Goal: Task Accomplishment & Management: Manage account settings

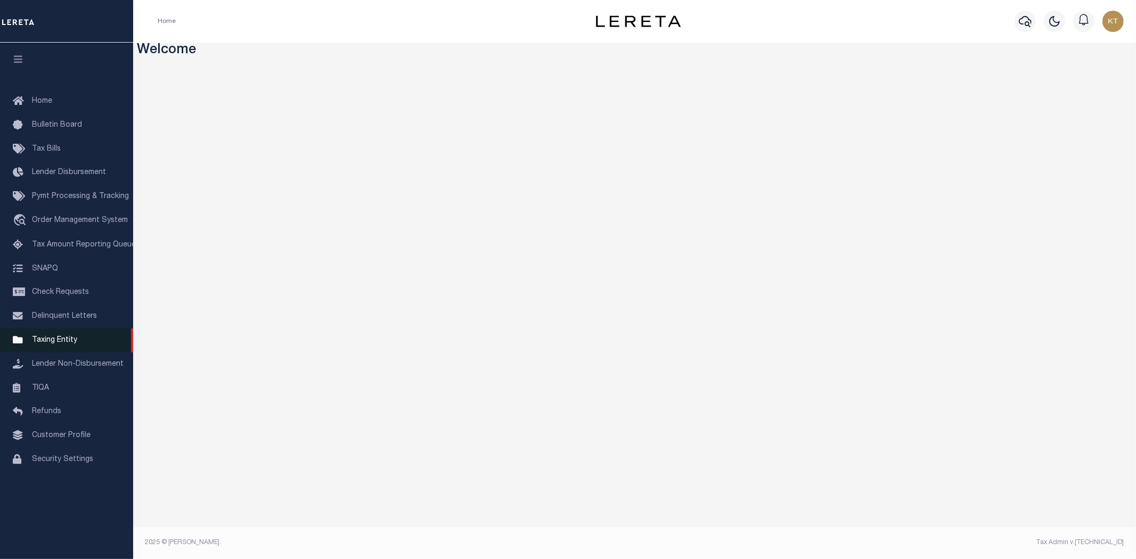
click at [60, 344] on span "Taxing Entity" at bounding box center [54, 340] width 45 height 7
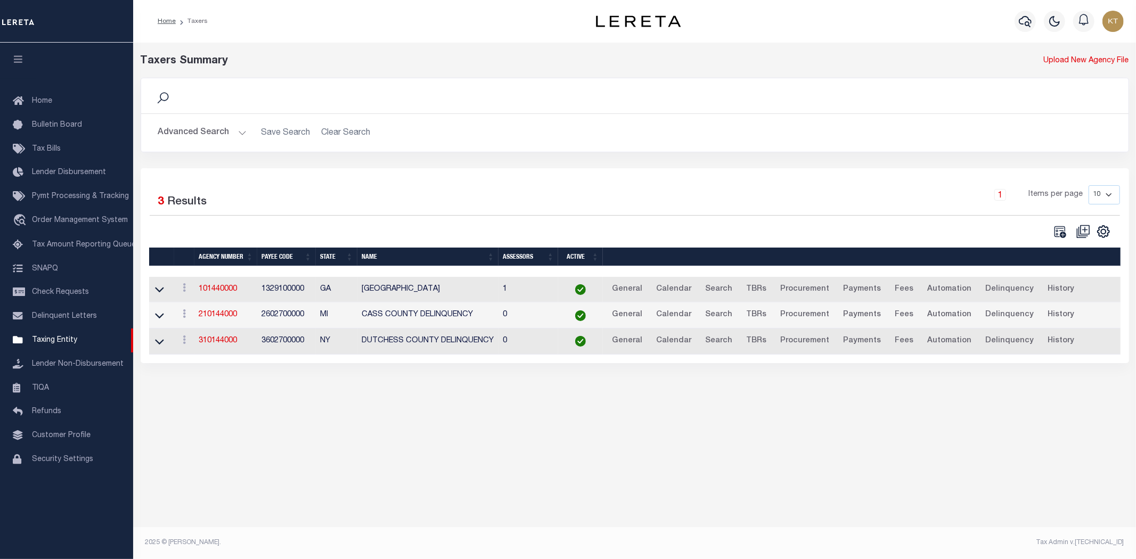
click at [190, 135] on button "Advanced Search" at bounding box center [202, 133] width 88 height 21
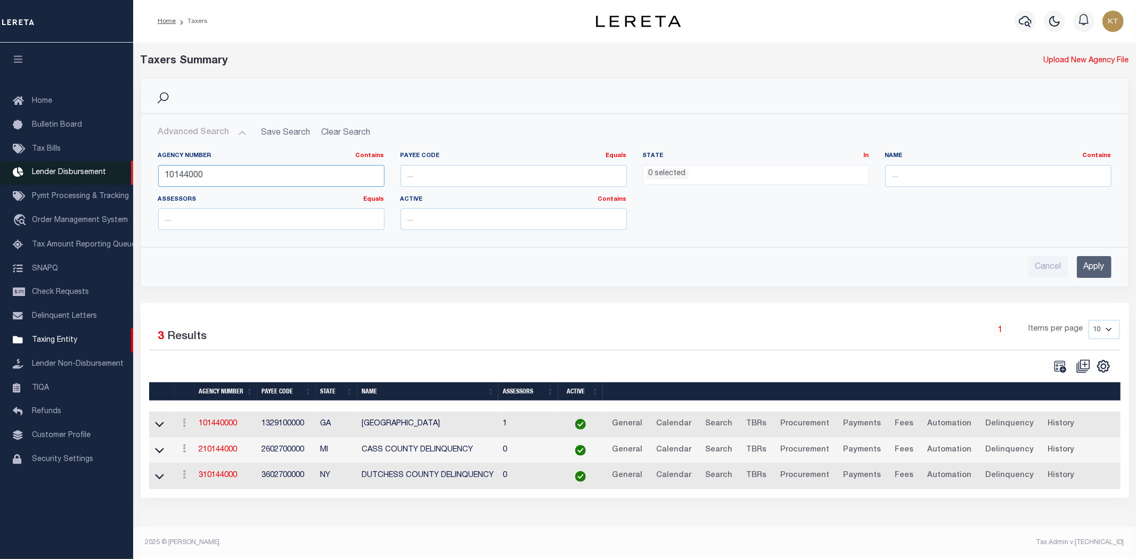
drag, startPoint x: 262, startPoint y: 175, endPoint x: 0, endPoint y: 174, distance: 262.1
click at [0, 174] on div "Home Taxers Profile" at bounding box center [568, 273] width 1136 height 546
type input "4"
type input "180010204"
click at [1094, 266] on input "Apply" at bounding box center [1094, 267] width 35 height 22
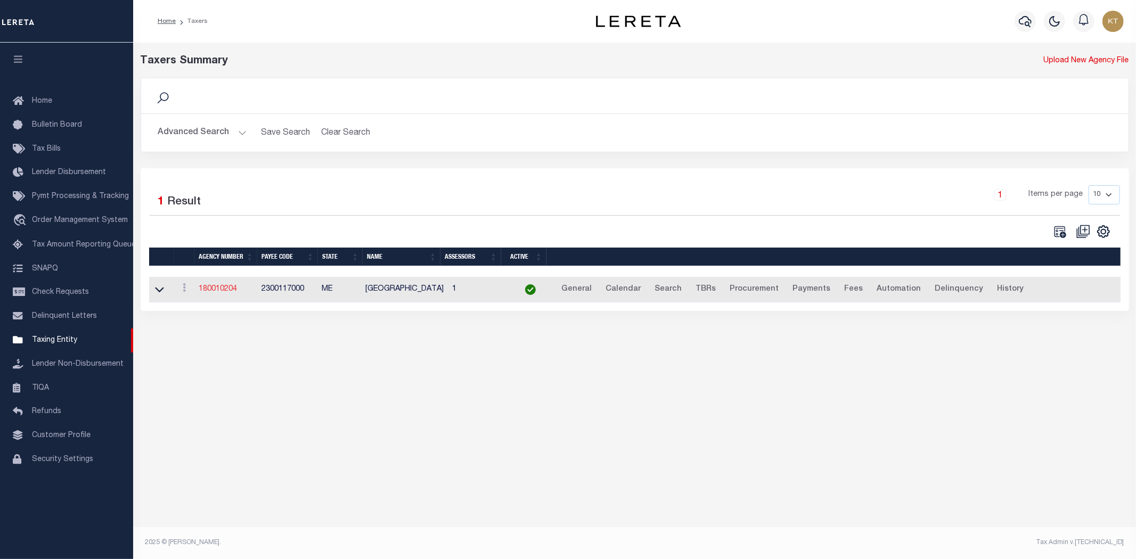
click at [217, 289] on link "180010204" at bounding box center [218, 289] width 38 height 7
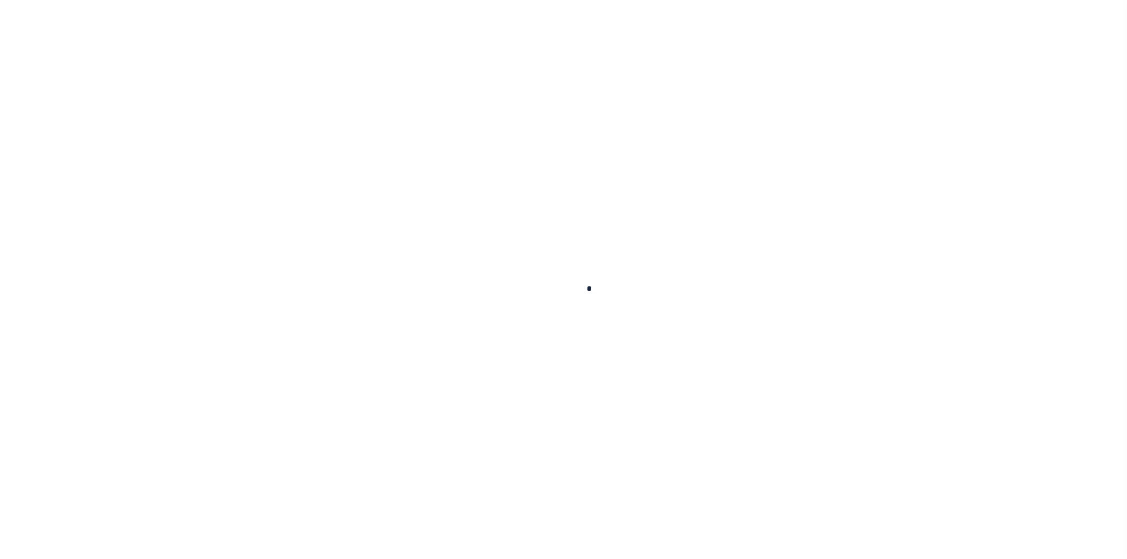
select select
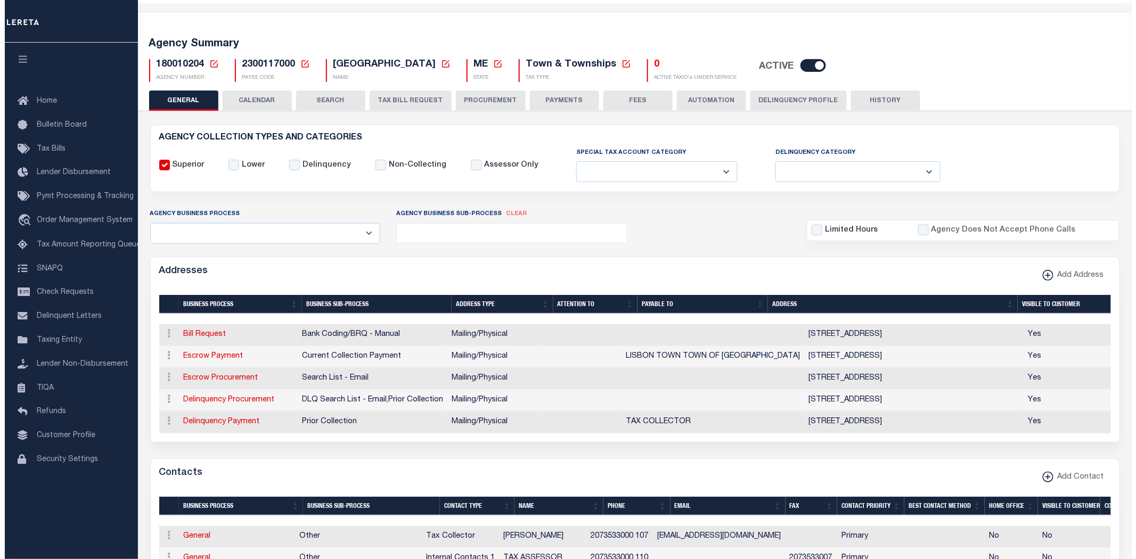
scroll to position [177, 0]
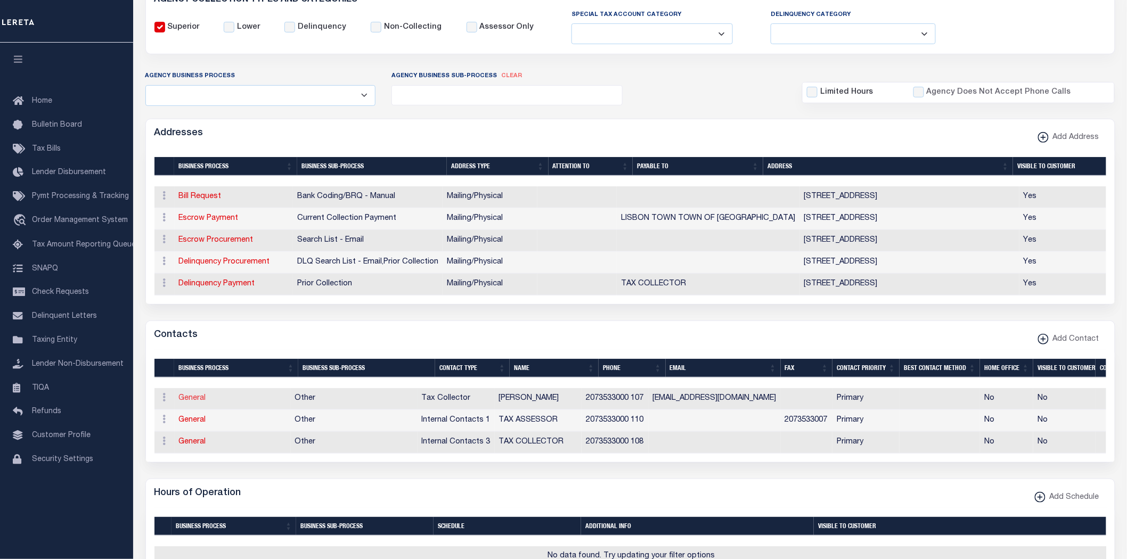
click at [195, 402] on link "General" at bounding box center [192, 398] width 27 height 7
checkbox input "false"
select select
select select "2"
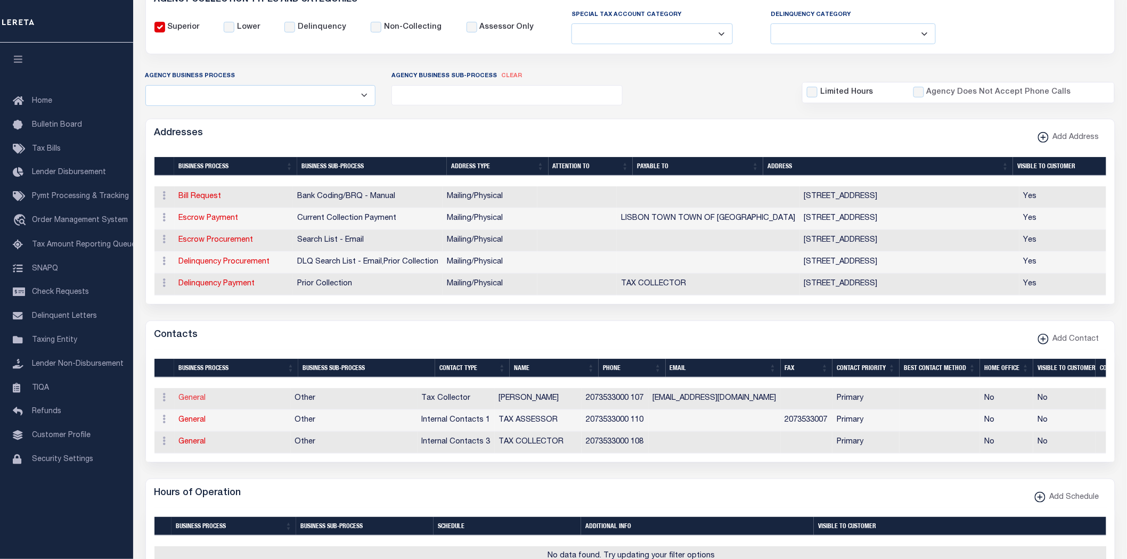
select select "1"
type input "LAURA"
type input "LEE"
type input "BERTRAM"
type input "2073533000"
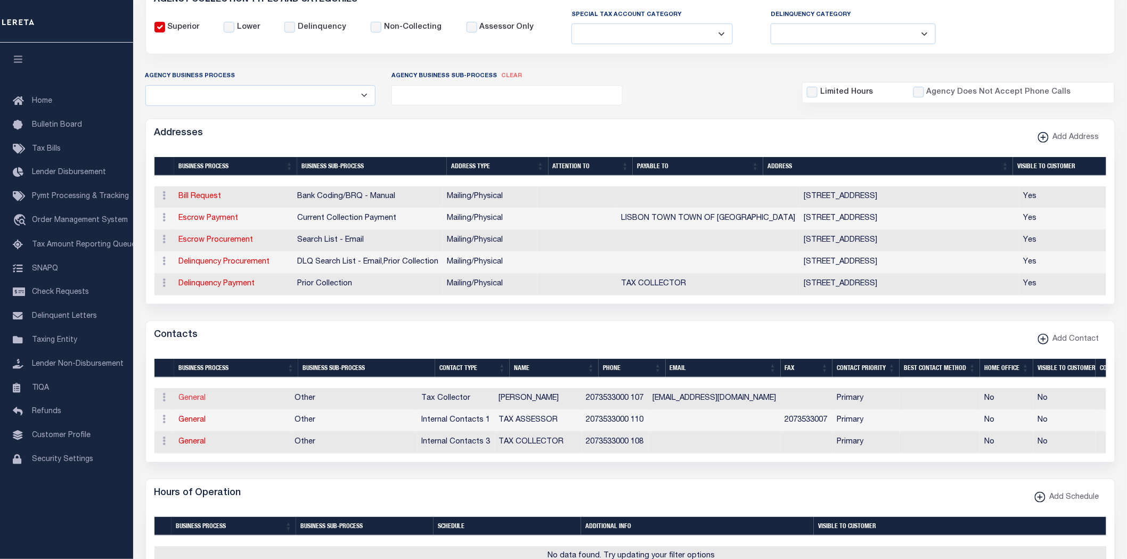
type input "107"
type input "LBERTRAM@LISBONME.ORG"
select select "6"
select select "39"
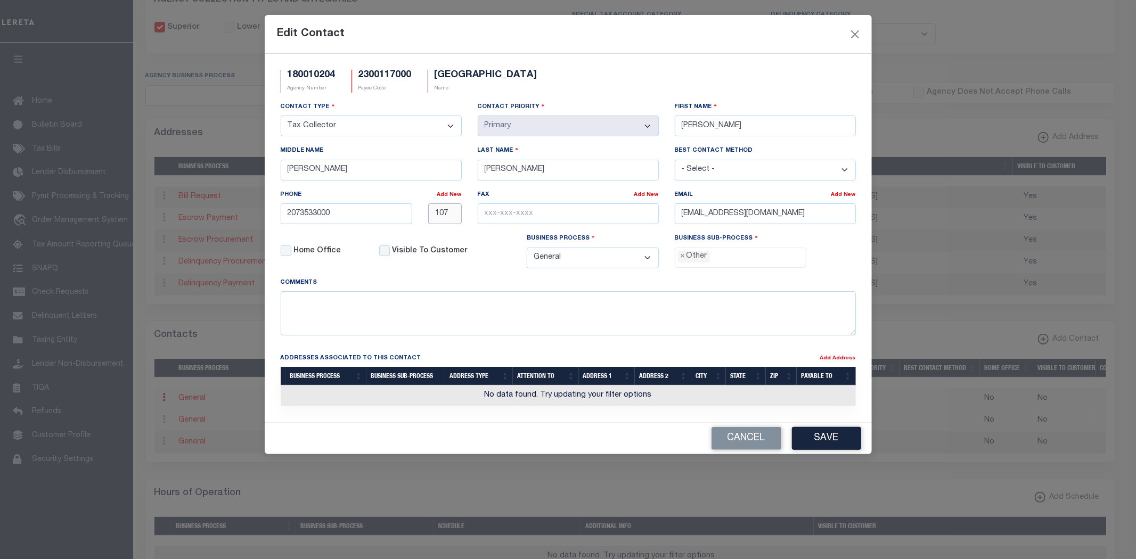
drag, startPoint x: 453, startPoint y: 217, endPoint x: 358, endPoint y: 219, distance: 95.4
click at [358, 219] on div "2073533000 107" at bounding box center [371, 213] width 197 height 21
click at [595, 219] on input "text" at bounding box center [568, 213] width 181 height 21
type input "207-353-3007"
click at [683, 260] on span "×" at bounding box center [683, 257] width 5 height 12
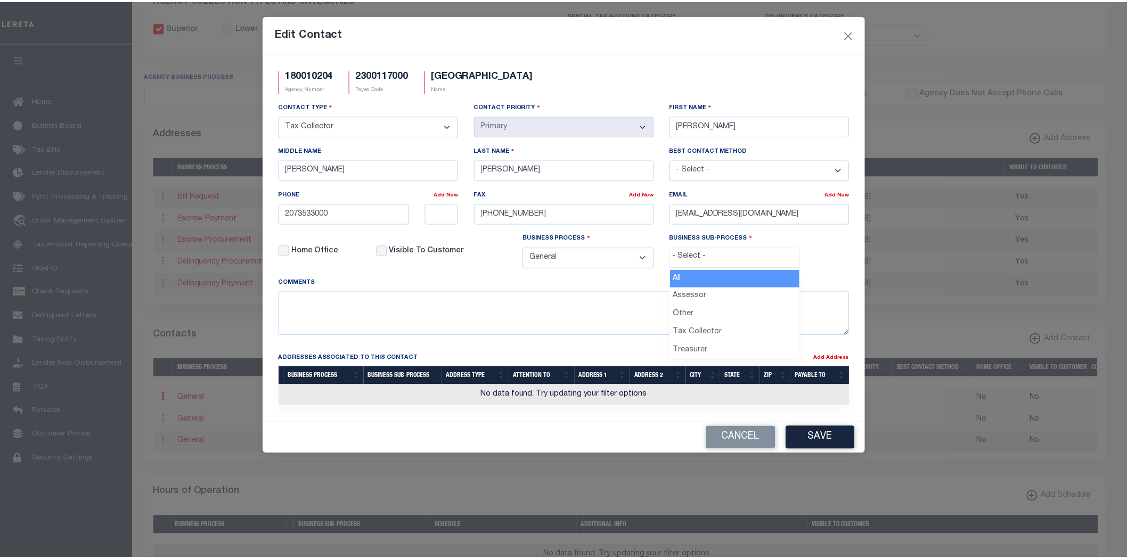
scroll to position [20, 0]
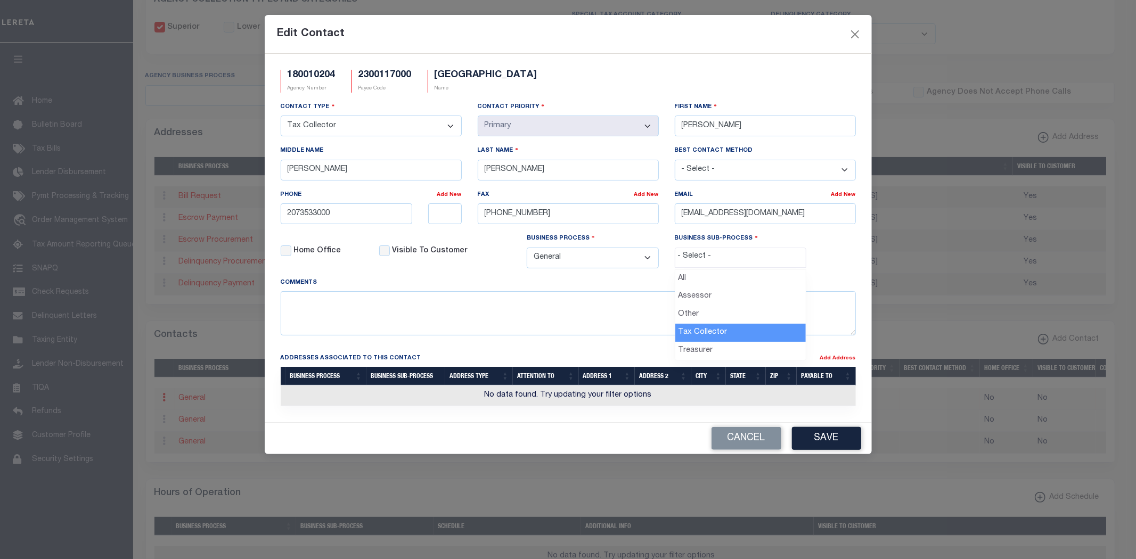
select select "31"
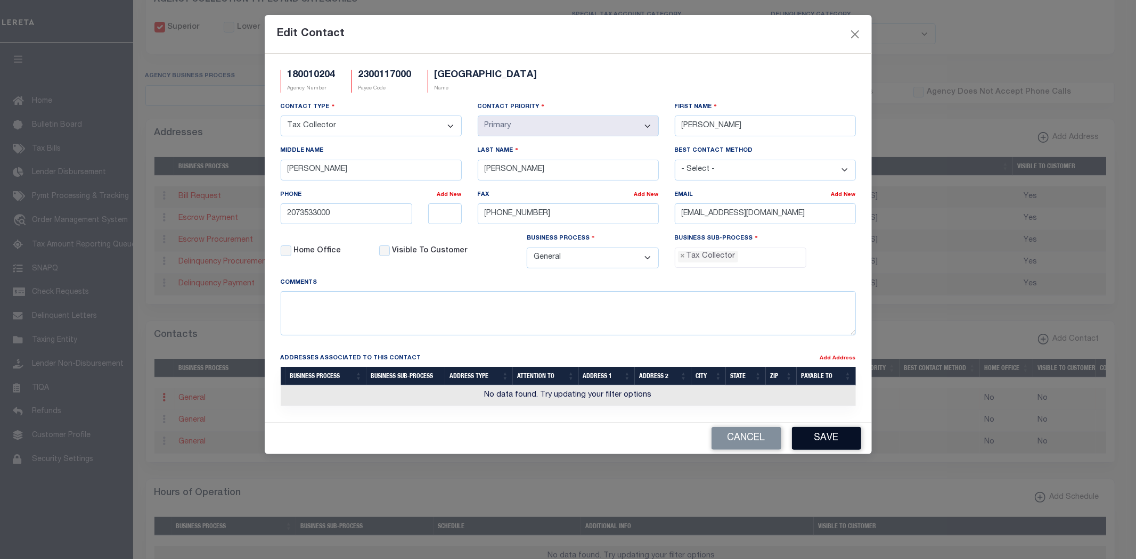
click at [828, 441] on button "Save" at bounding box center [826, 438] width 69 height 23
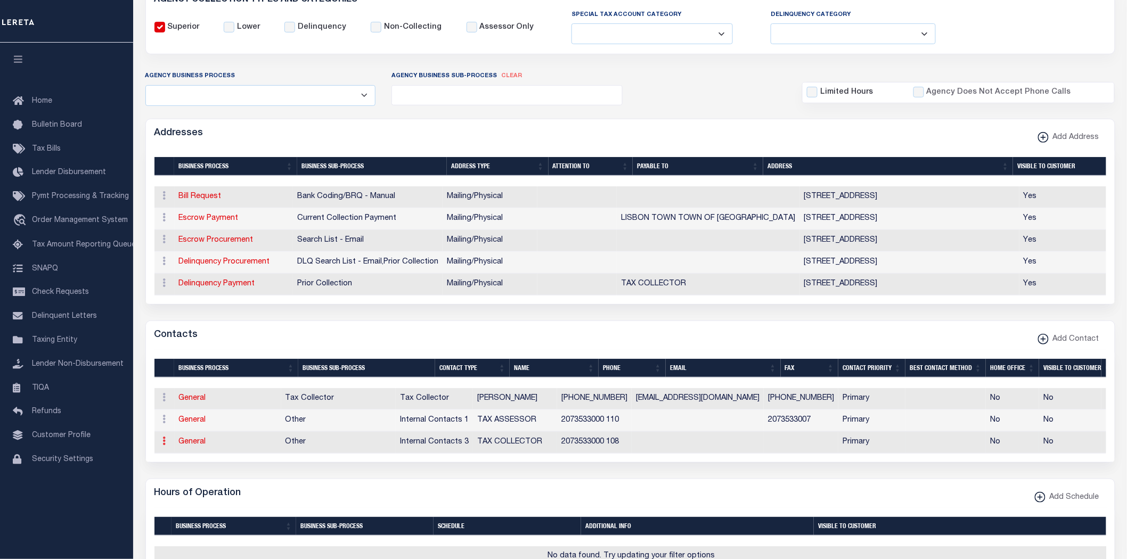
click at [163, 444] on icon at bounding box center [164, 441] width 3 height 9
click at [205, 492] on link "Delete Contact" at bounding box center [199, 494] width 80 height 18
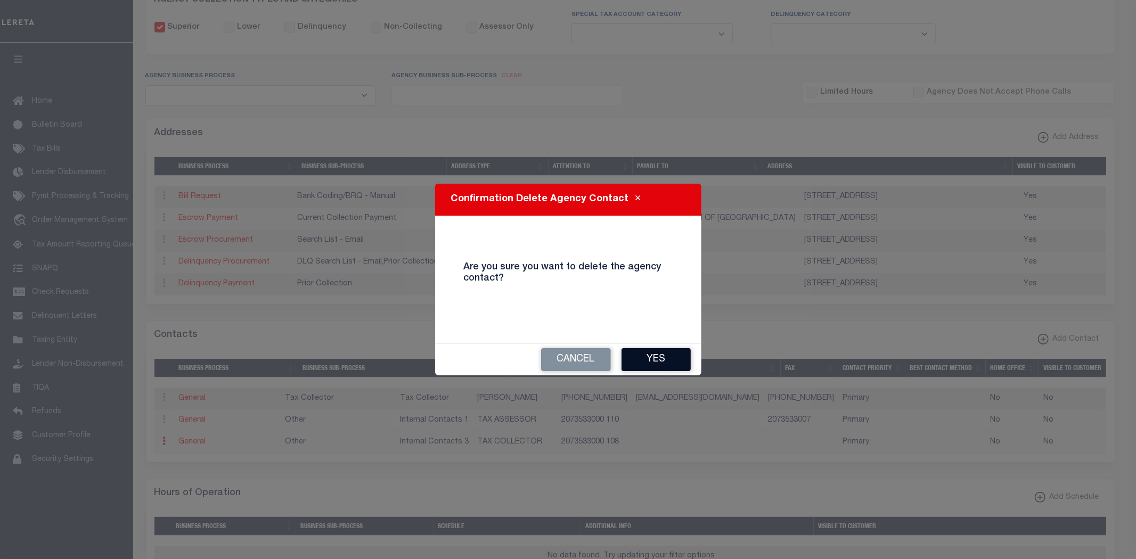
click at [648, 357] on button "Yes" at bounding box center [656, 359] width 69 height 23
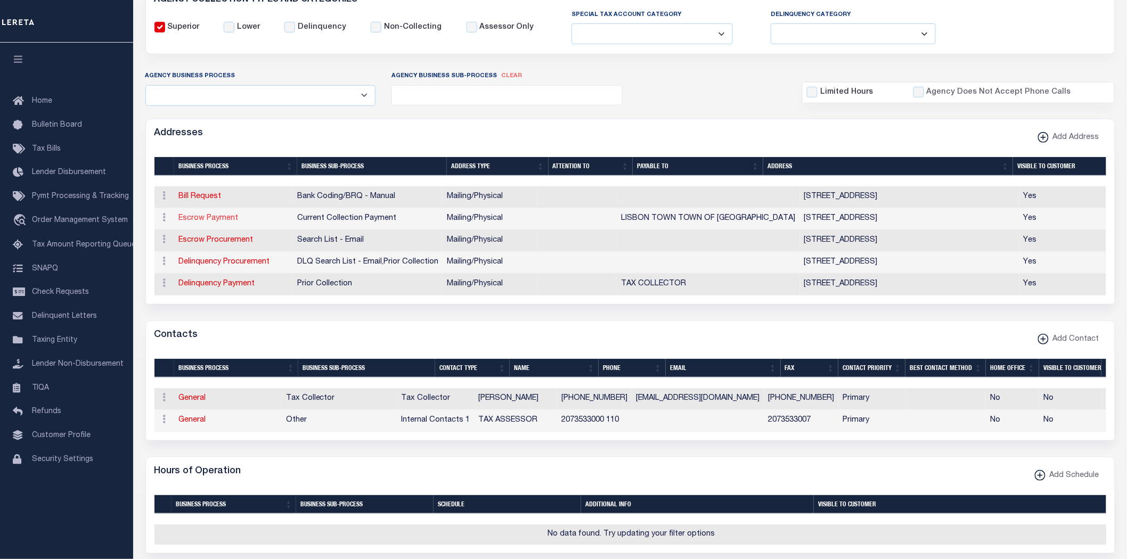
click at [215, 219] on link "Escrow Payment" at bounding box center [209, 218] width 60 height 7
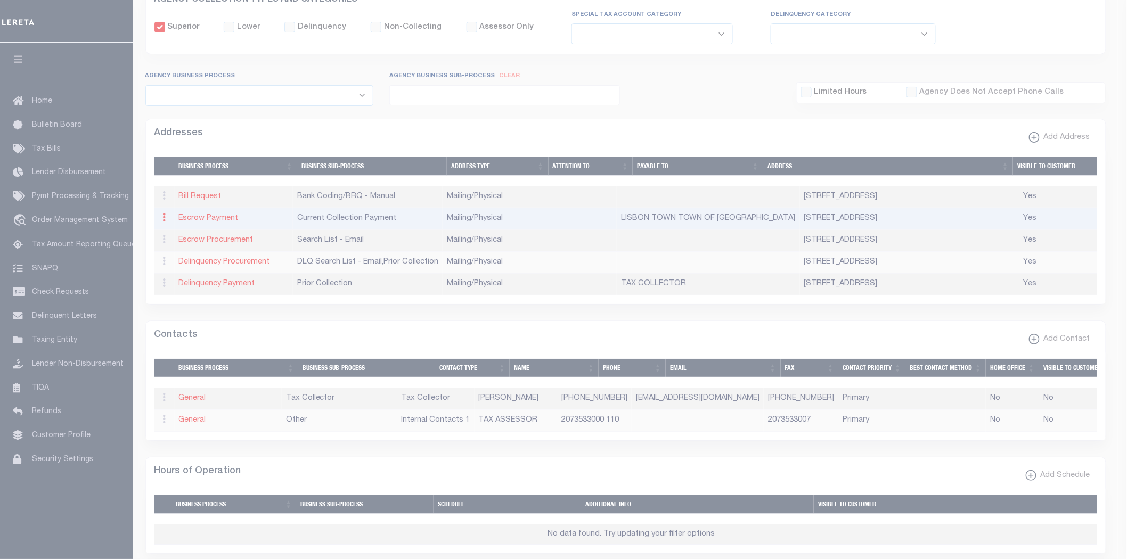
type input "300 LISBON ST"
type input "LISBON"
select select "ME"
type input "04250-6813"
select select "5"
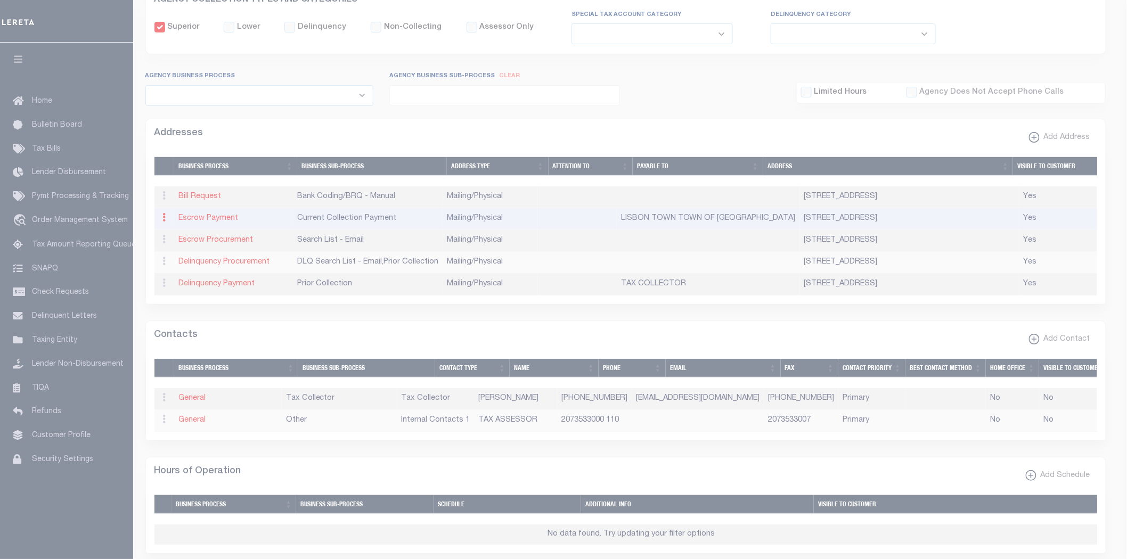
checkbox input "true"
type input "LISBON TOWN TOWN OF LISBON"
select select "3"
select select "11"
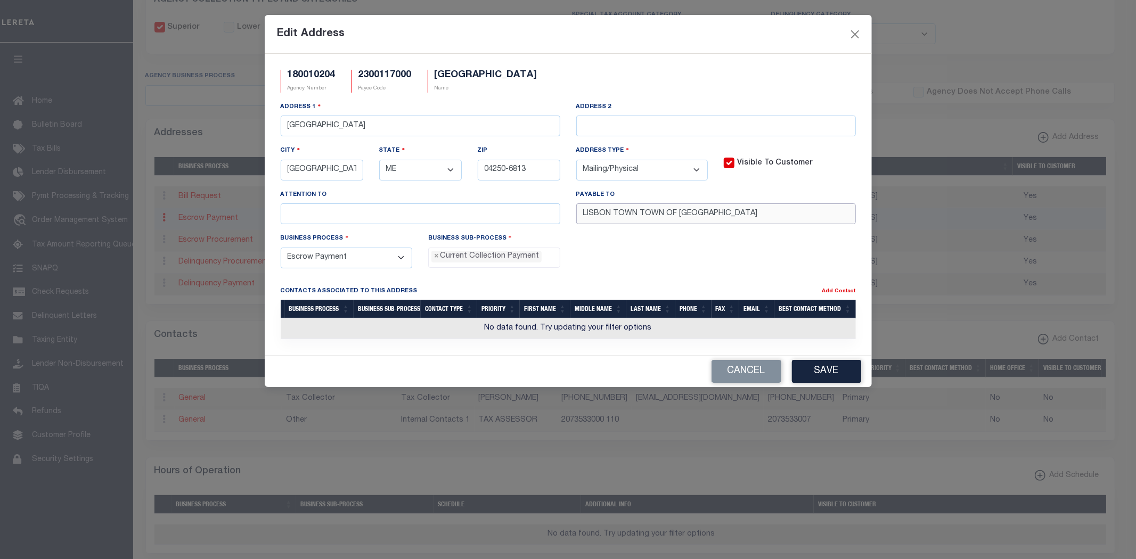
drag, startPoint x: 640, startPoint y: 215, endPoint x: 434, endPoint y: 208, distance: 206.8
click at [436, 208] on div "Address 1 300 LISBON ST Address 2 City LISBON State - Select - AK AL AR AZ CA C…" at bounding box center [568, 167] width 591 height 132
type input "TOWN OF LISBON"
click at [833, 376] on button "Save" at bounding box center [826, 371] width 69 height 23
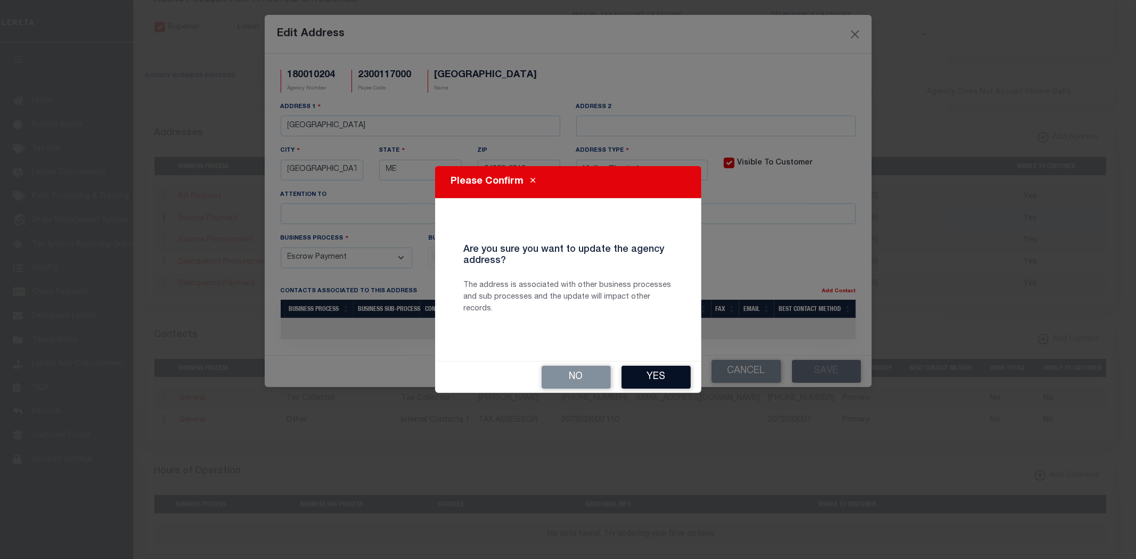
click at [632, 387] on button "Yes" at bounding box center [656, 377] width 69 height 23
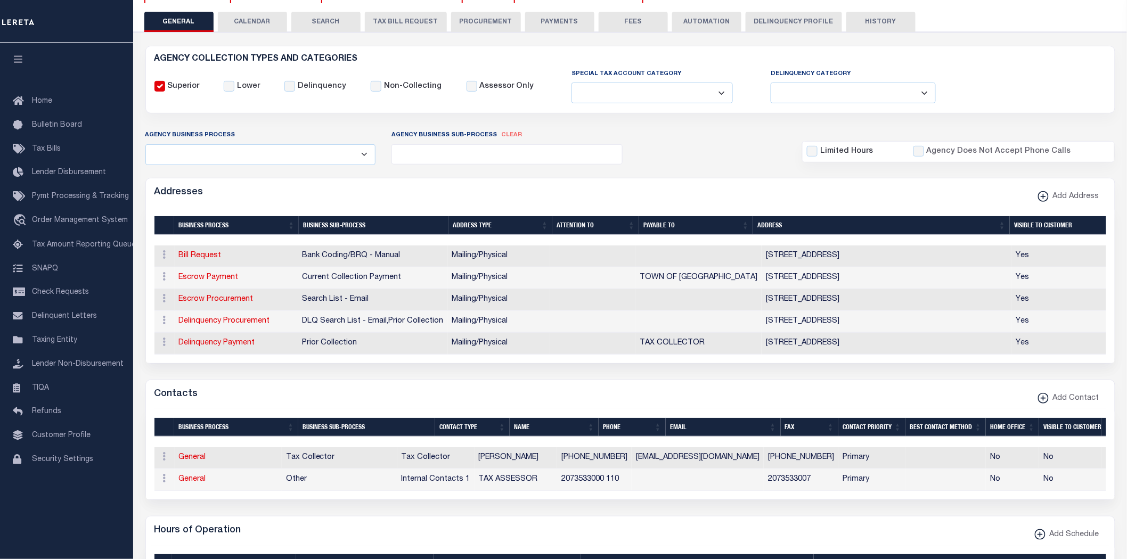
scroll to position [0, 0]
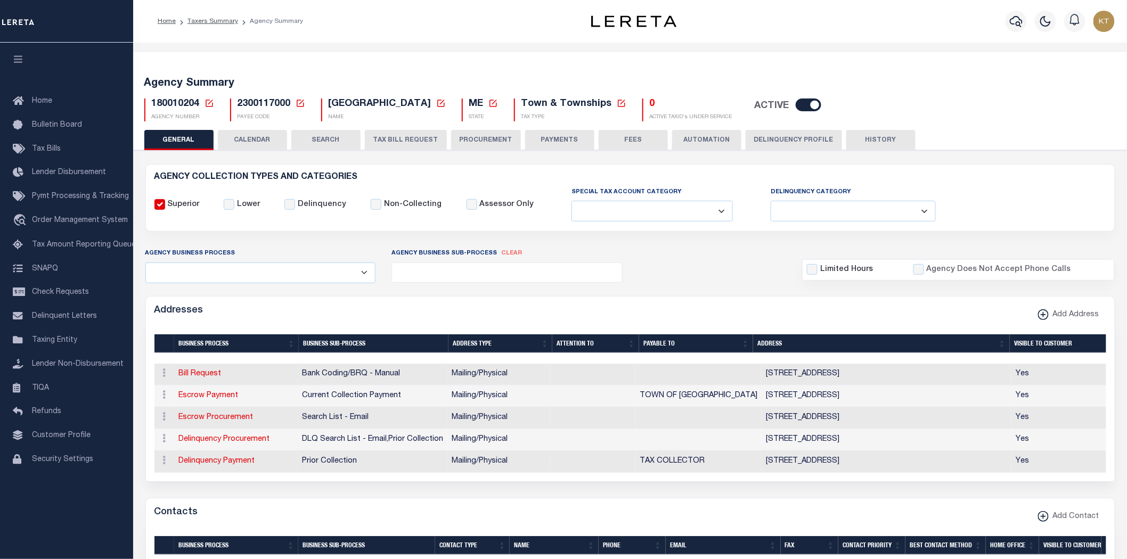
click at [548, 142] on button "PAYMENTS" at bounding box center [559, 140] width 69 height 20
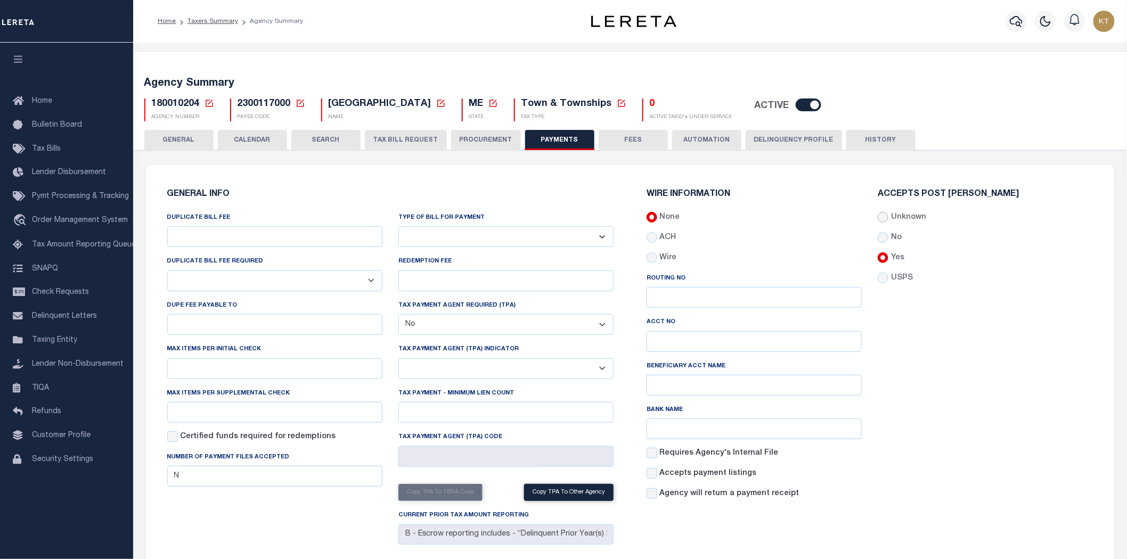
click at [885, 219] on input "Unknown" at bounding box center [883, 217] width 11 height 11
radio input "true"
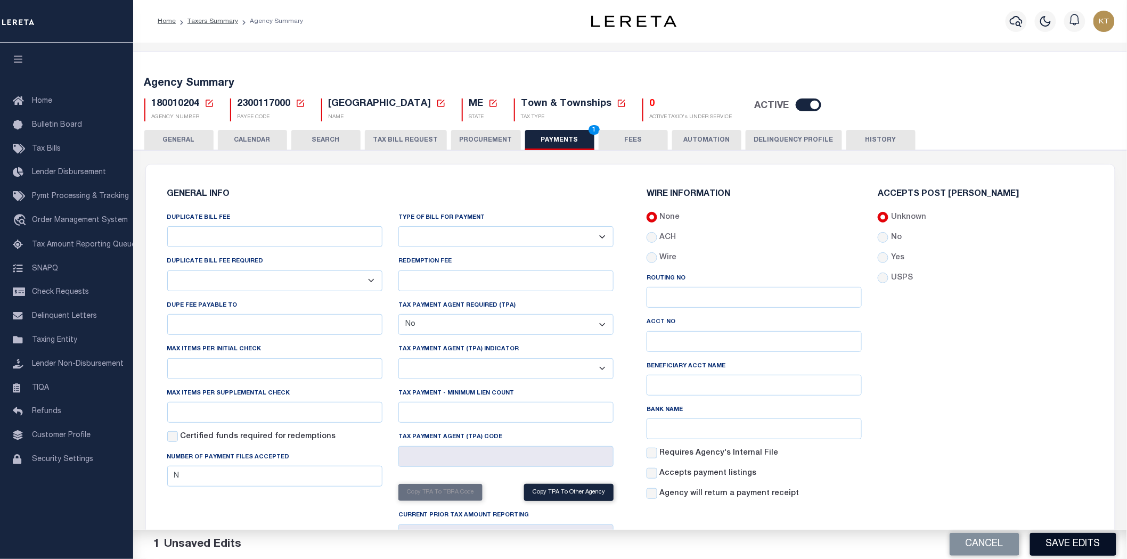
click at [1077, 546] on button "Save Edits" at bounding box center [1073, 544] width 86 height 23
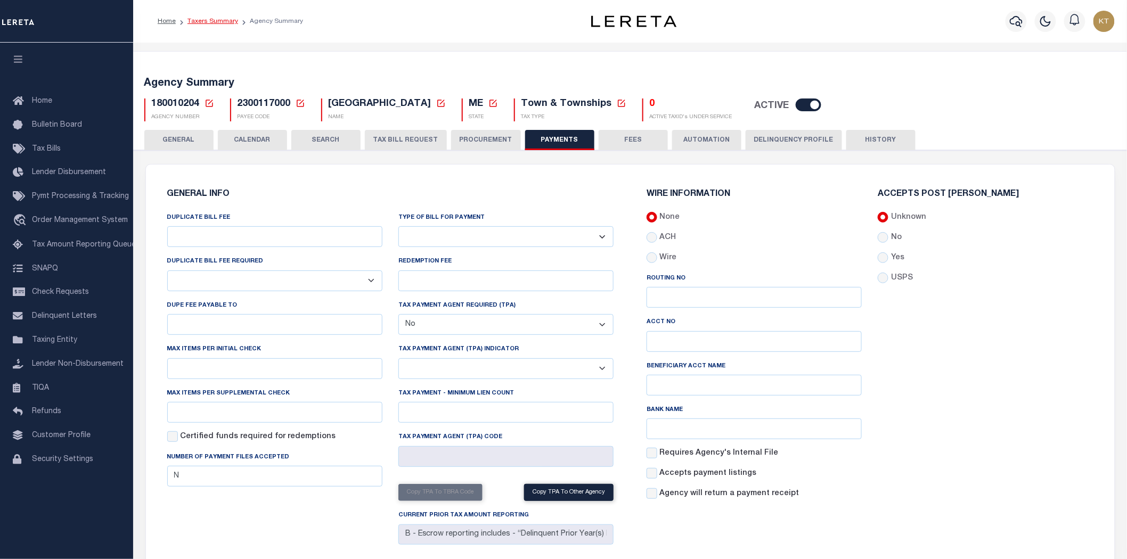
click at [229, 23] on link "Taxers Summary" at bounding box center [213, 21] width 51 height 6
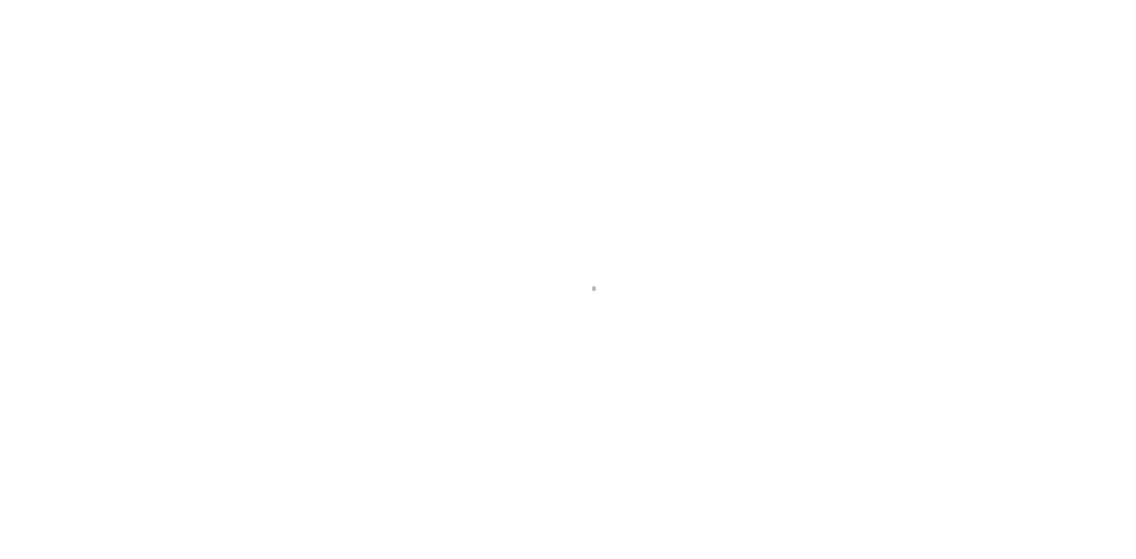
select select
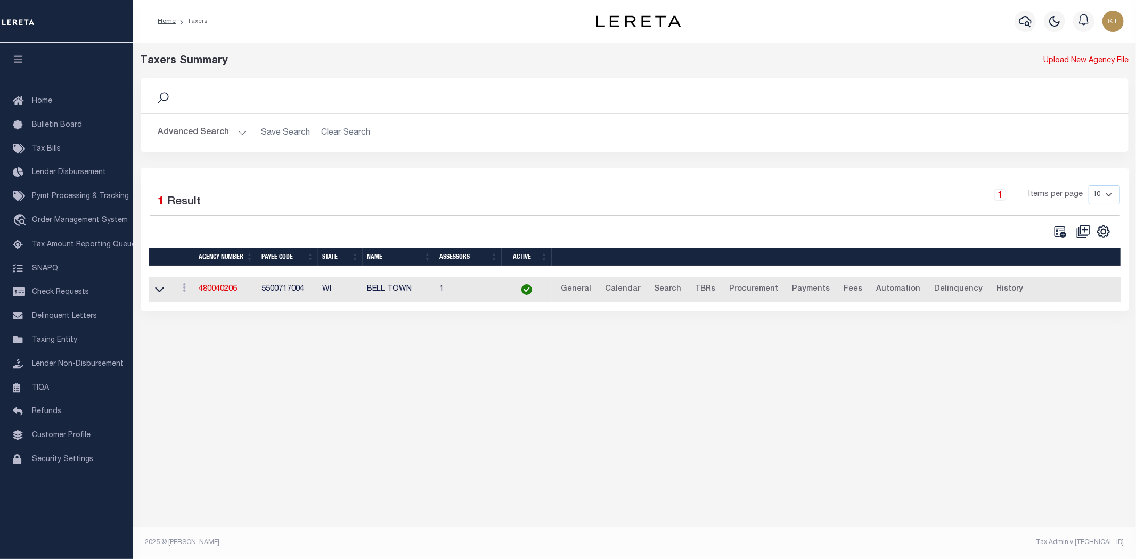
click at [208, 132] on button "Advanced Search" at bounding box center [202, 133] width 88 height 21
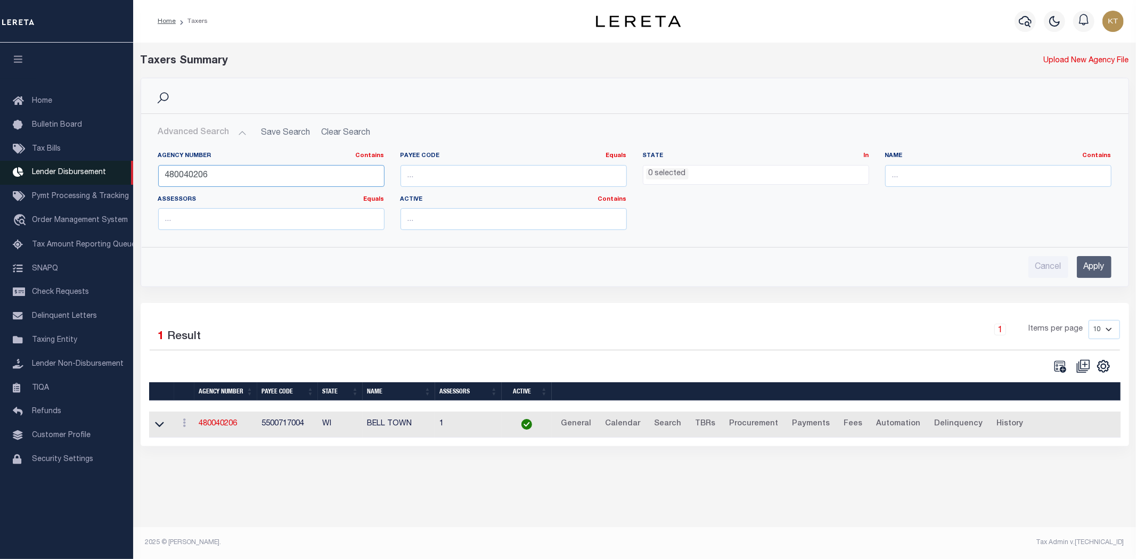
drag, startPoint x: 231, startPoint y: 177, endPoint x: 0, endPoint y: 161, distance: 231.7
click at [0, 161] on div "Home Taxers Profile" at bounding box center [568, 273] width 1136 height 546
click at [1091, 263] on input "Apply" at bounding box center [1094, 267] width 35 height 22
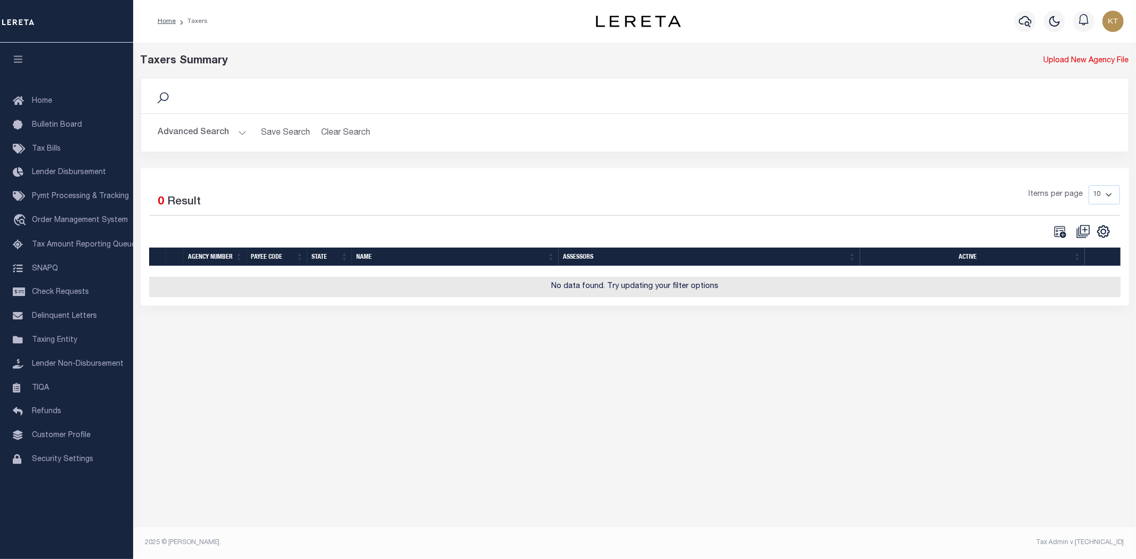
click at [189, 134] on button "Advanced Search" at bounding box center [202, 133] width 88 height 21
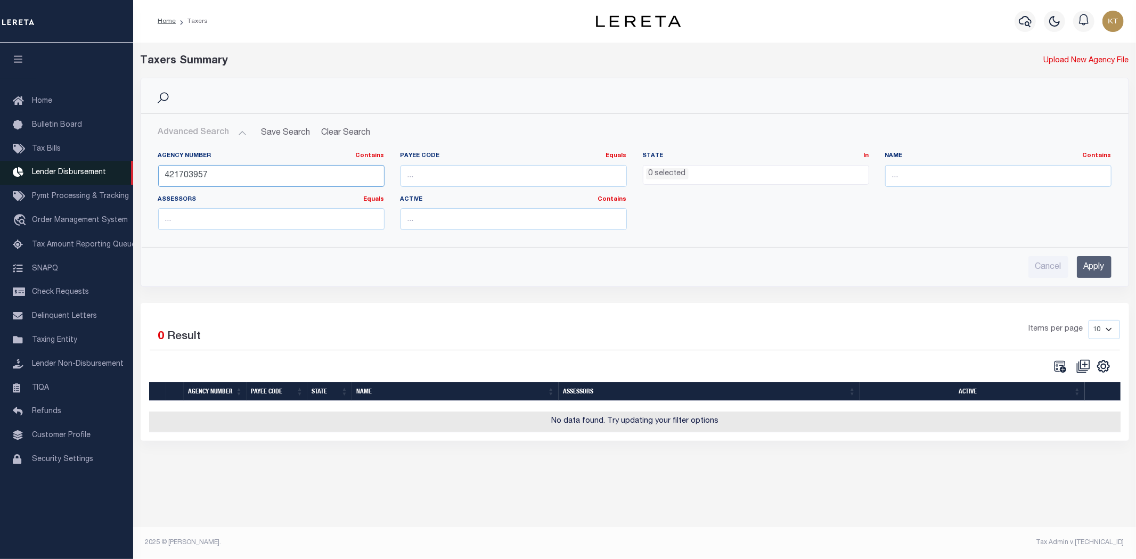
drag, startPoint x: 248, startPoint y: 174, endPoint x: 0, endPoint y: 164, distance: 247.9
click at [0, 164] on div "Home Taxers Profile" at bounding box center [568, 273] width 1136 height 546
click at [1087, 265] on input "Apply" at bounding box center [1094, 267] width 35 height 22
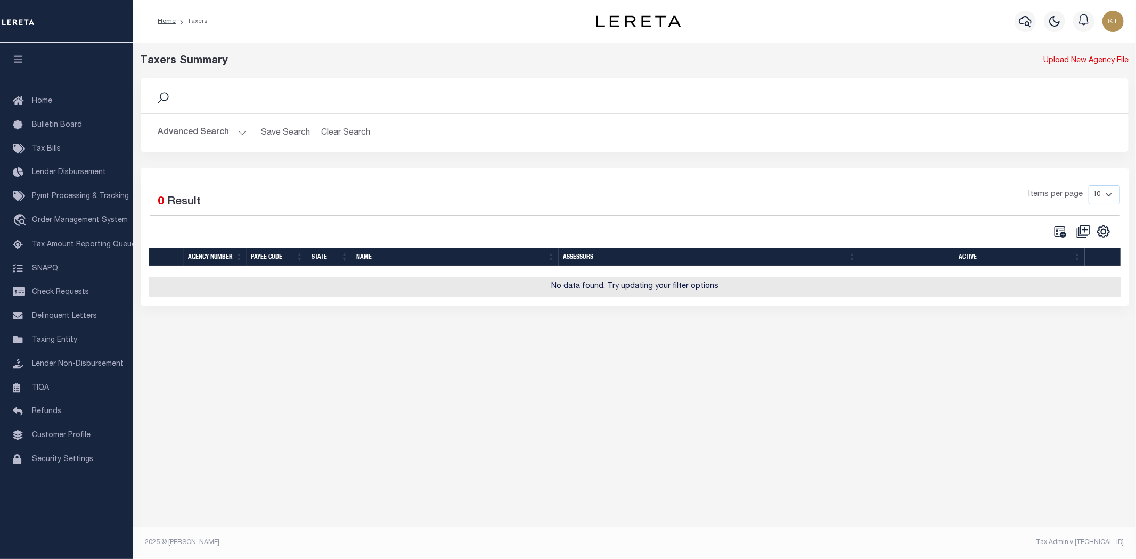
click at [201, 135] on button "Advanced Search" at bounding box center [202, 133] width 88 height 21
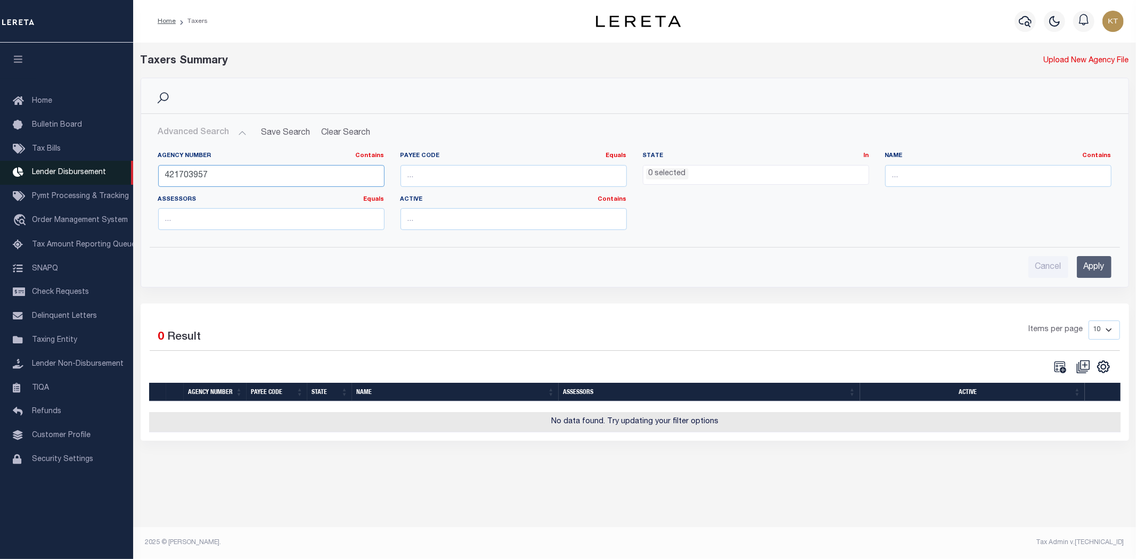
drag, startPoint x: 259, startPoint y: 174, endPoint x: 9, endPoint y: 172, distance: 249.8
click at [9, 172] on div "Home Taxers Profile" at bounding box center [568, 273] width 1136 height 546
click at [1102, 265] on input "Apply" at bounding box center [1094, 267] width 35 height 22
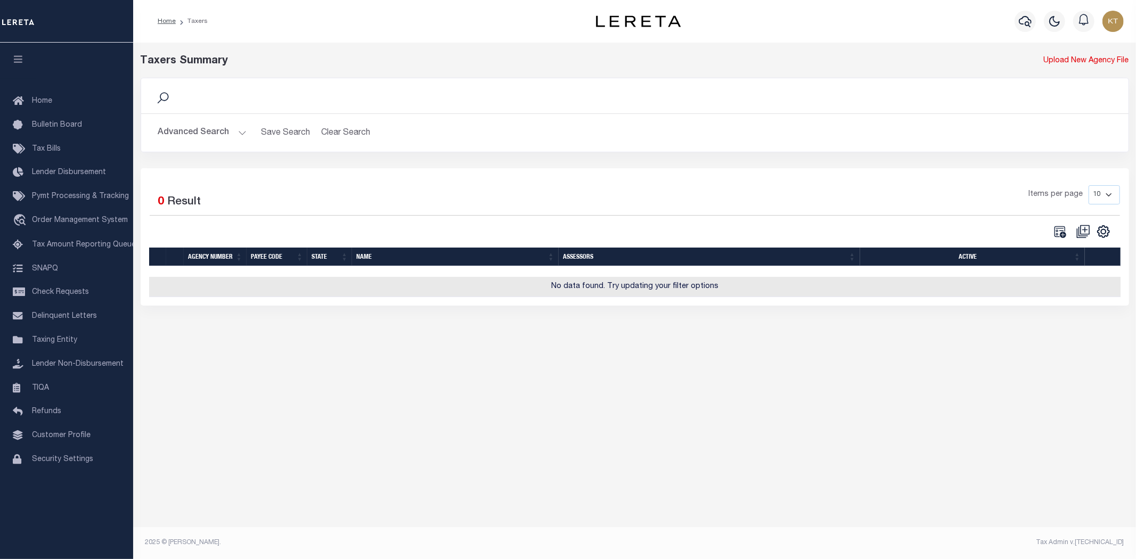
click at [206, 133] on button "Advanced Search" at bounding box center [202, 133] width 88 height 21
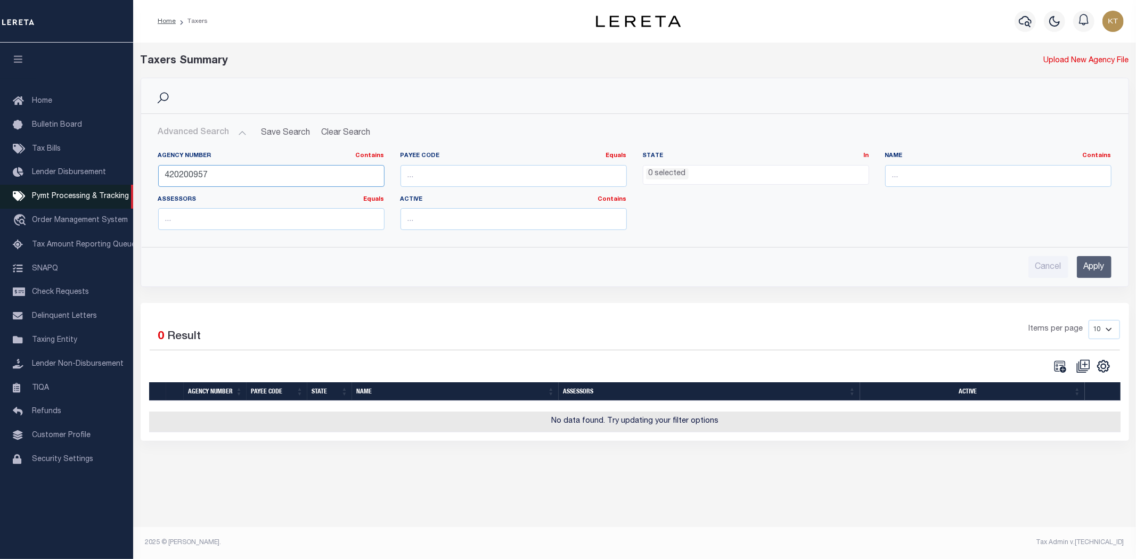
drag, startPoint x: 272, startPoint y: 179, endPoint x: 11, endPoint y: 200, distance: 261.8
click at [0, 206] on div "Home Taxers Profile" at bounding box center [568, 273] width 1136 height 546
type input "480450103"
click at [1095, 272] on input "Apply" at bounding box center [1094, 267] width 35 height 22
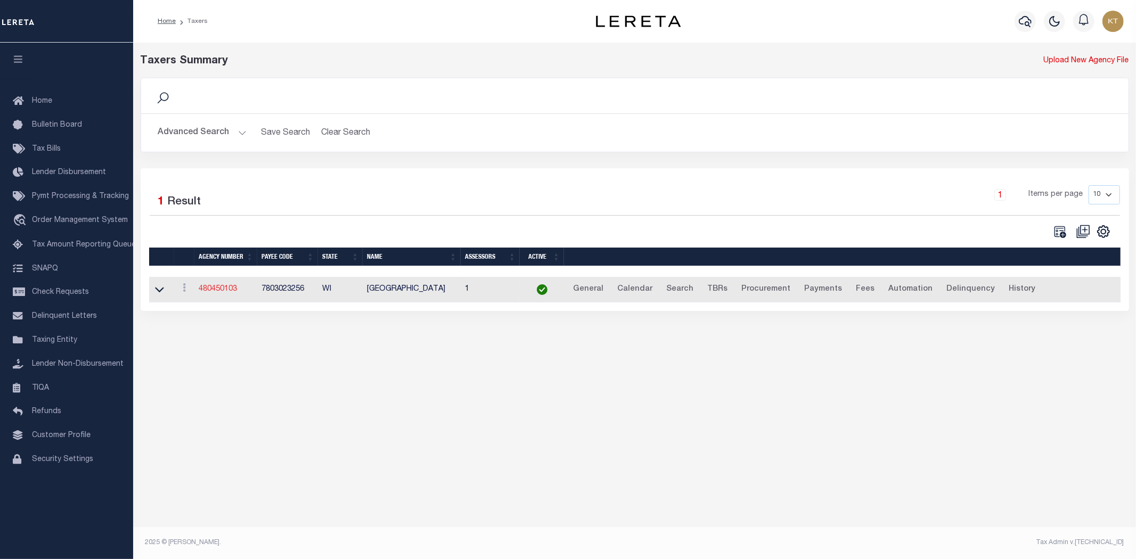
click at [224, 286] on link "480450103" at bounding box center [218, 289] width 38 height 7
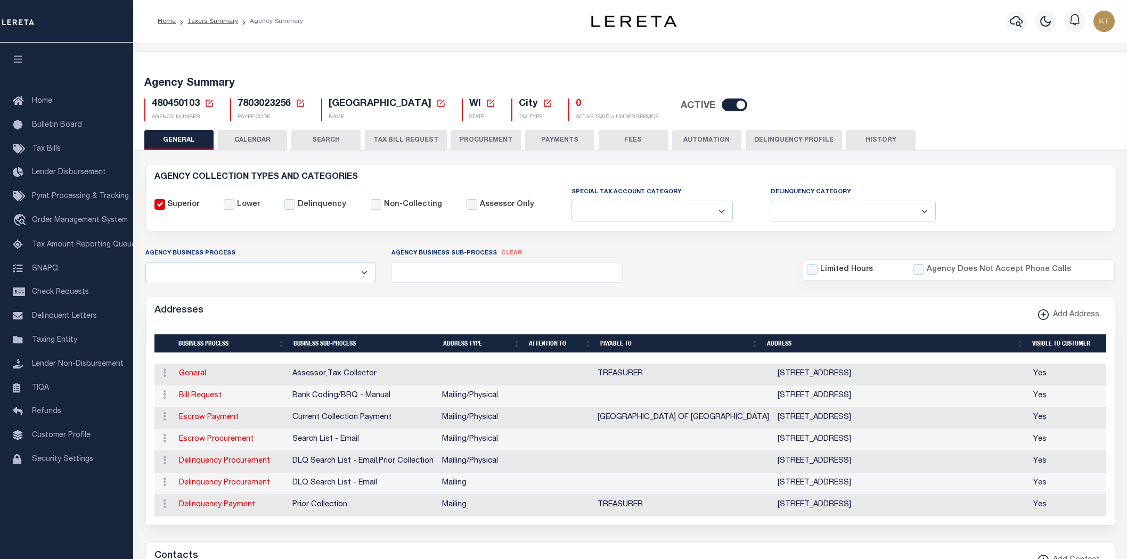
select select
click at [690, 317] on div "Addresses Add Address" at bounding box center [630, 311] width 969 height 29
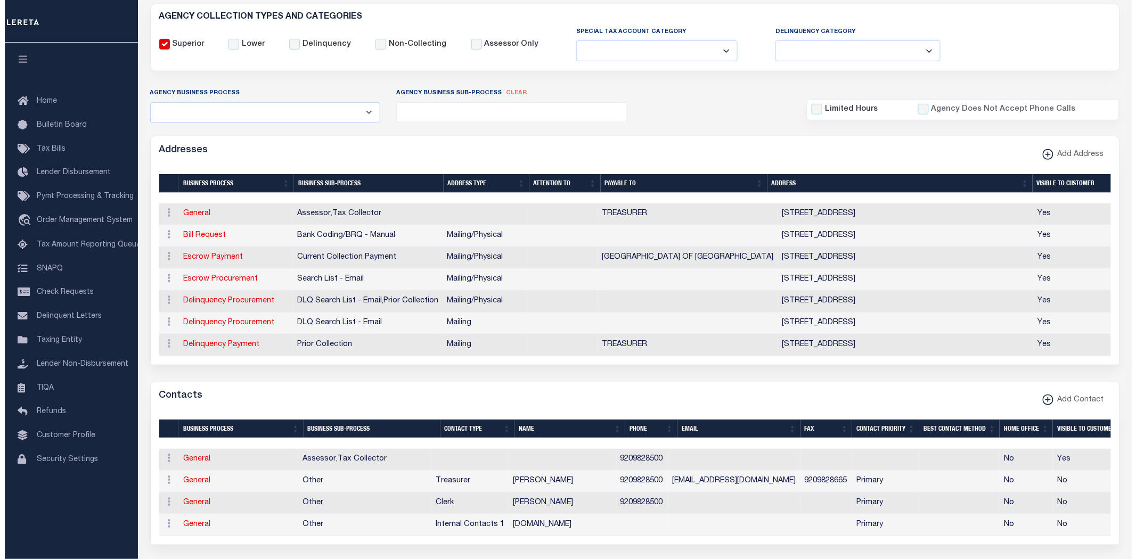
scroll to position [177, 0]
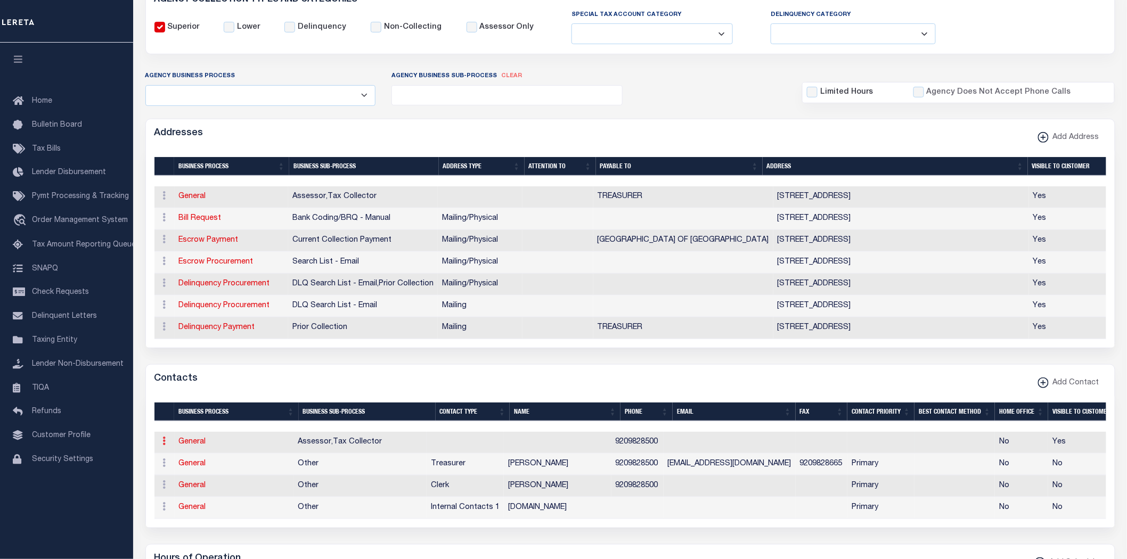
click at [164, 445] on icon at bounding box center [164, 441] width 3 height 9
click at [207, 500] on link "Delete Contact" at bounding box center [199, 494] width 80 height 18
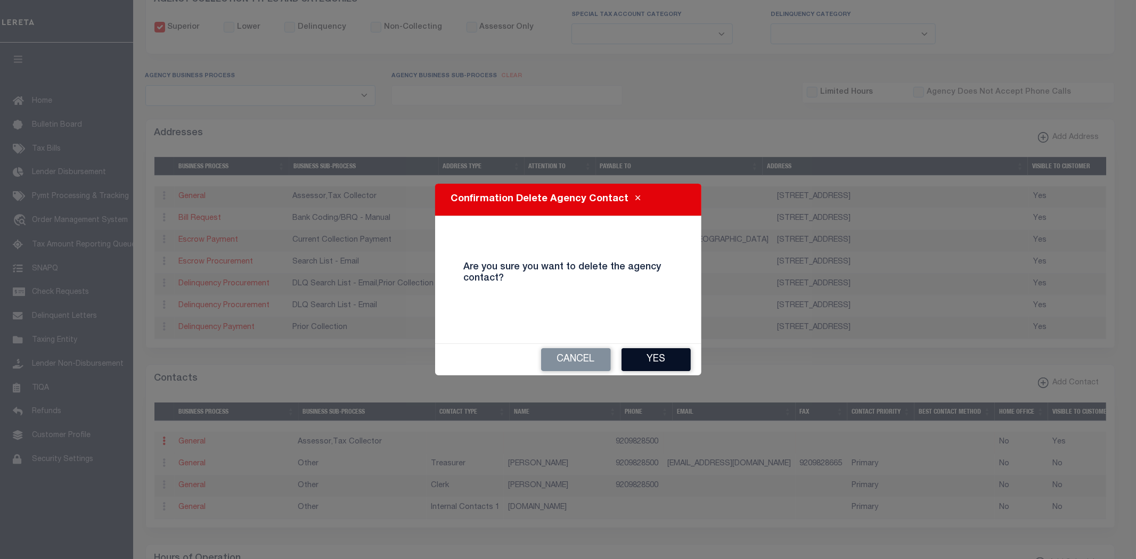
click at [666, 356] on button "Yes" at bounding box center [656, 359] width 69 height 23
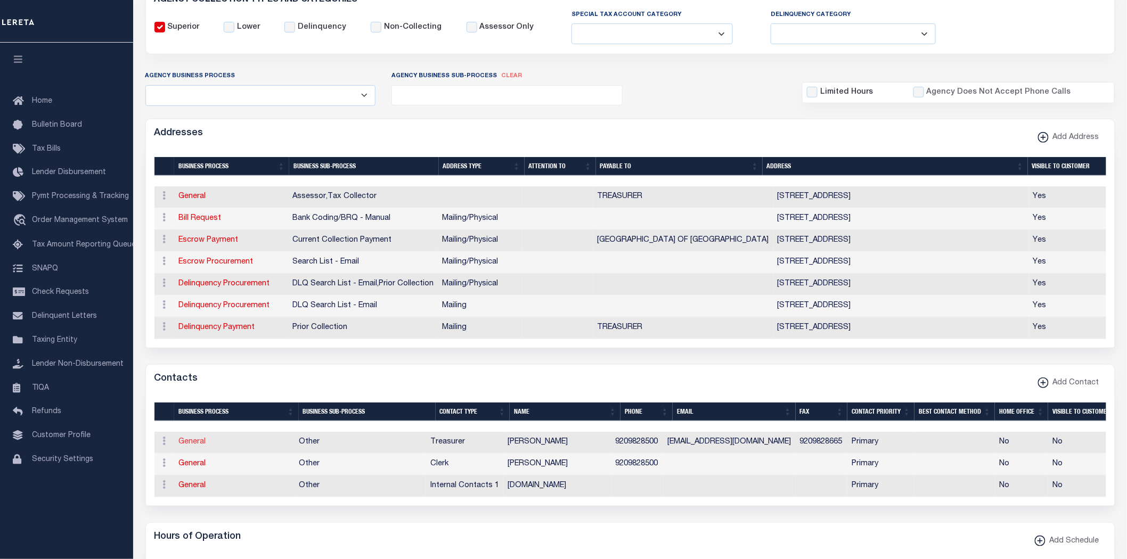
click at [188, 446] on link "General" at bounding box center [192, 441] width 27 height 7
checkbox input "false"
select select
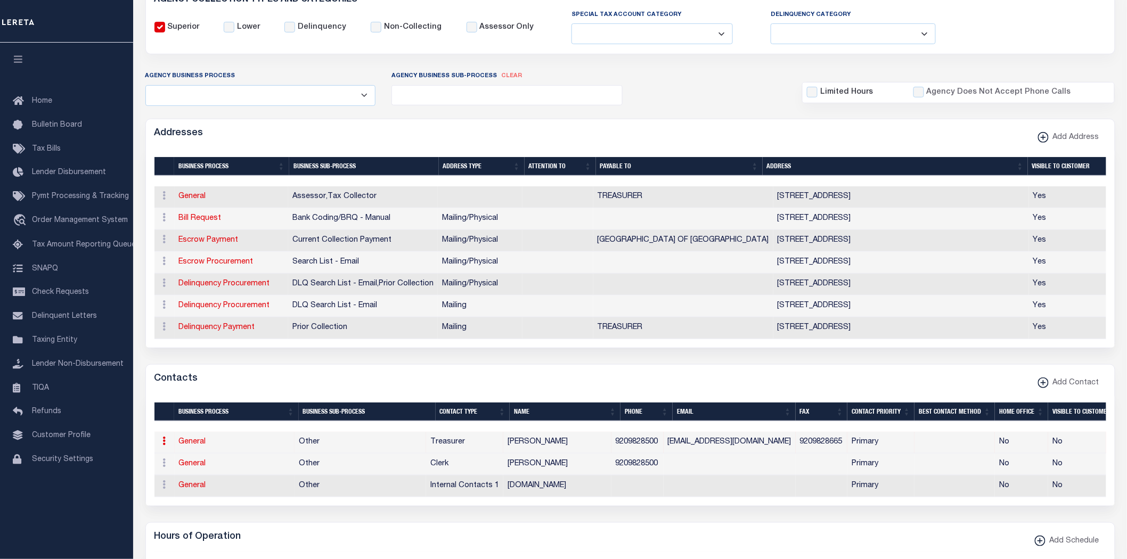
select select "3"
select select "1"
type input "[PERSON_NAME]"
type input "9209828500"
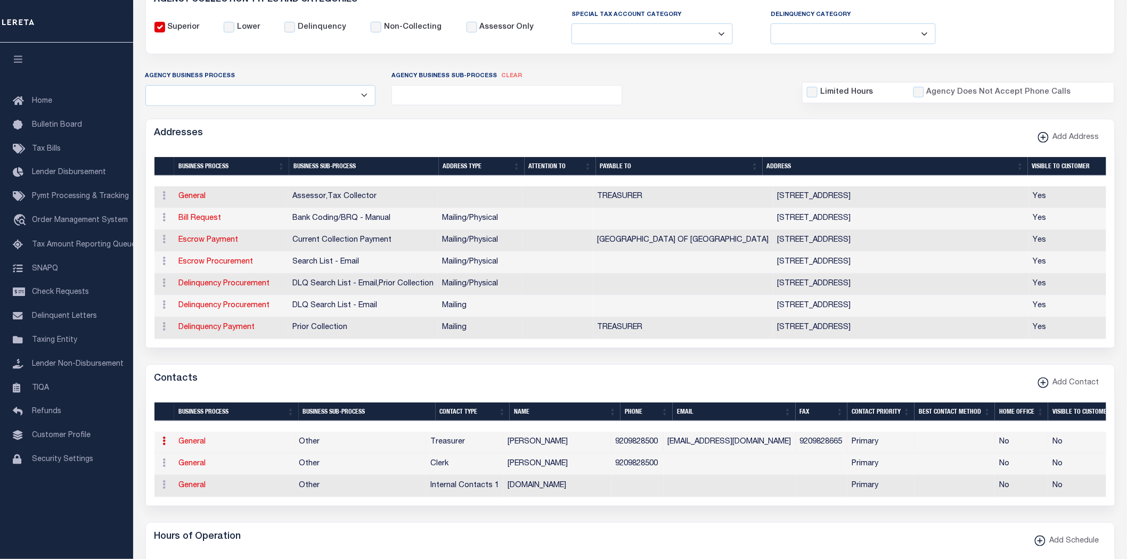
type input "9209828665"
type input "[EMAIL_ADDRESS][DOMAIN_NAME]"
select select "6"
select select "39"
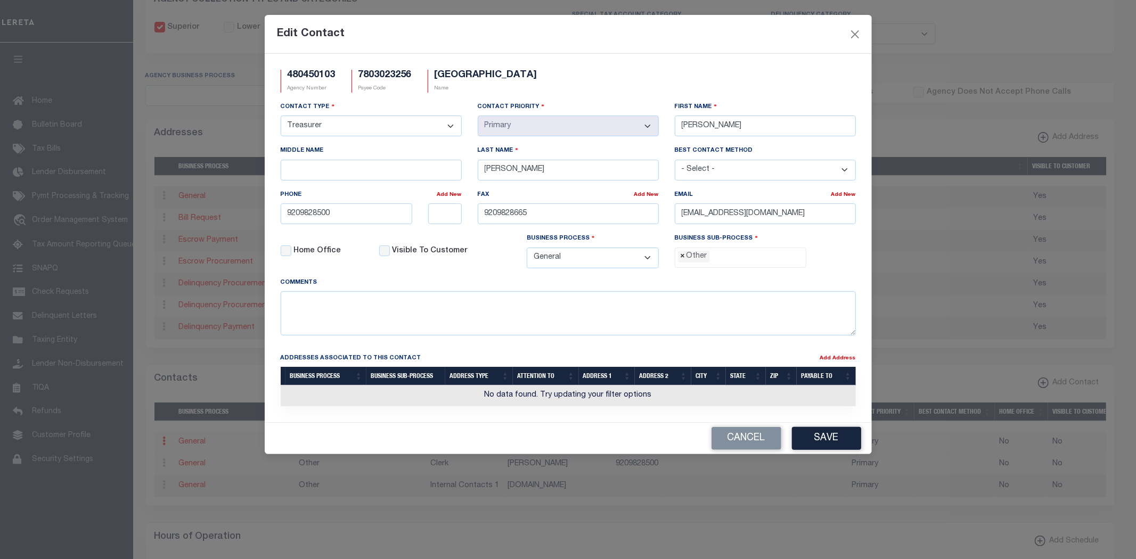
click at [683, 259] on span "×" at bounding box center [683, 257] width 5 height 12
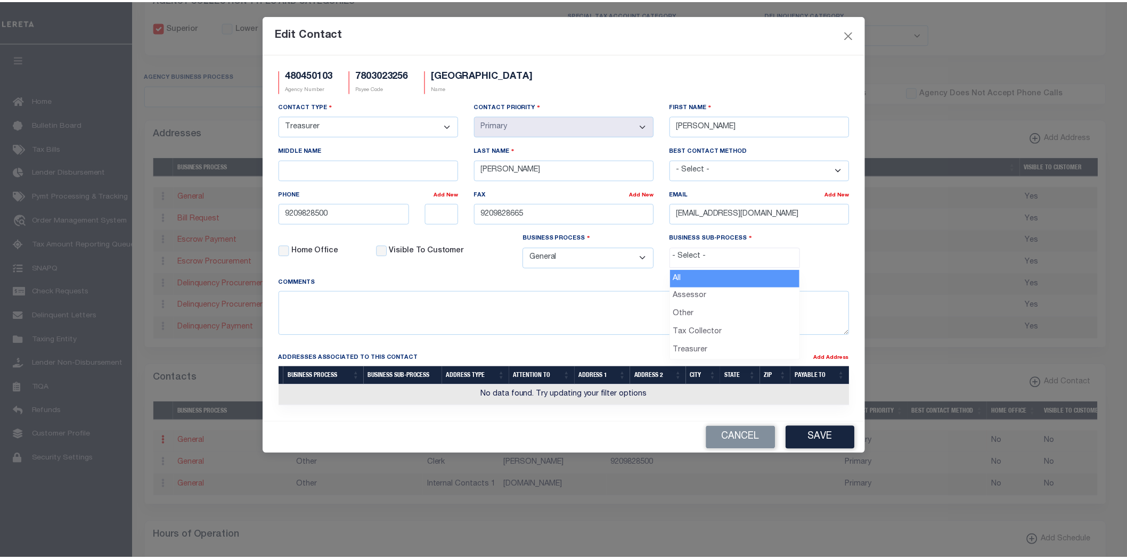
scroll to position [20, 0]
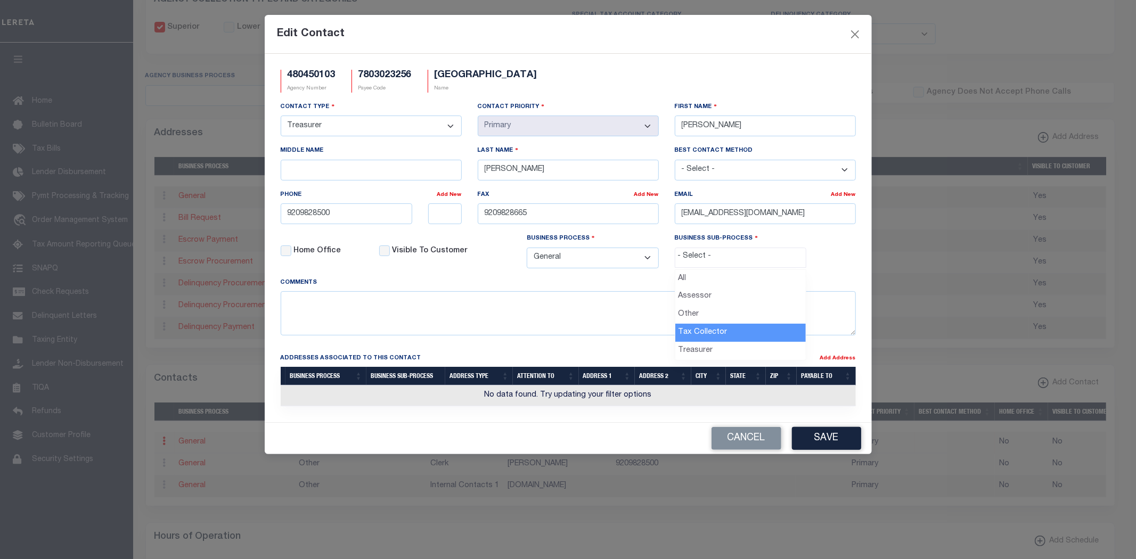
select select "31"
click at [435, 219] on input "text" at bounding box center [445, 213] width 34 height 21
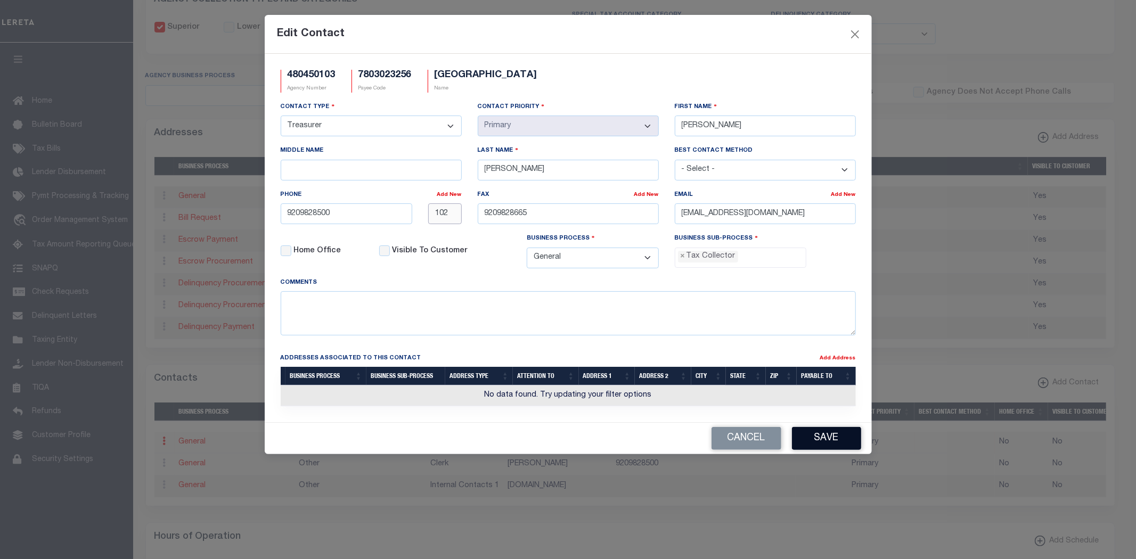
type input "102"
click at [829, 439] on button "Save" at bounding box center [826, 438] width 69 height 23
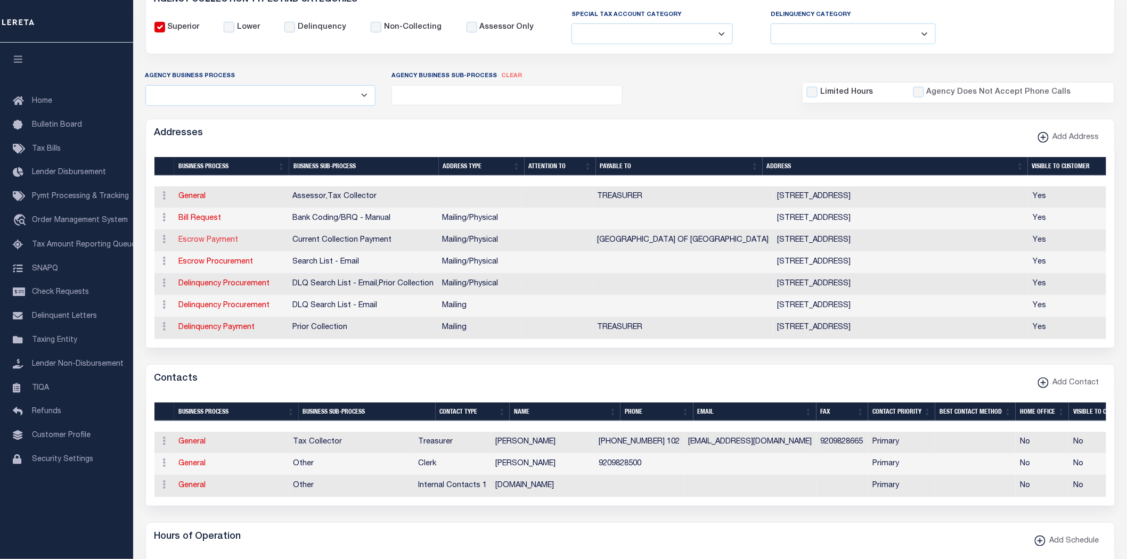
click at [224, 241] on link "Escrow Payment" at bounding box center [209, 240] width 60 height 7
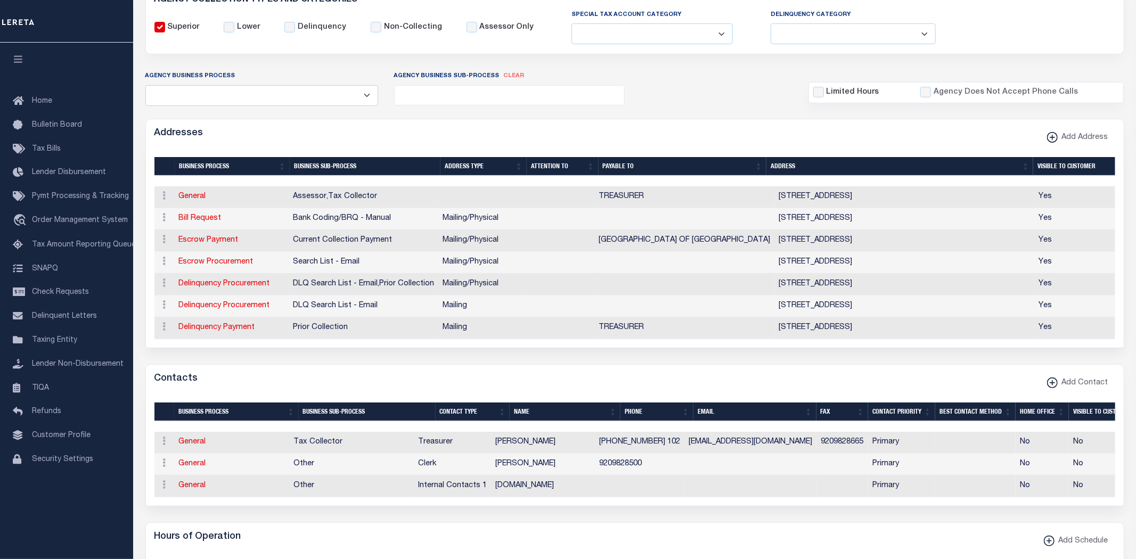
select select "11"
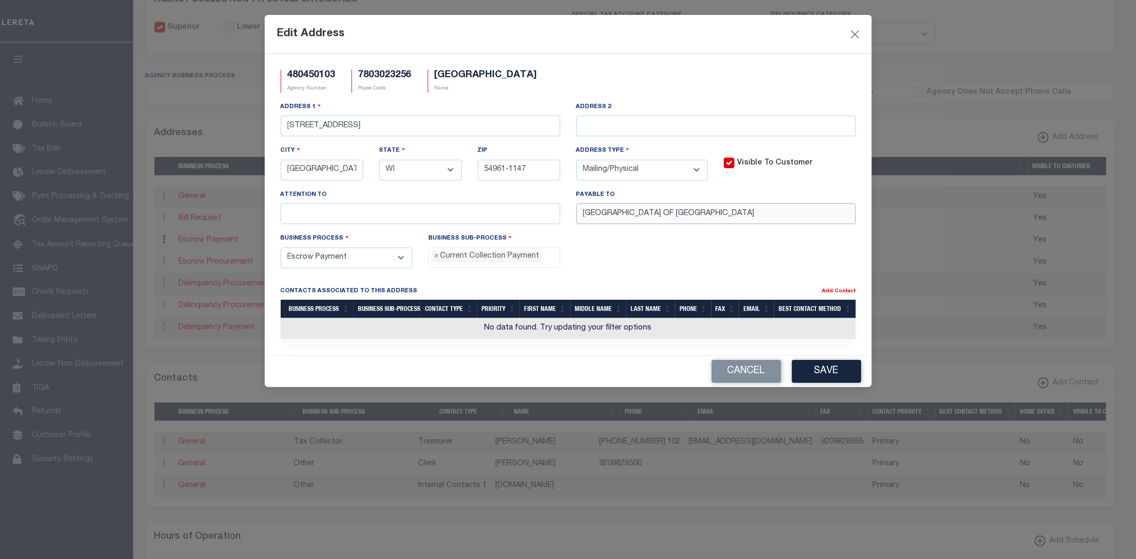
drag, startPoint x: 770, startPoint y: 216, endPoint x: 384, endPoint y: 222, distance: 386.8
click at [387, 223] on div "Address 1 215 N SHAWANO ST Address 2 City NEW LONDON State - Select - AK AL AR …" at bounding box center [568, 167] width 591 height 132
paste input "text"
type input "CITY OF NEW LONDON"
click at [843, 376] on button "Save" at bounding box center [826, 371] width 69 height 23
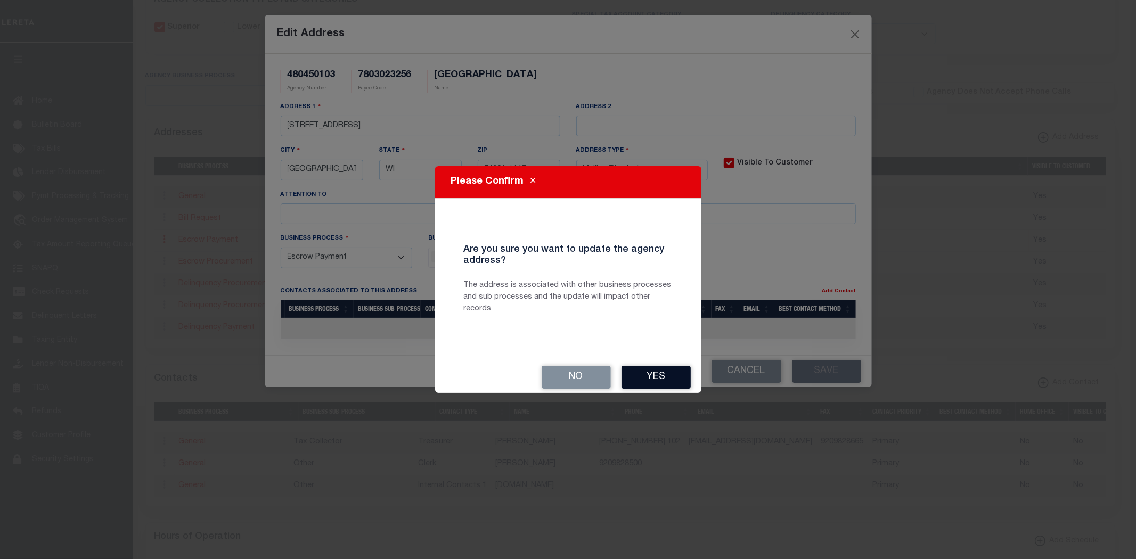
click at [652, 380] on button "Yes" at bounding box center [656, 377] width 69 height 23
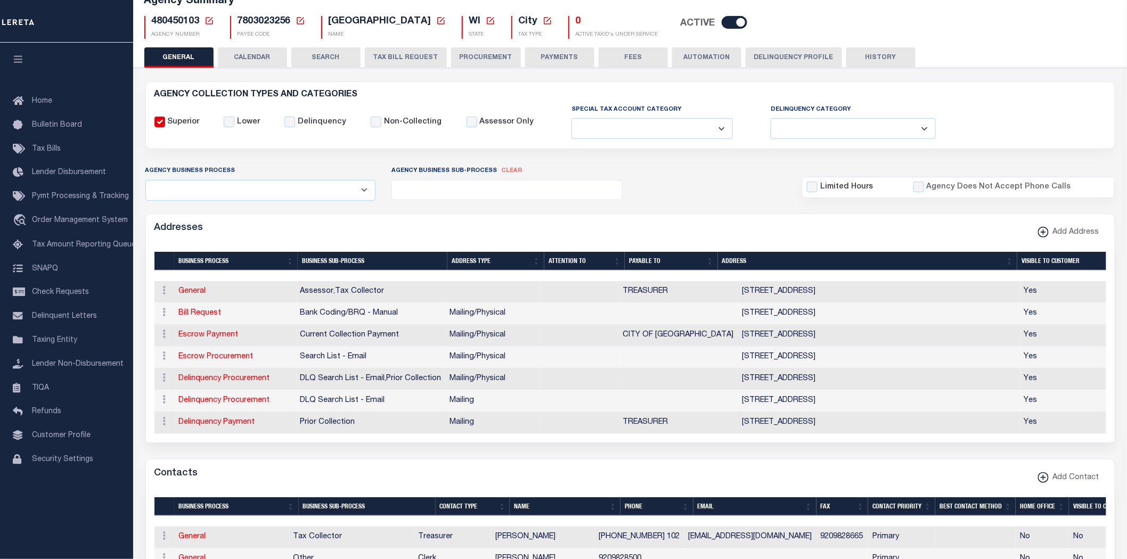
scroll to position [59, 0]
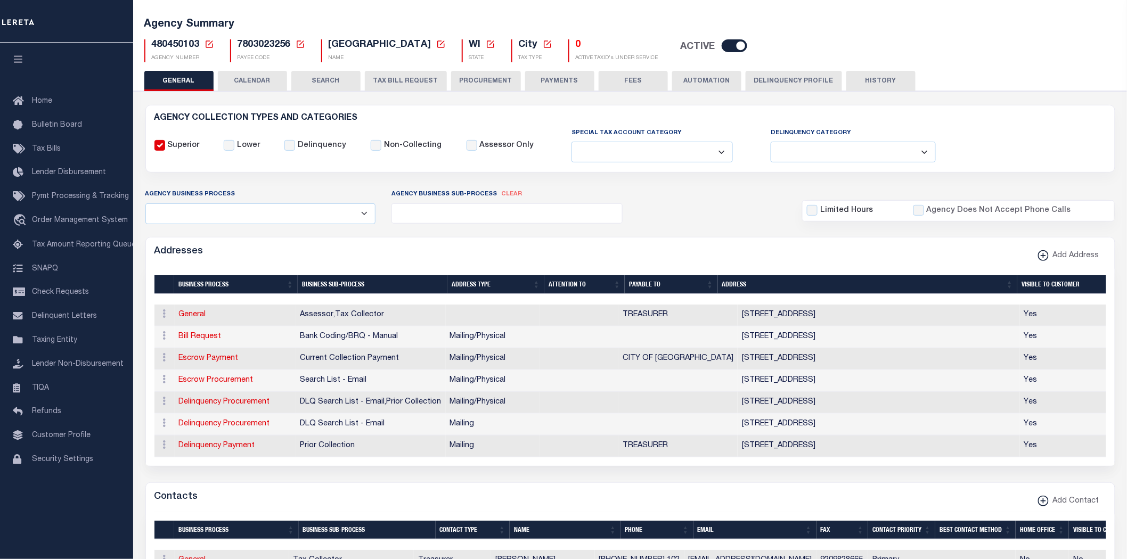
click at [560, 86] on button "PAYMENTS" at bounding box center [559, 81] width 69 height 20
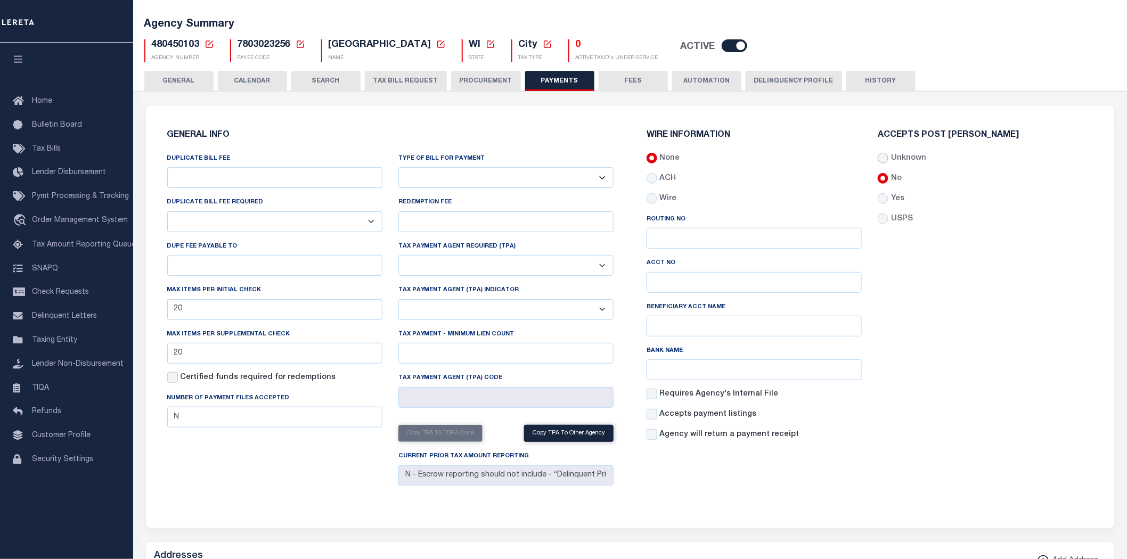
click at [883, 156] on input "Unknown" at bounding box center [883, 158] width 11 height 11
radio input "true"
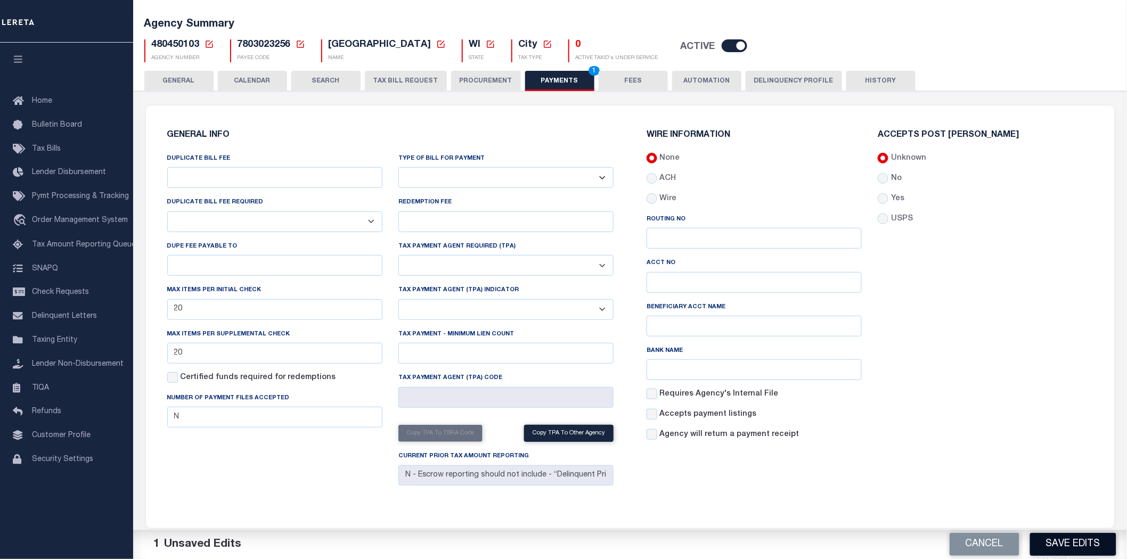
click at [1066, 545] on button "Save Edits" at bounding box center [1073, 544] width 86 height 23
drag, startPoint x: 188, startPoint y: 78, endPoint x: 192, endPoint y: 89, distance: 12.0
click at [188, 78] on button "GENERAL" at bounding box center [178, 81] width 69 height 20
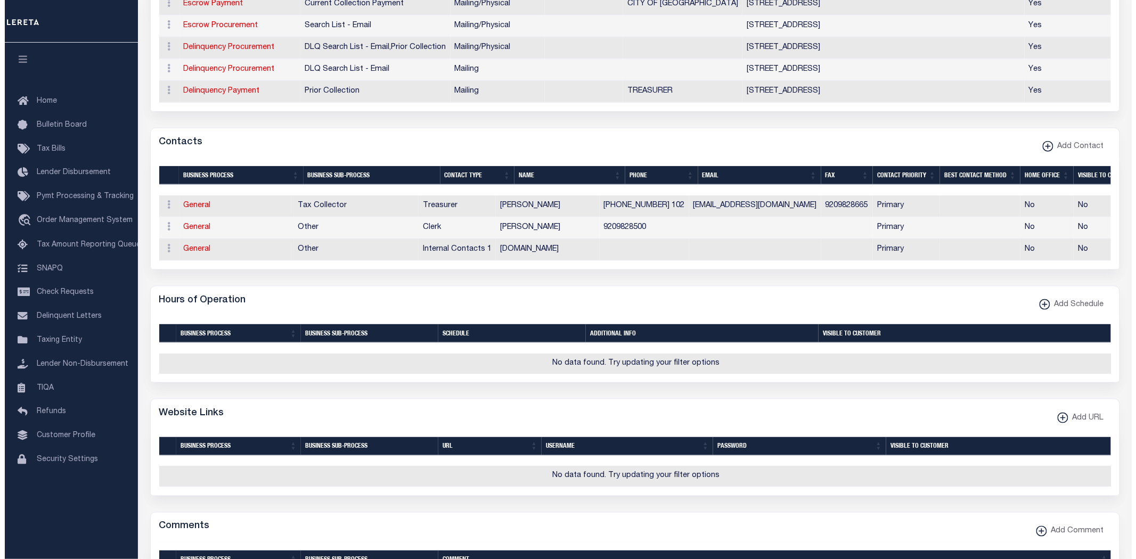
scroll to position [473, 0]
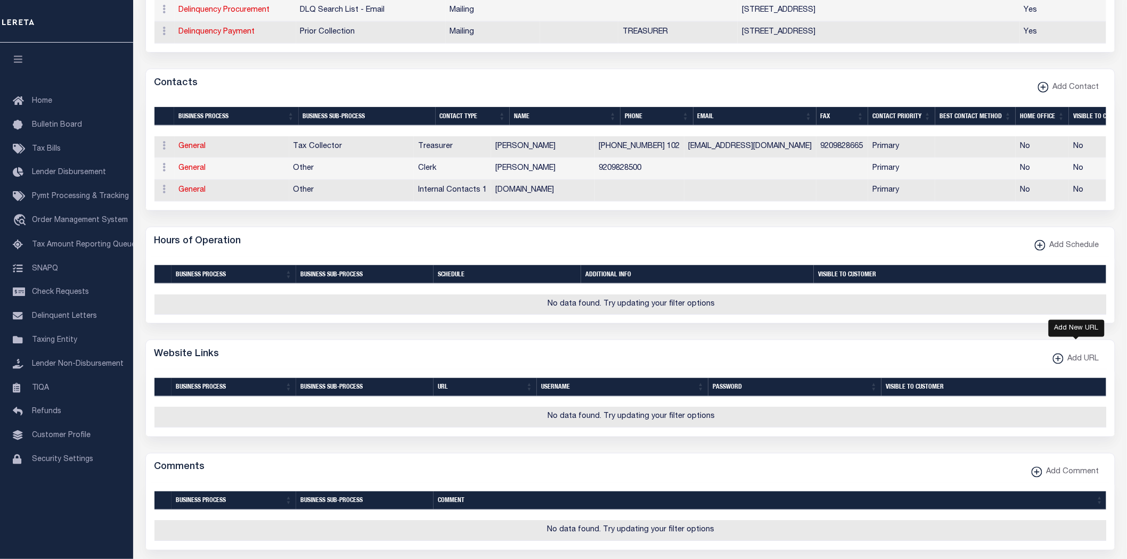
click at [1081, 365] on span "Add URL" at bounding box center [1082, 360] width 36 height 12
select select
checkbox input "true"
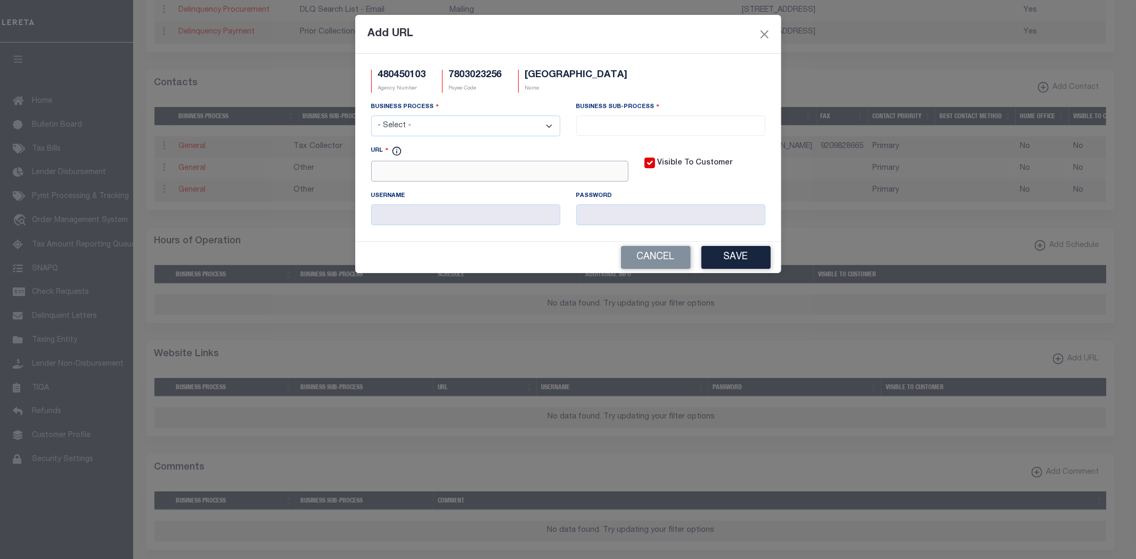
click at [395, 177] on input "URL" at bounding box center [499, 171] width 257 height 21
paste input "https://ascent.outagamie.org/LandRecords/PropertyListing/RealEstateTaxParce"
type input "https://ascent.outagamie.org/LandRecords/PropertyListing/RealEstateTaxParcel#/S…"
drag, startPoint x: 496, startPoint y: 119, endPoint x: 477, endPoint y: 123, distance: 18.9
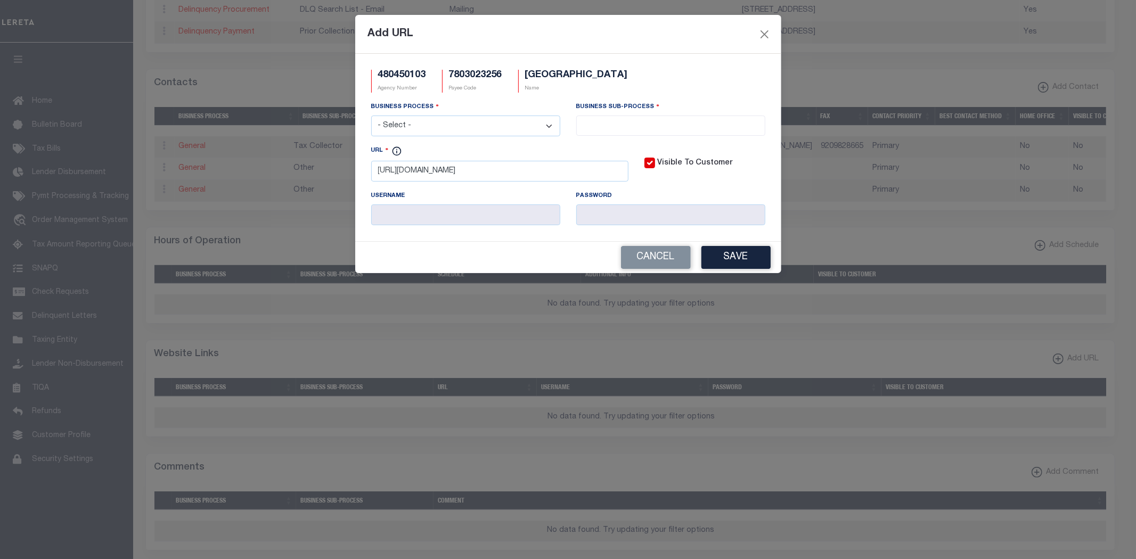
click at [495, 119] on select "- Select - All Automation Bill Request Delinquency Payment Delinquency Procurem…" at bounding box center [465, 126] width 189 height 21
select select "6"
click at [371, 116] on select "- Select - All Automation Bill Request Delinquency Payment Delinquency Procurem…" at bounding box center [465, 126] width 189 height 21
click at [634, 126] on input "search" at bounding box center [671, 125] width 183 height 12
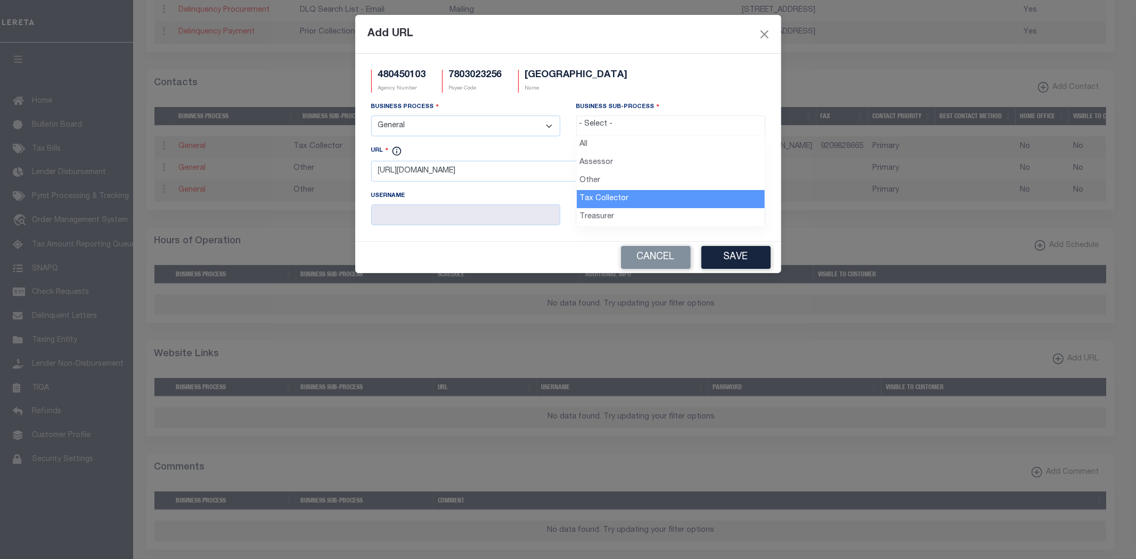
select select "31"
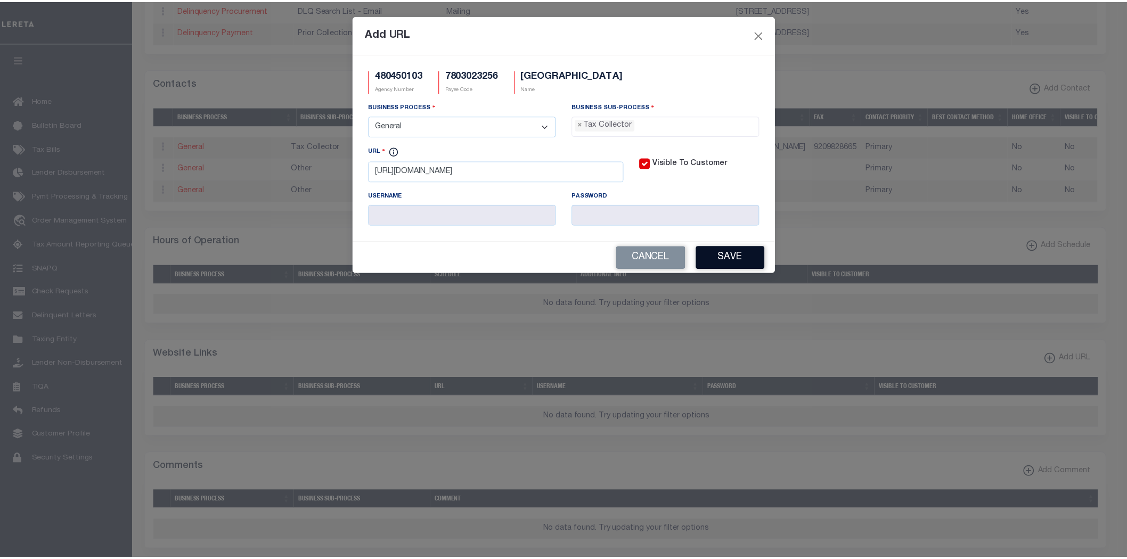
scroll to position [30, 0]
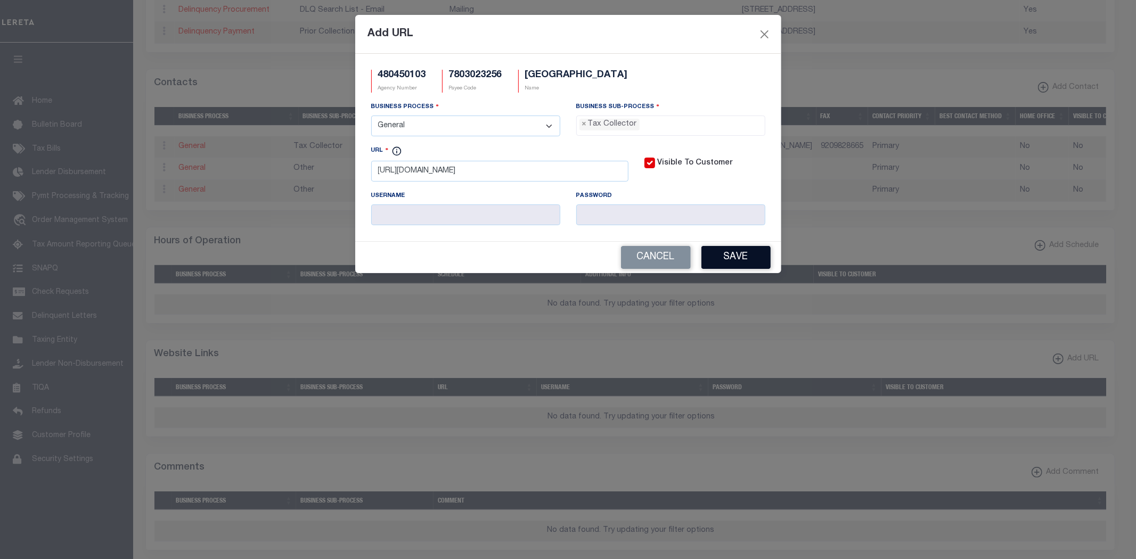
click at [737, 256] on button "Save" at bounding box center [736, 257] width 69 height 23
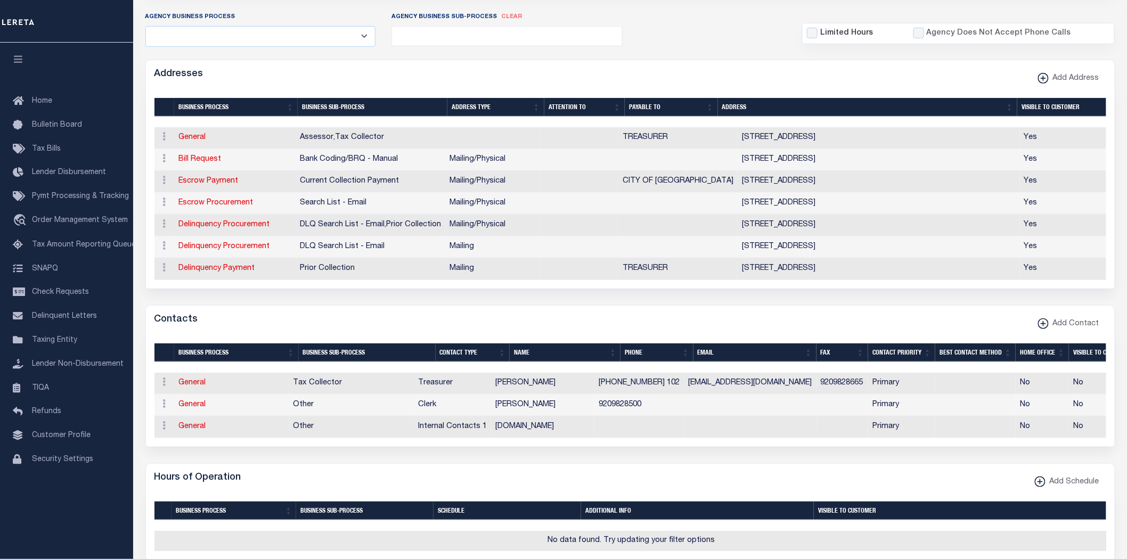
scroll to position [0, 0]
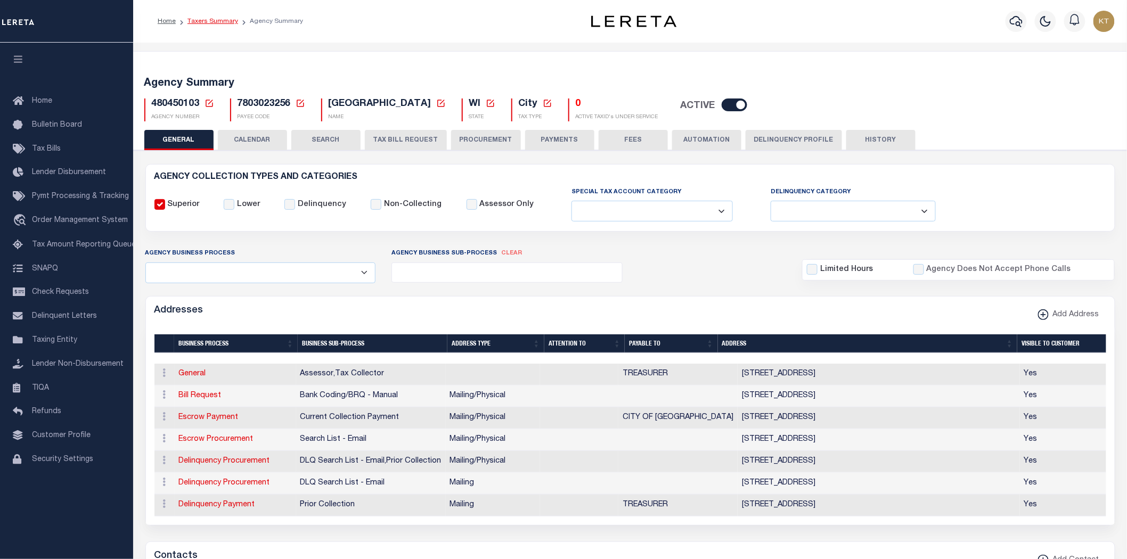
click at [214, 24] on link "Taxers Summary" at bounding box center [213, 21] width 51 height 6
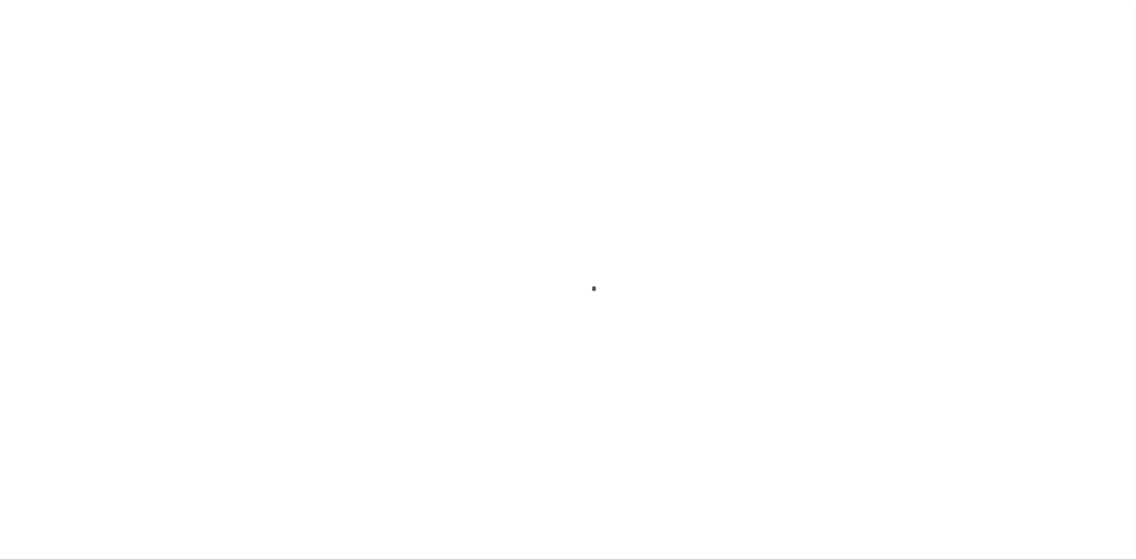
select select
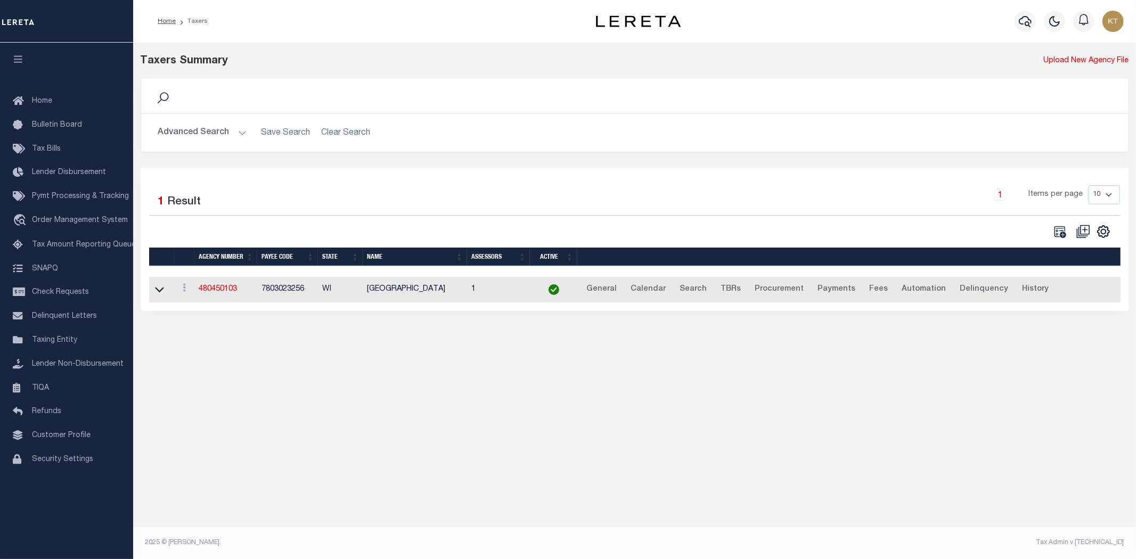
click at [182, 133] on button "Advanced Search" at bounding box center [202, 133] width 88 height 21
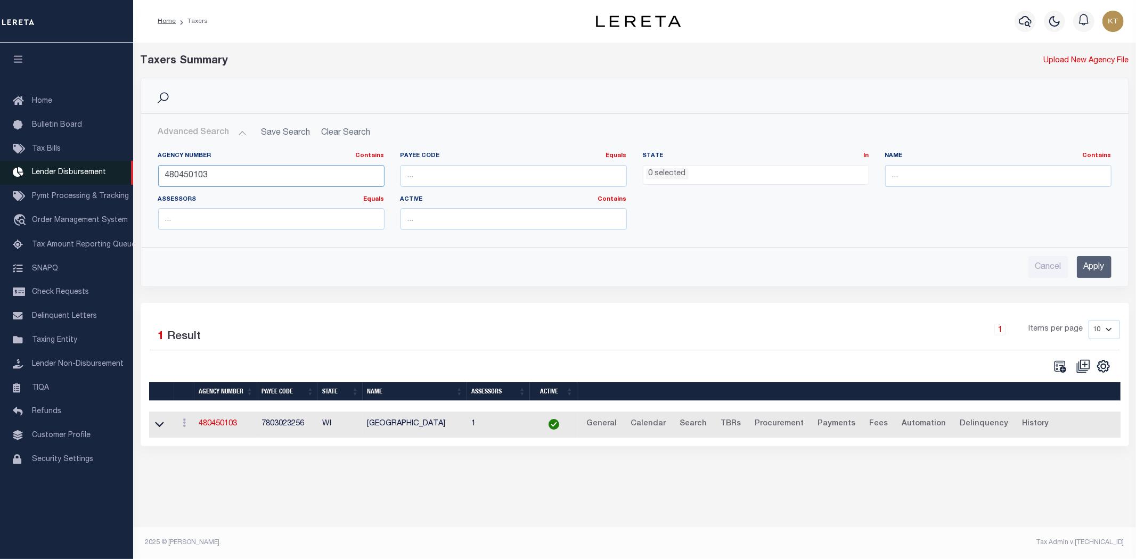
drag, startPoint x: 242, startPoint y: 178, endPoint x: 0, endPoint y: 167, distance: 242.6
click at [0, 176] on div "Home Taxers Profile" at bounding box center [568, 273] width 1136 height 546
type input "480690104"
click at [1089, 267] on input "Apply" at bounding box center [1094, 267] width 35 height 22
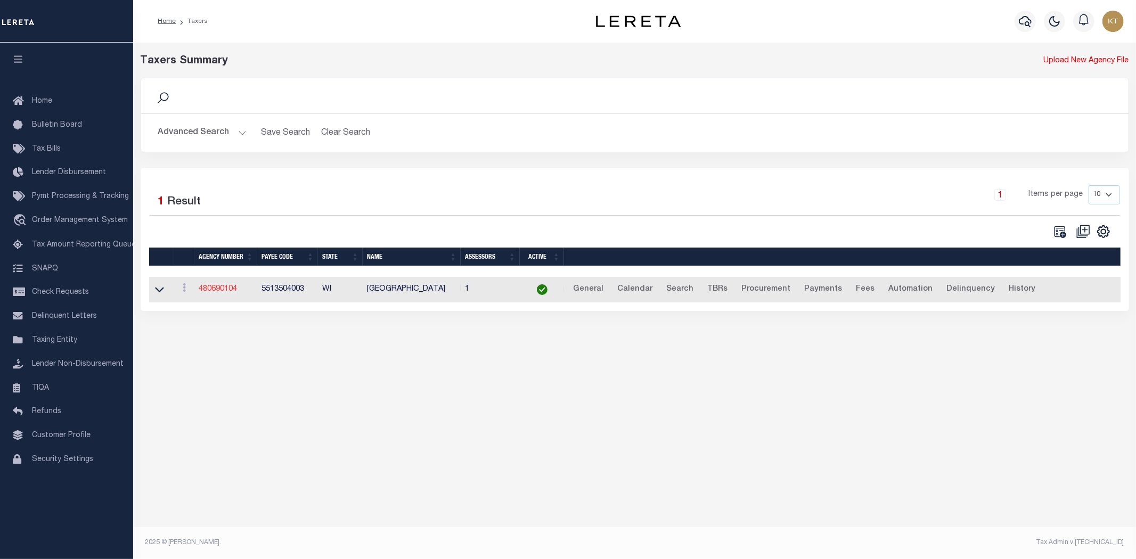
click at [221, 288] on link "480690104" at bounding box center [218, 289] width 38 height 7
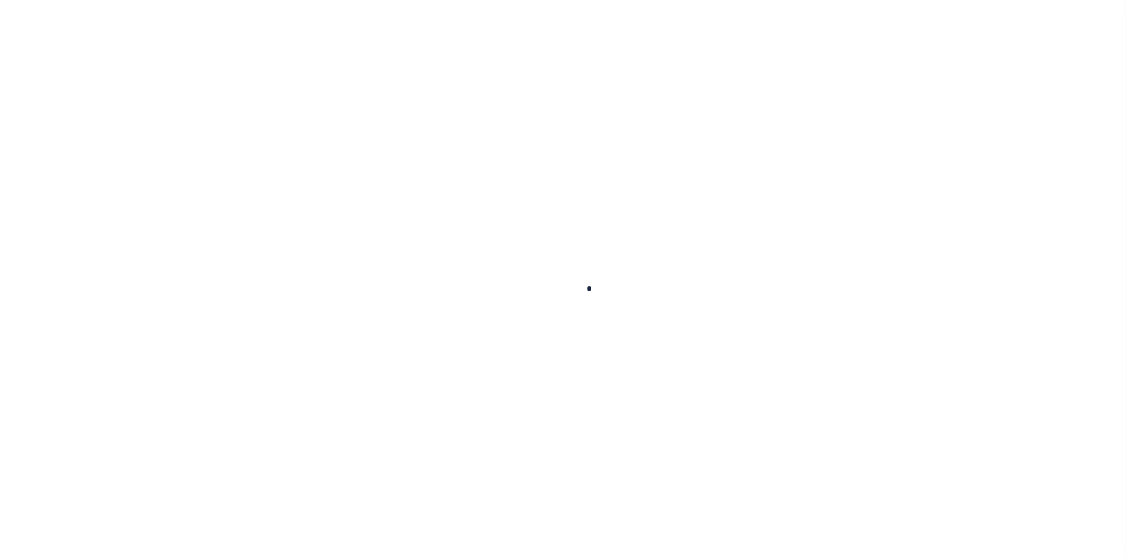
select select
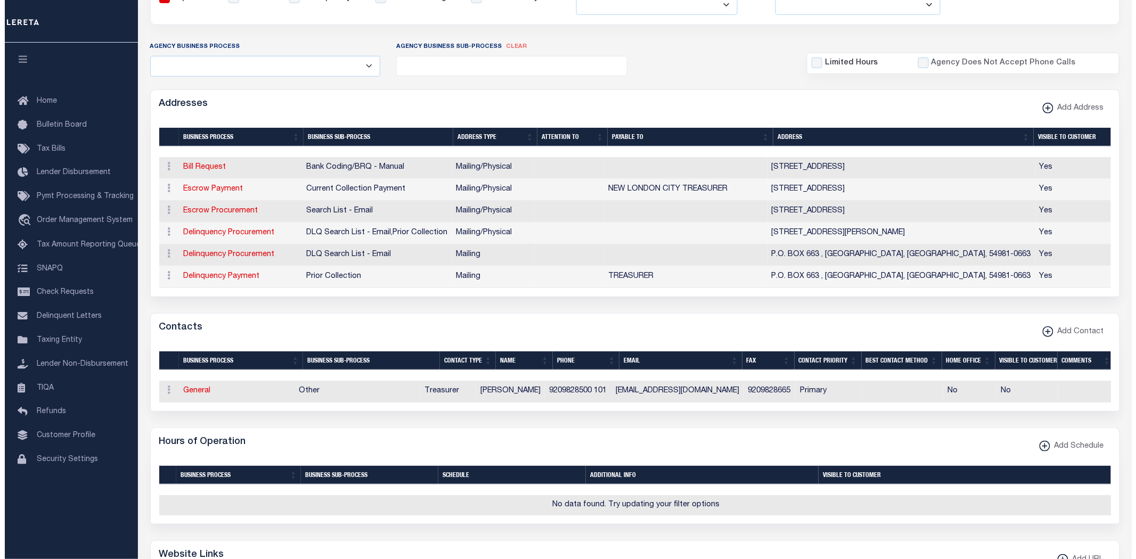
scroll to position [237, 0]
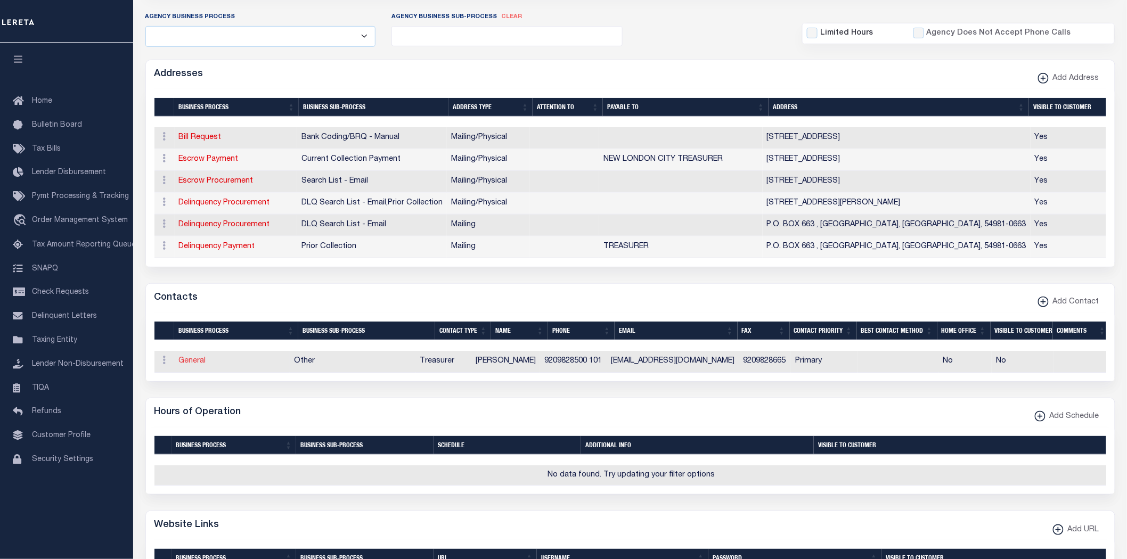
click at [189, 365] on link "General" at bounding box center [192, 360] width 27 height 7
checkbox input "false"
select select
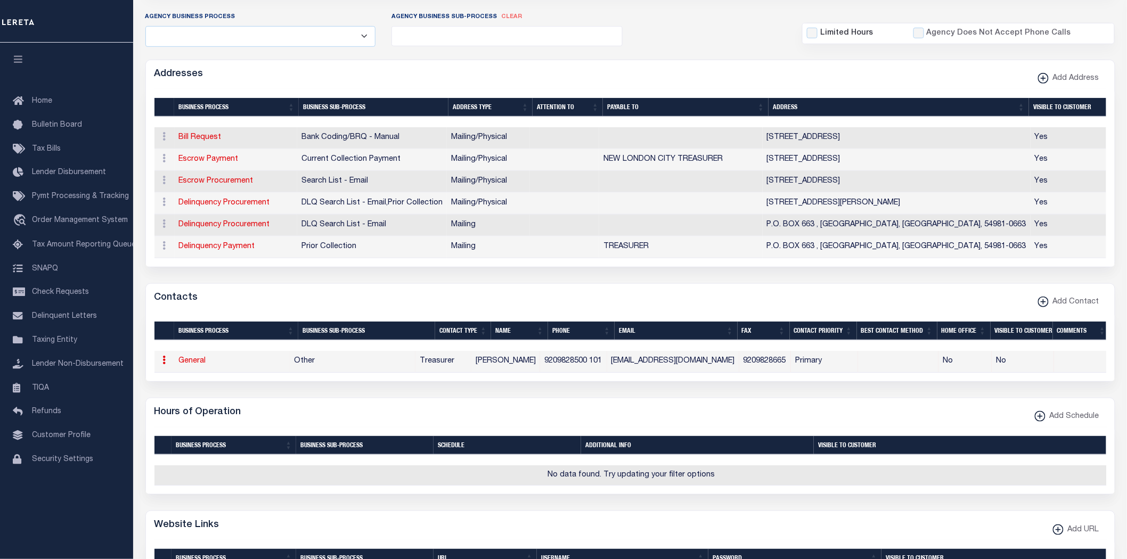
select select "3"
select select "1"
type input "[PERSON_NAME]"
type input "9209828500"
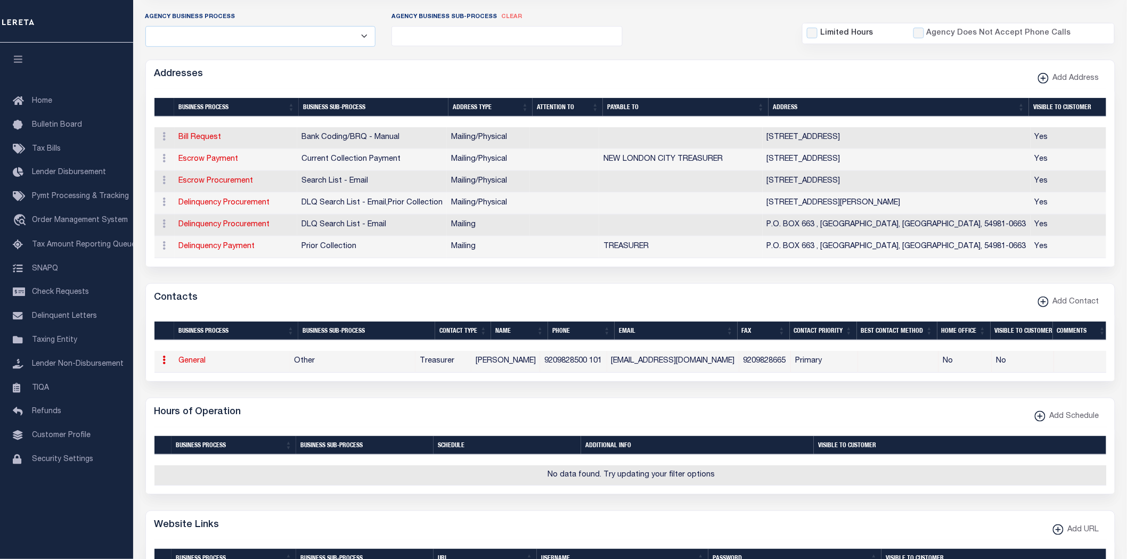
type input "101"
type input "9209828665"
type input "JRADKE@NEWLONDONWI.ORG"
select select "6"
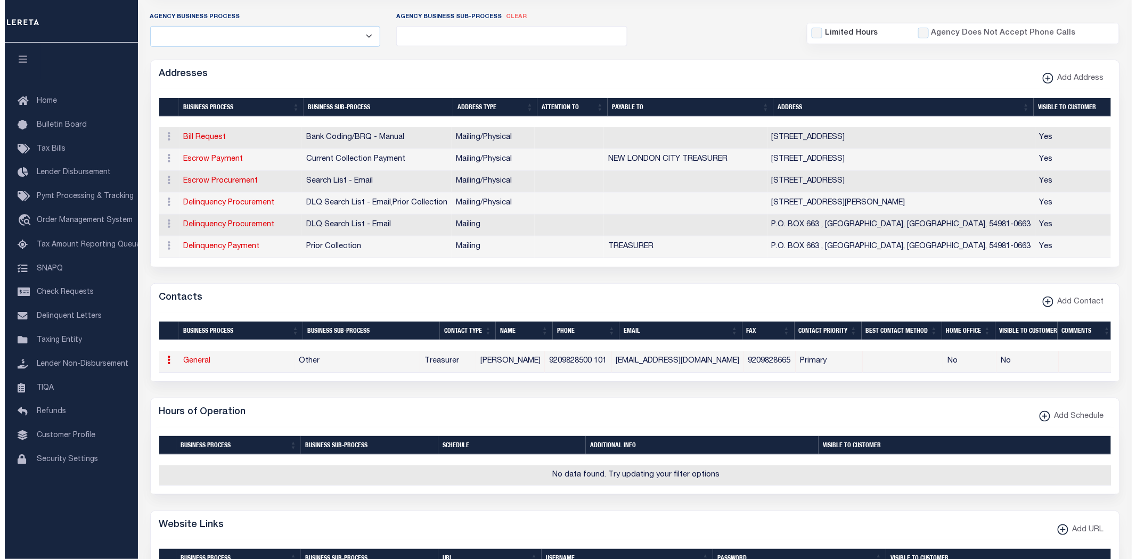
select select "39"
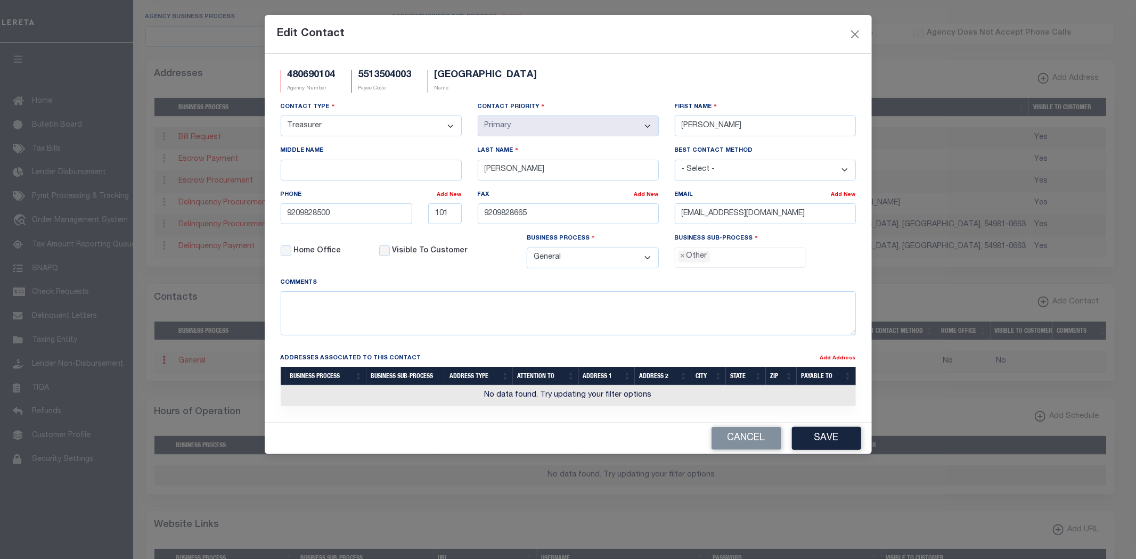
click at [683, 259] on span "×" at bounding box center [683, 257] width 5 height 12
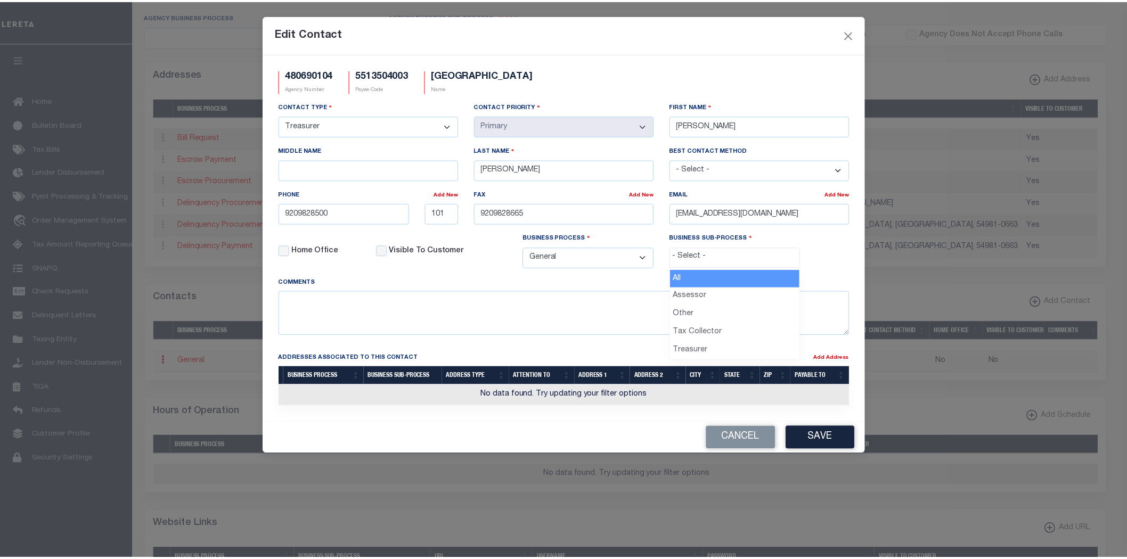
scroll to position [20, 0]
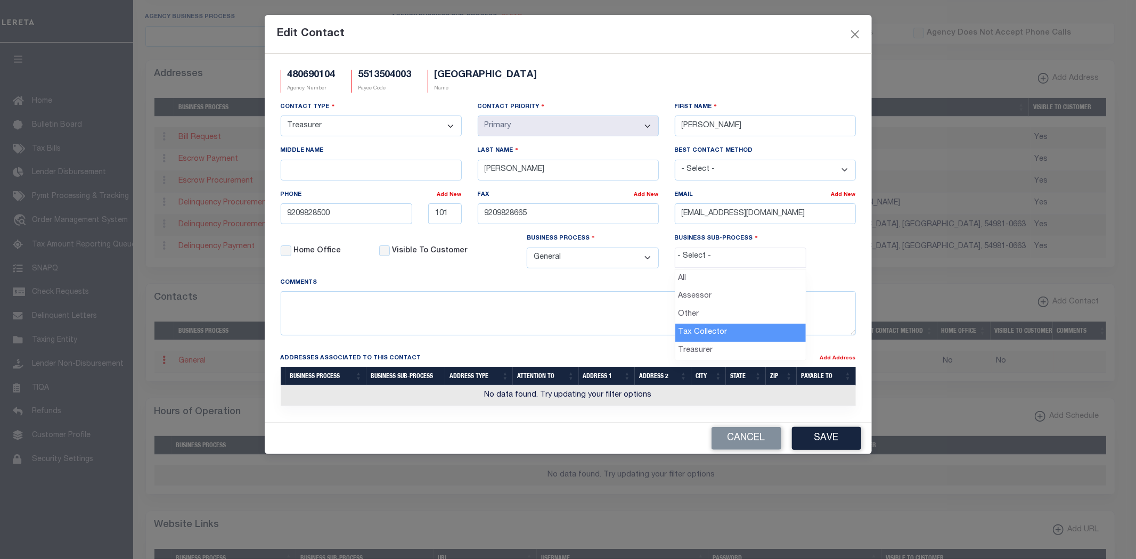
select select "31"
drag, startPoint x: 450, startPoint y: 210, endPoint x: 457, endPoint y: 213, distance: 7.9
click at [451, 211] on input "101" at bounding box center [445, 213] width 34 height 21
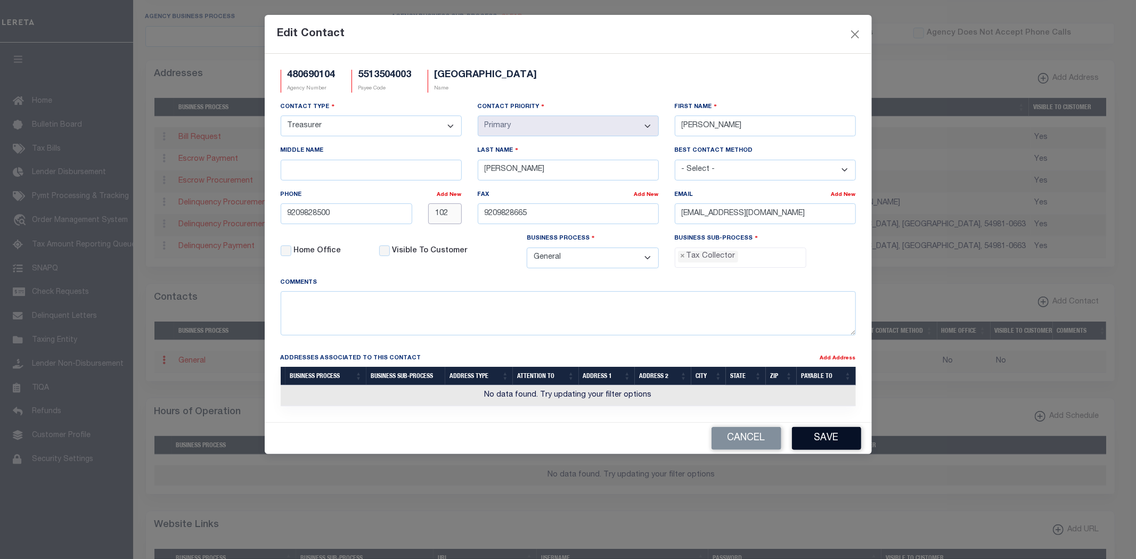
type input "102"
click at [813, 441] on button "Save" at bounding box center [826, 438] width 69 height 23
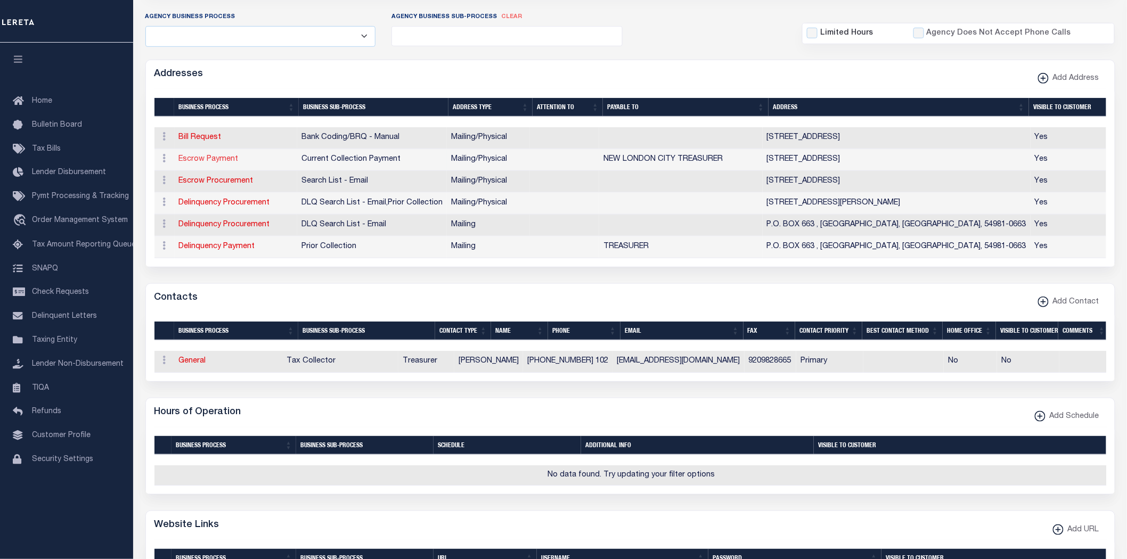
click at [204, 158] on link "Escrow Payment" at bounding box center [209, 159] width 60 height 7
select select "1"
checkbox input "false"
select select
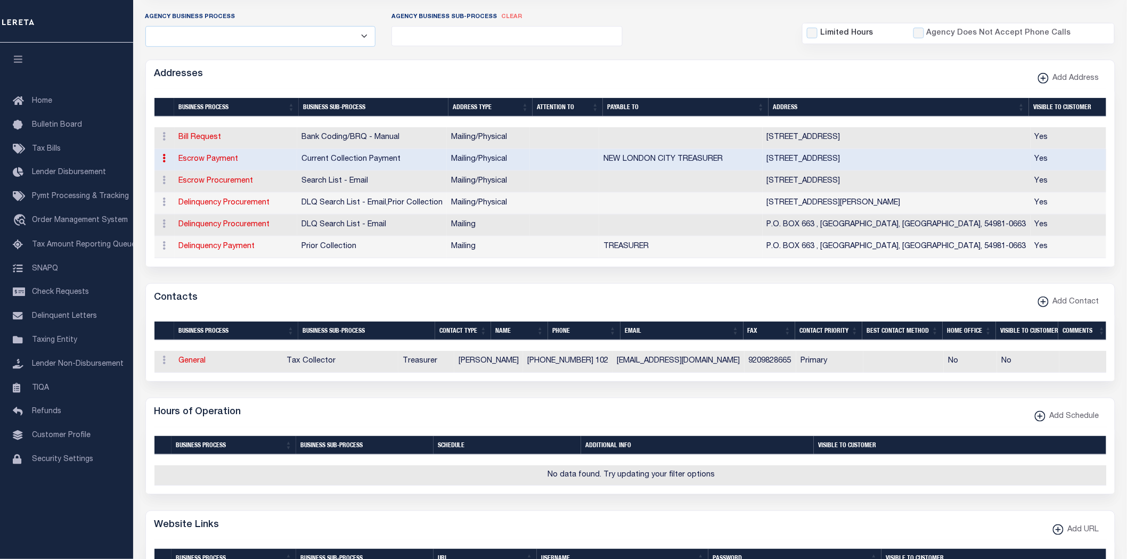
type input "215 N SHAWANO ST"
type input "NEW LONDON"
select select "WI"
type input "54961-1147"
select select "5"
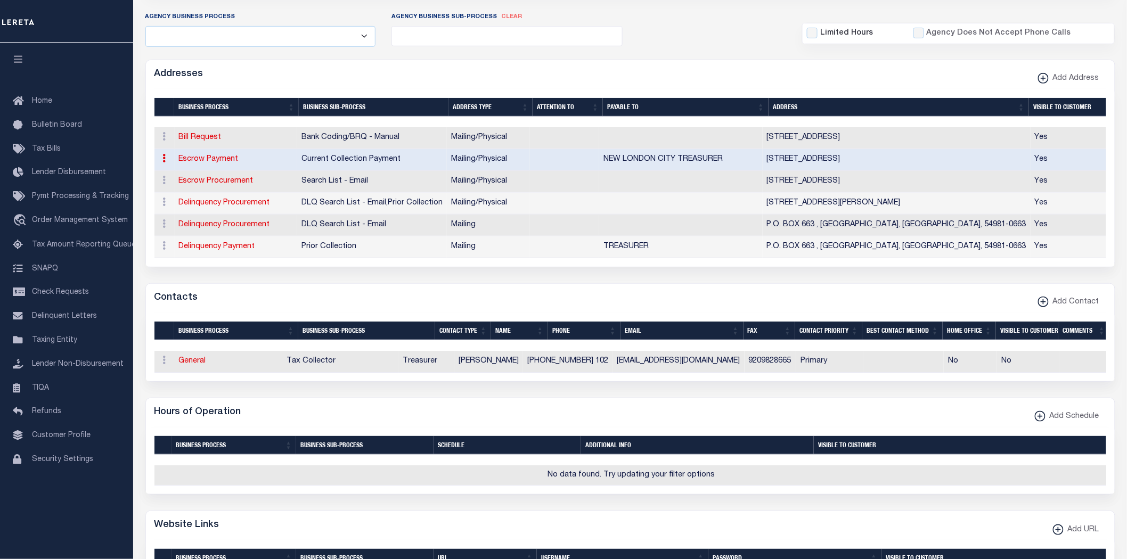
checkbox input "true"
type input "NEW LONDON CITY TREASURER"
select select "3"
select select "11"
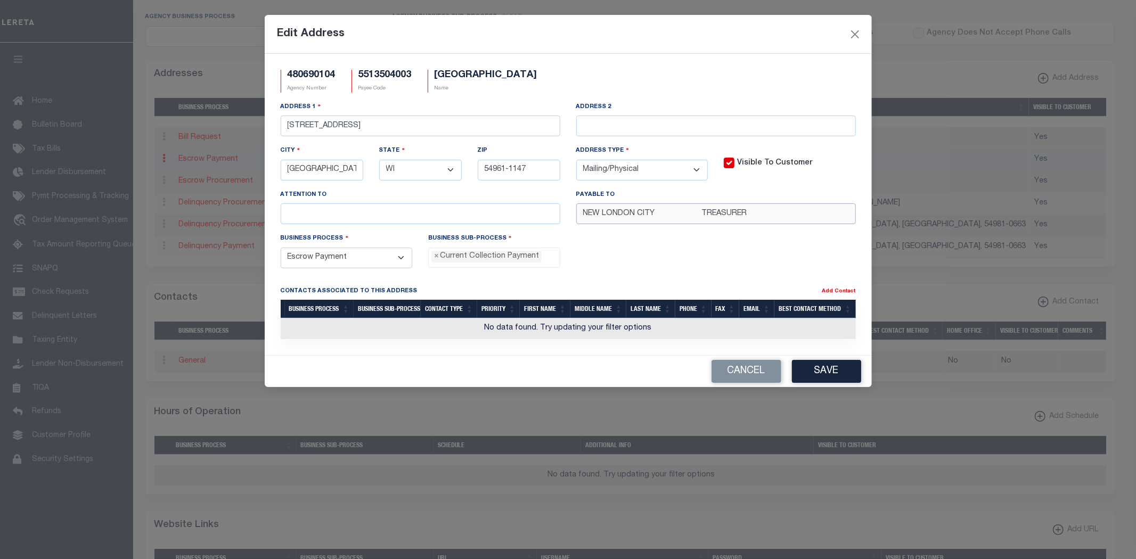
drag, startPoint x: 270, startPoint y: 226, endPoint x: 136, endPoint y: 225, distance: 133.7
click at [138, 225] on div "Edit Address 480690104 Agency Number 5513504003 Payee Code NEW LONDON CITY Name…" at bounding box center [568, 279] width 1136 height 559
paste input "CITY OF NEW LONDON"
type input "CITY OF NEW LONDON"
click at [855, 373] on button "Save" at bounding box center [826, 371] width 69 height 23
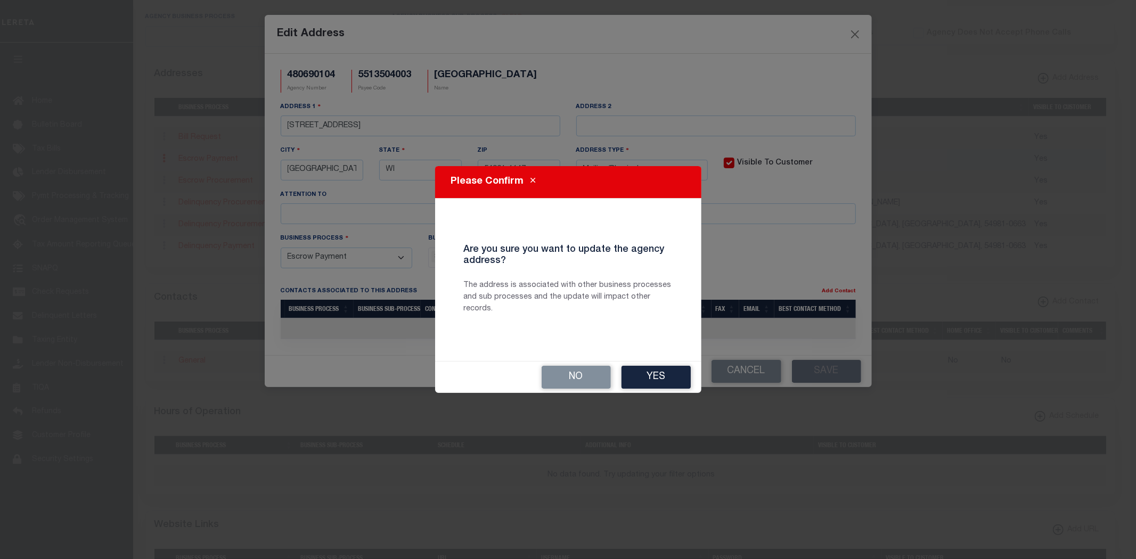
click at [657, 373] on button "Yes" at bounding box center [656, 377] width 69 height 23
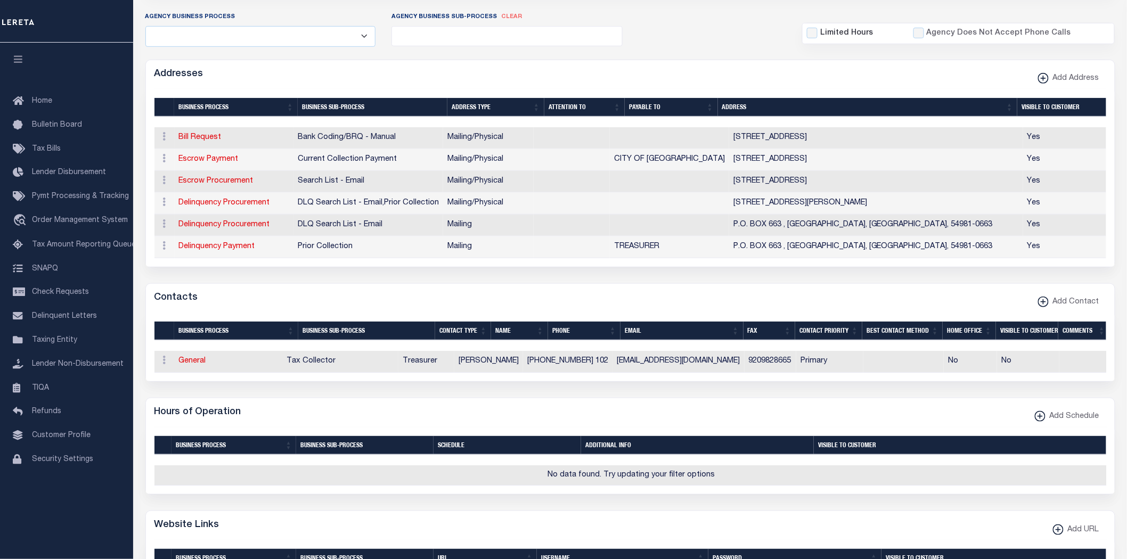
scroll to position [0, 0]
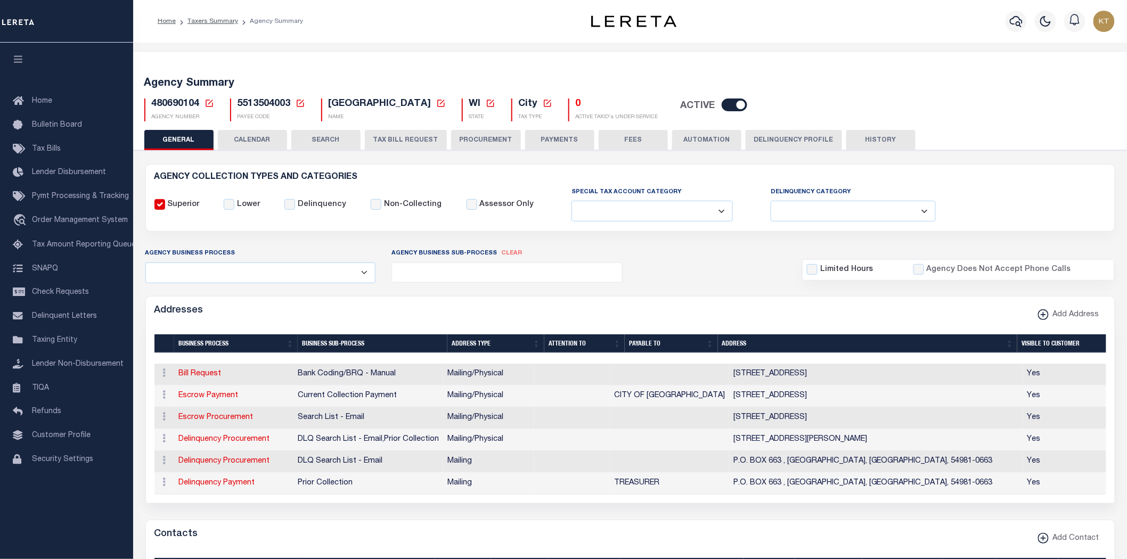
drag, startPoint x: 566, startPoint y: 134, endPoint x: 426, endPoint y: 256, distance: 185.4
click at [565, 134] on button "PAYMENTS" at bounding box center [559, 140] width 69 height 20
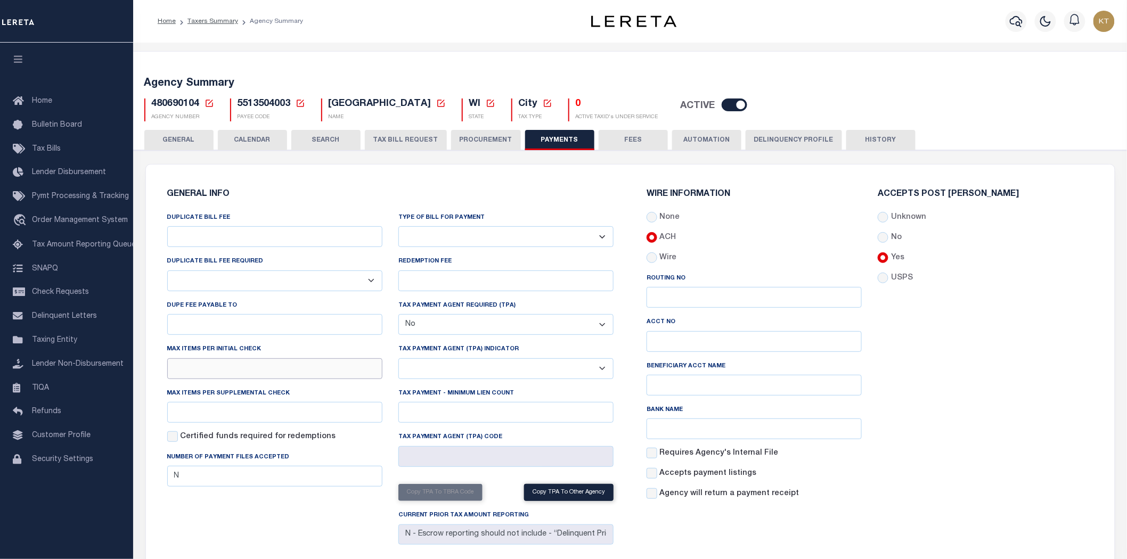
click at [216, 365] on input "text" at bounding box center [274, 368] width 215 height 21
type input "20"
click at [200, 411] on input "text" at bounding box center [274, 412] width 215 height 21
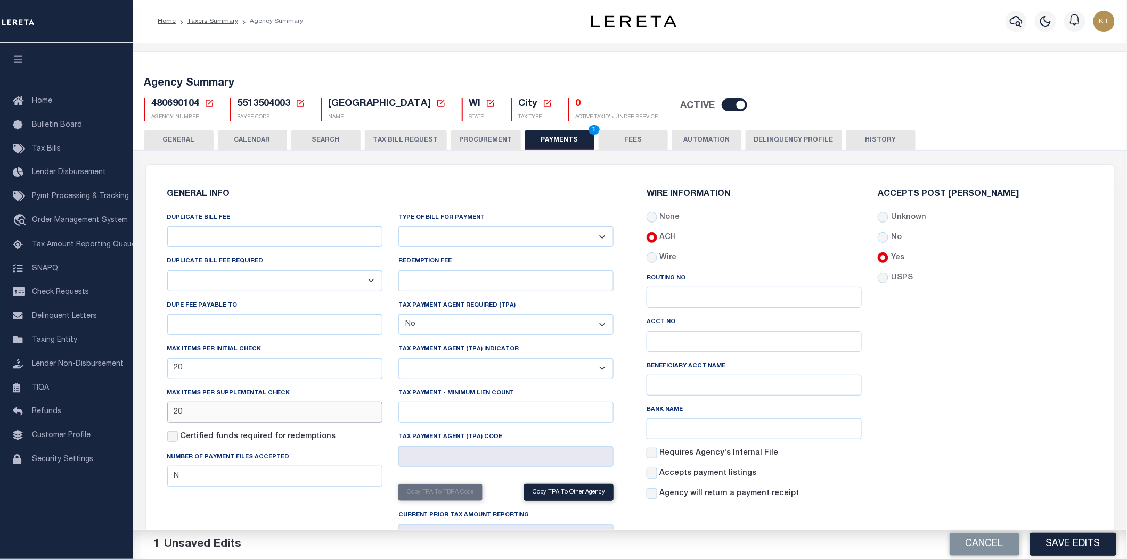
type input "20"
click at [883, 215] on input "Unknown" at bounding box center [883, 217] width 11 height 11
radio input "true"
click at [1088, 549] on button "Save Edits" at bounding box center [1073, 544] width 86 height 23
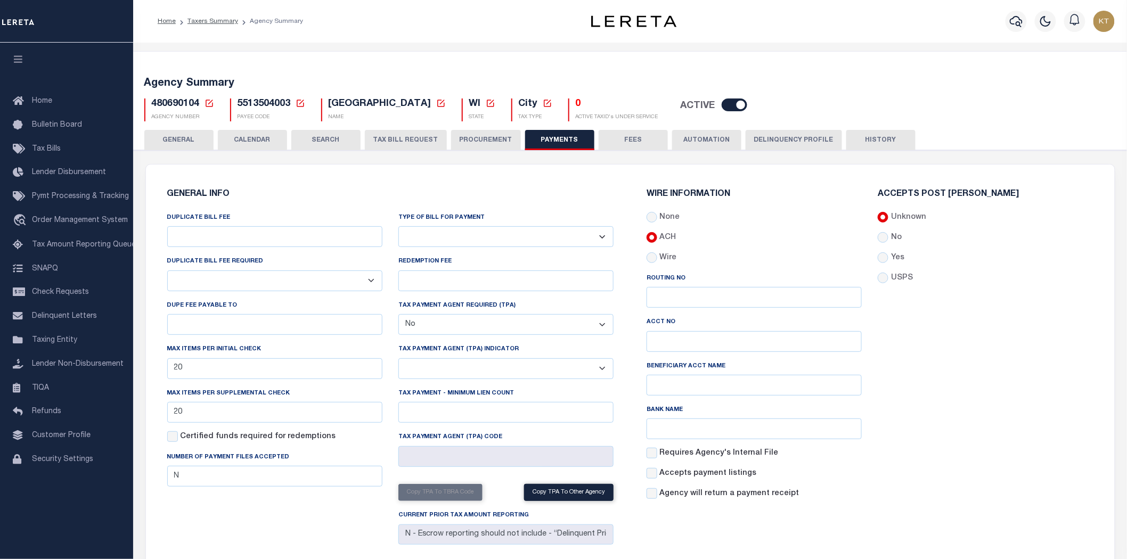
drag, startPoint x: 185, startPoint y: 140, endPoint x: 246, endPoint y: 206, distance: 90.1
click at [185, 140] on button "GENERAL" at bounding box center [178, 140] width 69 height 20
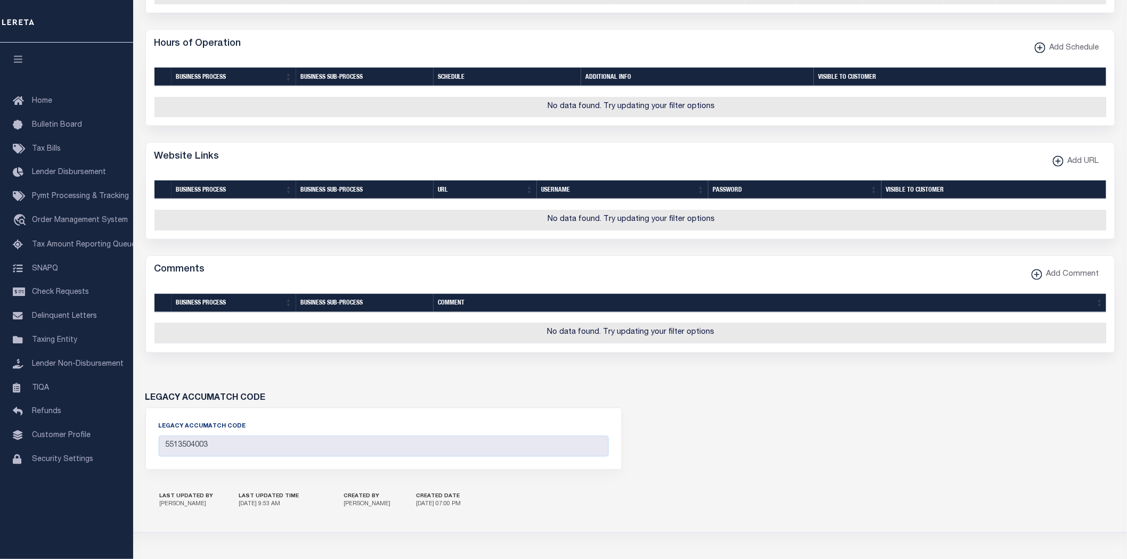
scroll to position [679, 0]
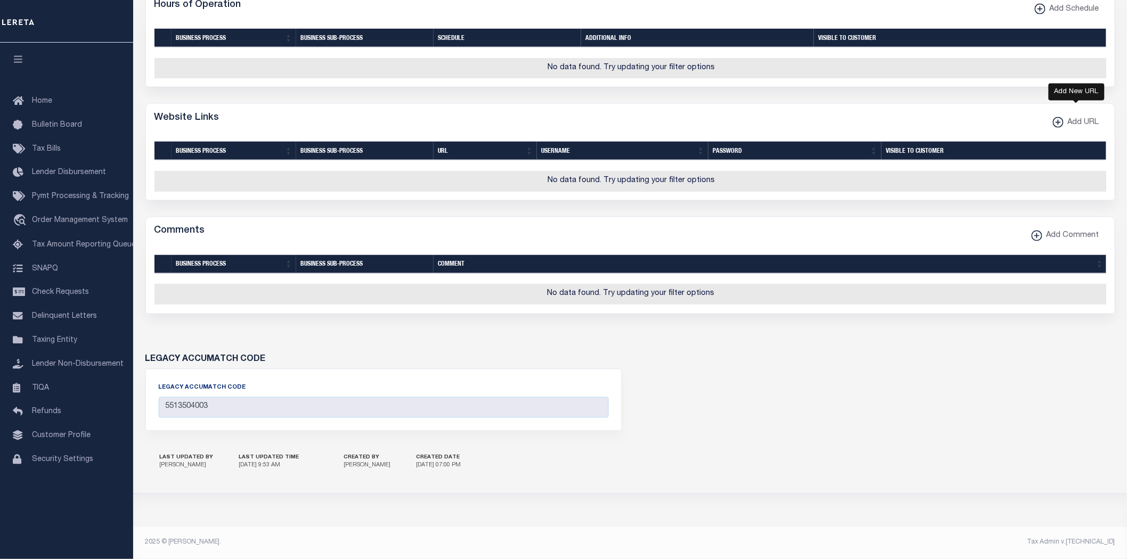
click at [1075, 117] on span "Add URL" at bounding box center [1082, 123] width 36 height 12
select select
checkbox input "true"
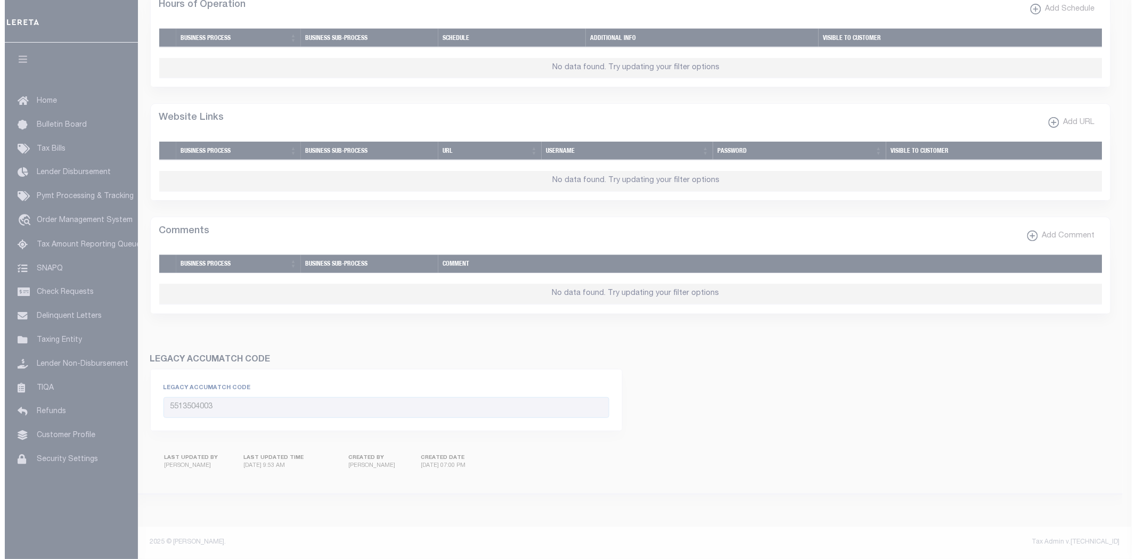
scroll to position [646, 0]
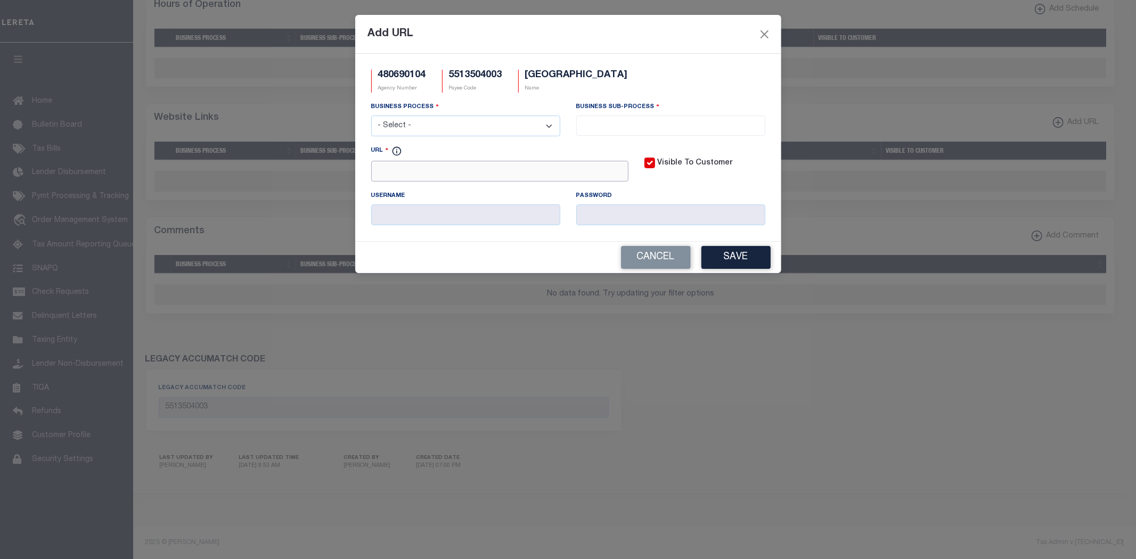
click at [493, 171] on input "URL" at bounding box center [499, 171] width 257 height 21
paste input "https://ascent.outagamie.org/LandRecords/PropertyListing/RealEstateTaxParce"
type input "https://ascent.outagamie.org/LandRecords/PropertyListing/RealEstateTaxParcel#/S…"
click at [409, 124] on select "- Select - All Automation Bill Request Delinquency Payment Delinquency Procurem…" at bounding box center [465, 126] width 189 height 21
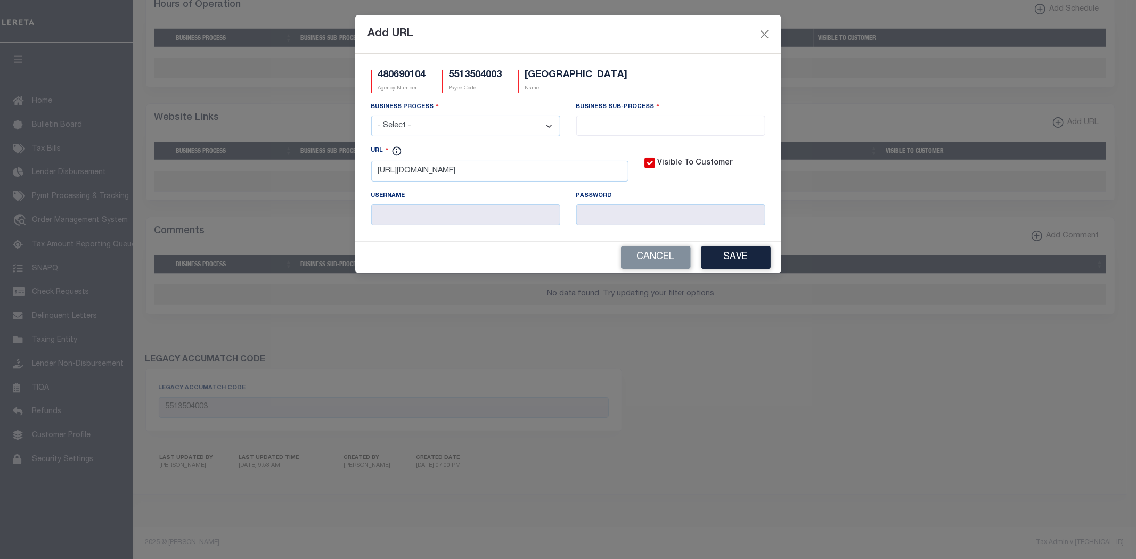
scroll to position [0, 0]
select select "6"
click at [371, 116] on select "- Select - All Automation Bill Request Delinquency Payment Delinquency Procurem…" at bounding box center [465, 126] width 189 height 21
click at [652, 126] on input "search" at bounding box center [671, 125] width 183 height 12
select select "31"
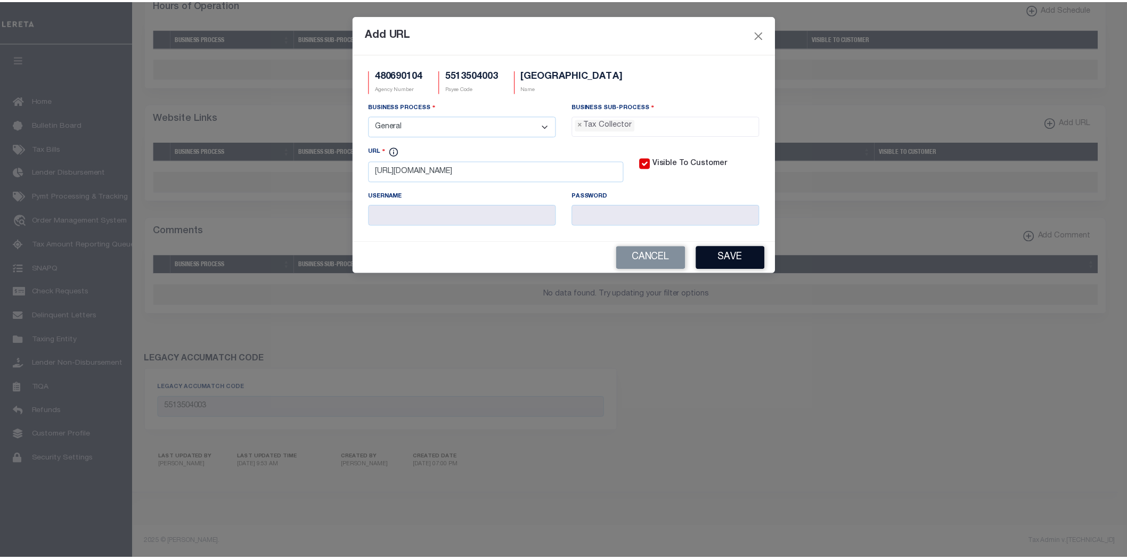
scroll to position [30, 0]
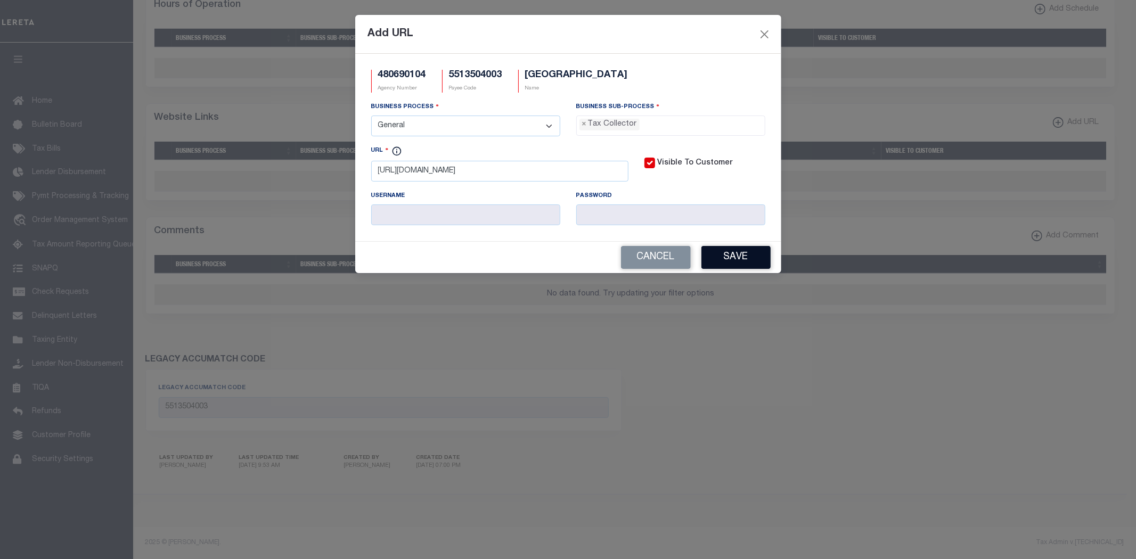
click at [743, 263] on button "Save" at bounding box center [736, 257] width 69 height 23
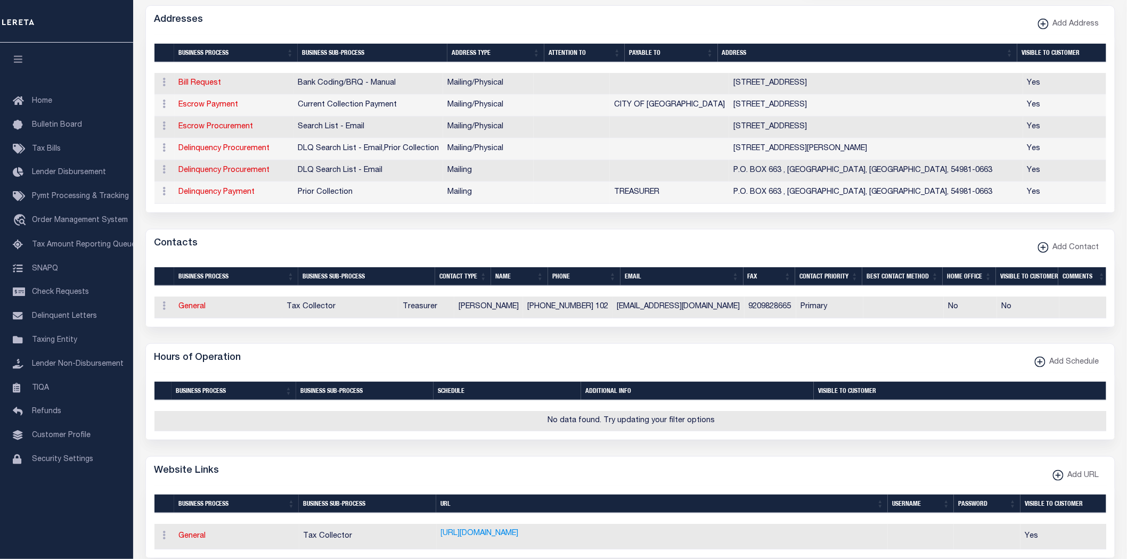
scroll to position [0, 0]
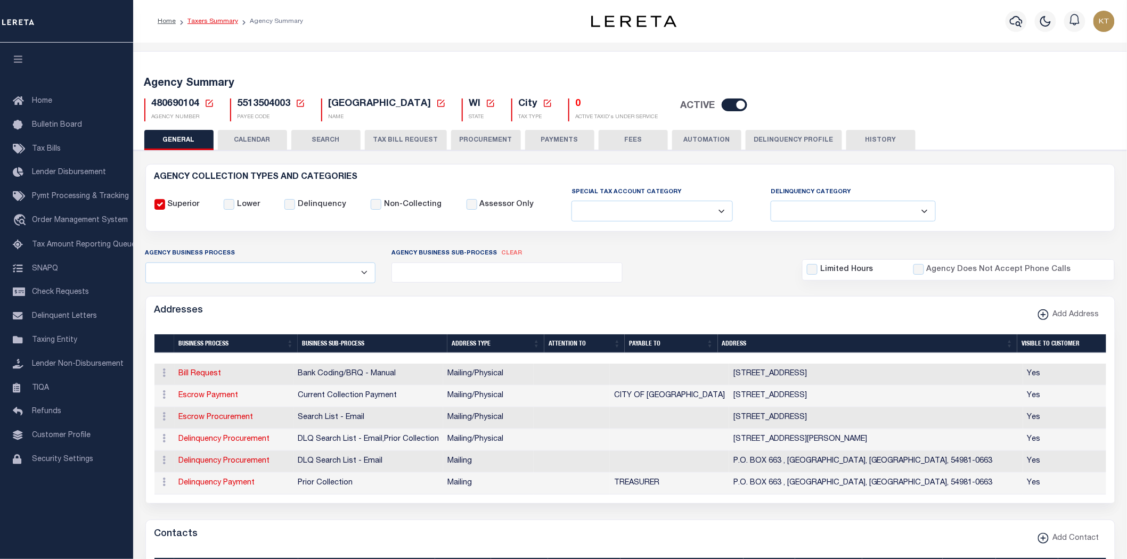
click at [212, 22] on link "Taxers Summary" at bounding box center [213, 21] width 51 height 6
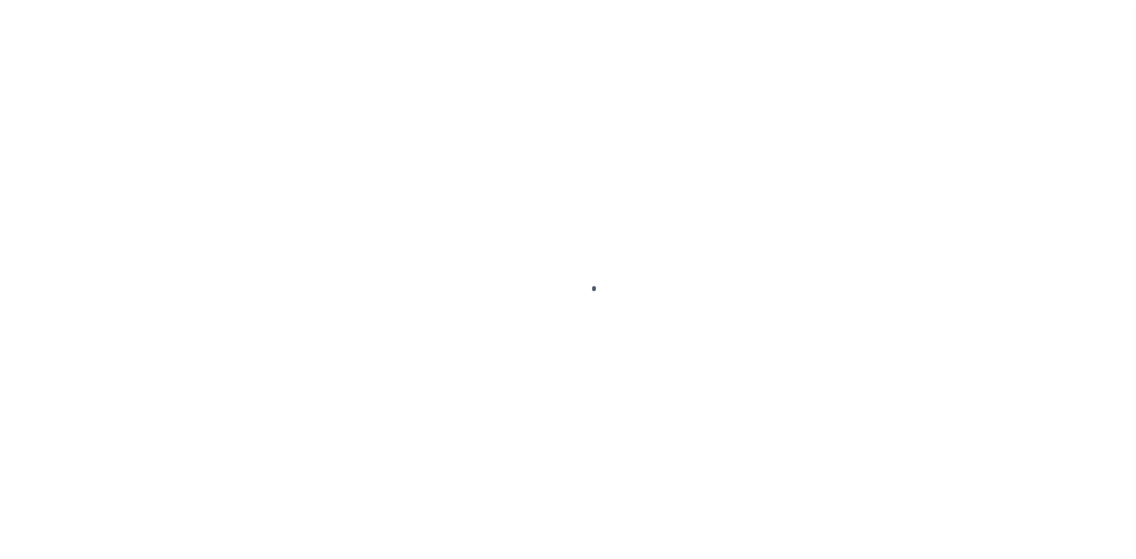
select select
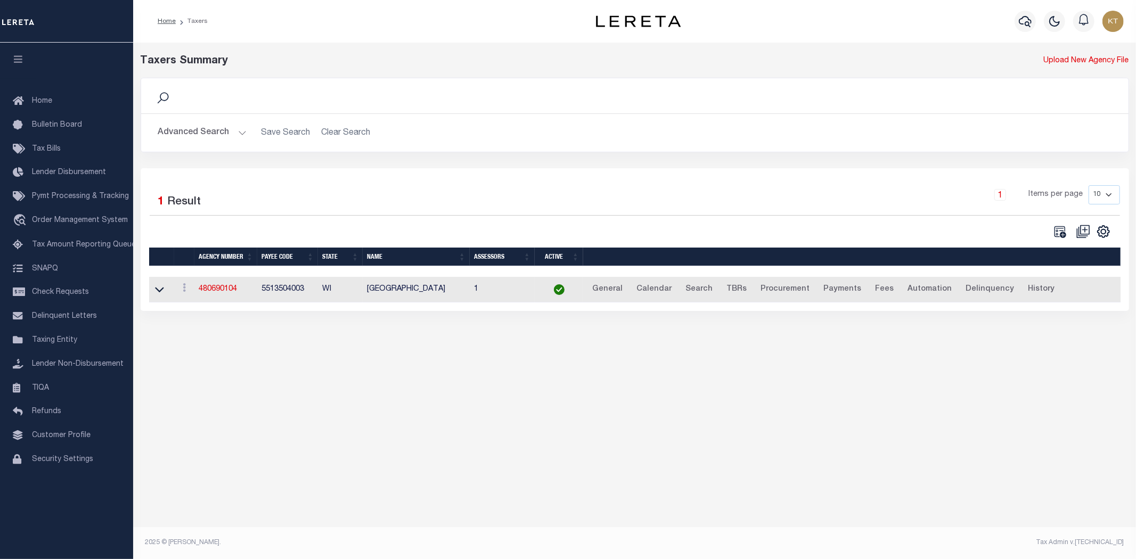
click at [184, 134] on button "Advanced Search" at bounding box center [202, 133] width 88 height 21
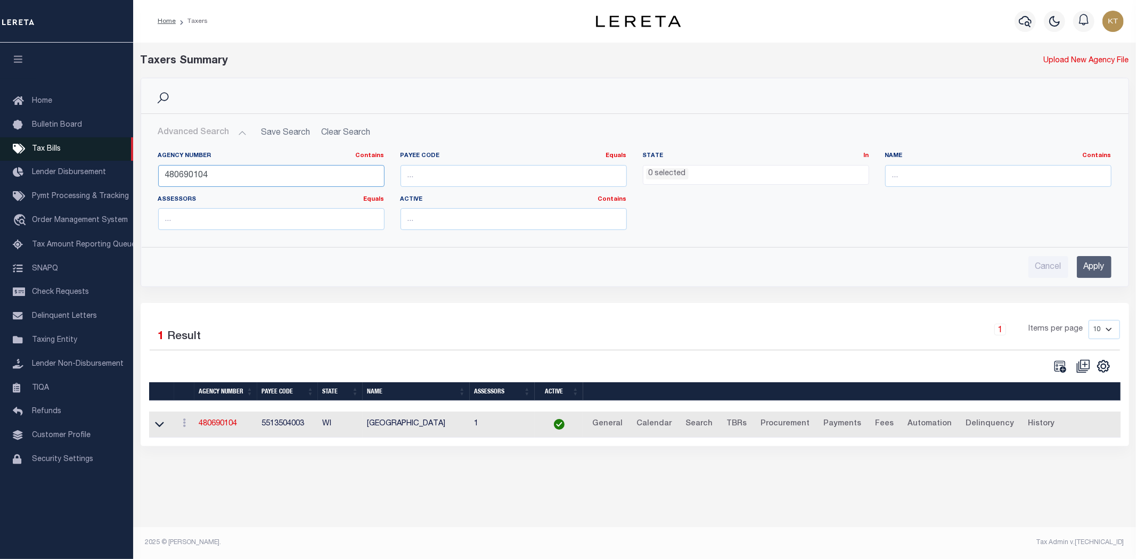
drag, startPoint x: 258, startPoint y: 173, endPoint x: 0, endPoint y: 158, distance: 258.8
click at [0, 158] on div "Home Taxers Profile" at bounding box center [568, 273] width 1136 height 546
type input "480230404"
click at [1089, 265] on input "Apply" at bounding box center [1094, 267] width 35 height 22
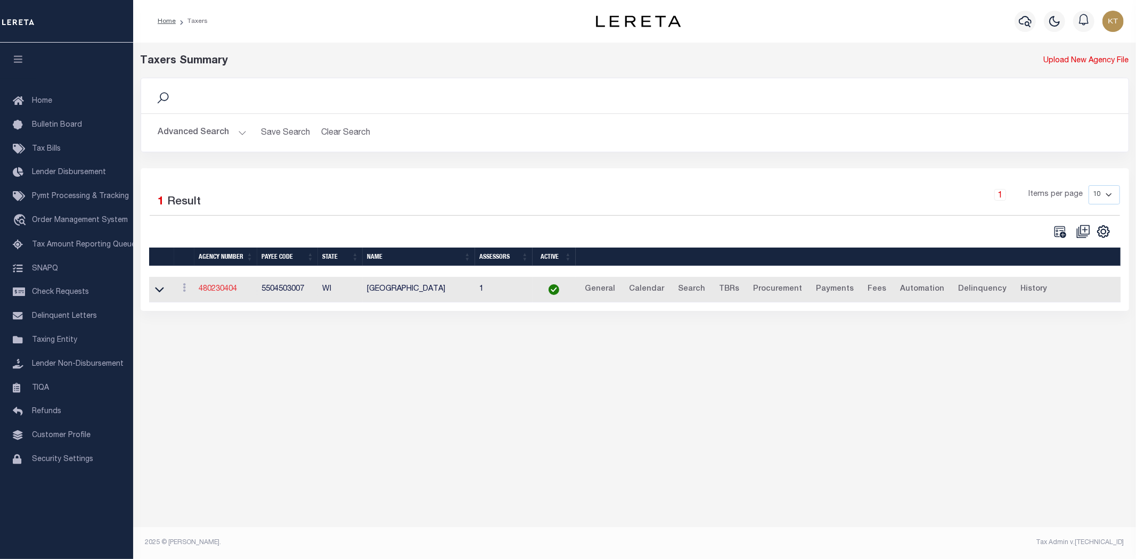
click at [221, 288] on link "480230404" at bounding box center [218, 289] width 38 height 7
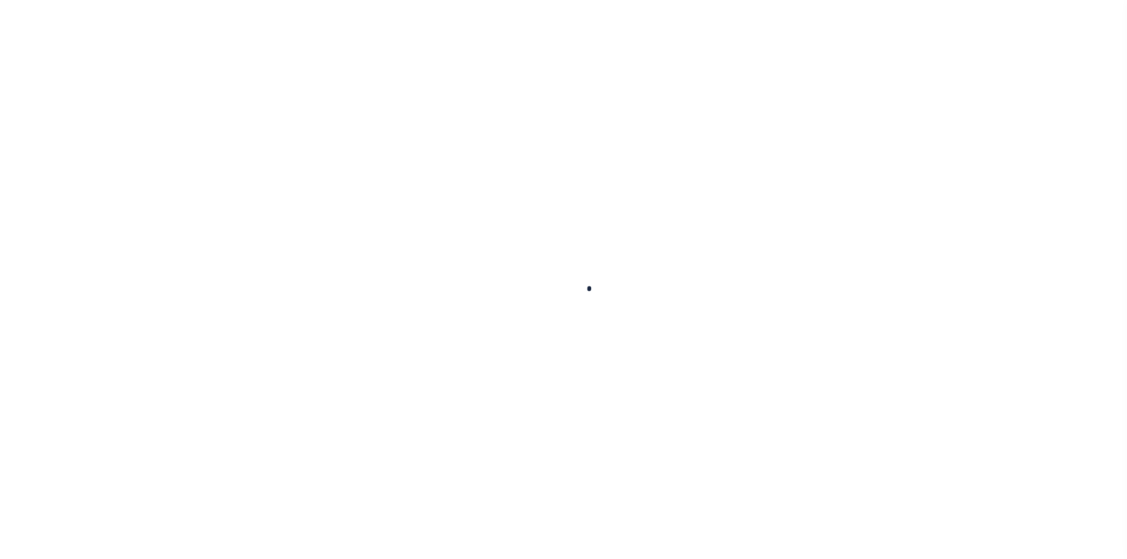
select select
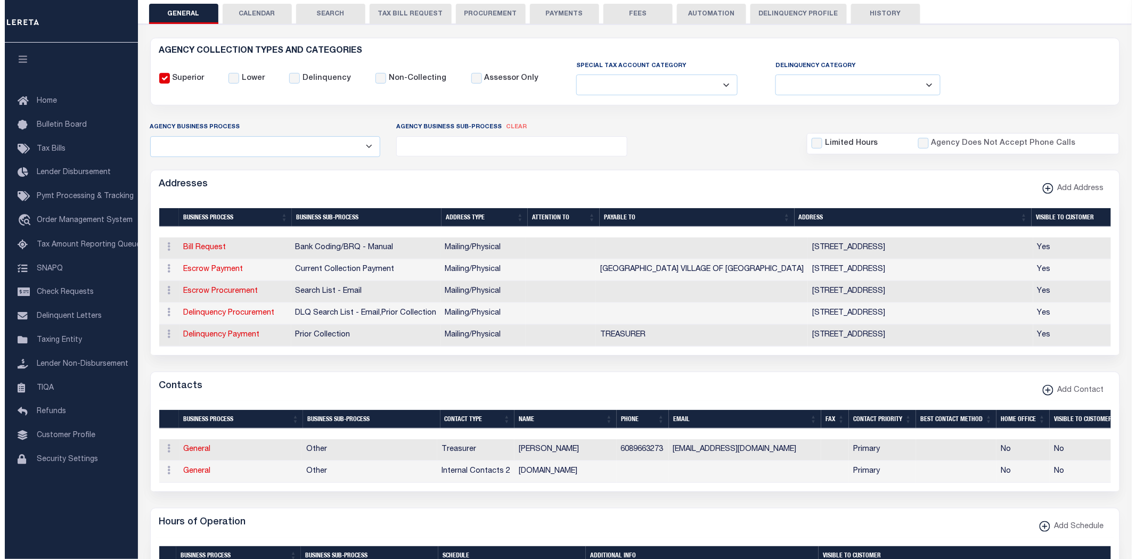
scroll to position [177, 0]
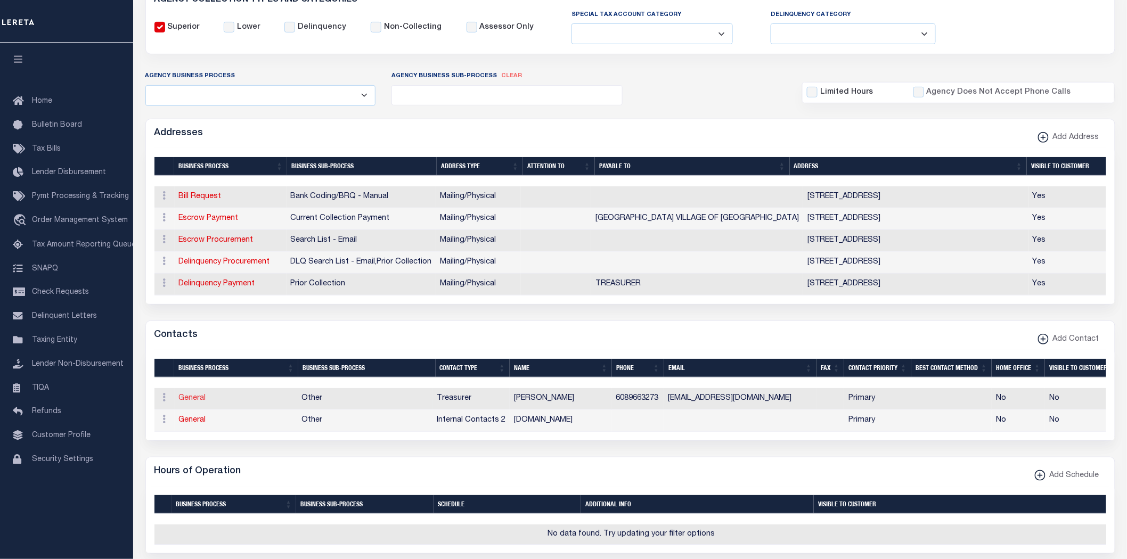
click at [194, 402] on link "General" at bounding box center [192, 398] width 27 height 7
checkbox input "false"
select select
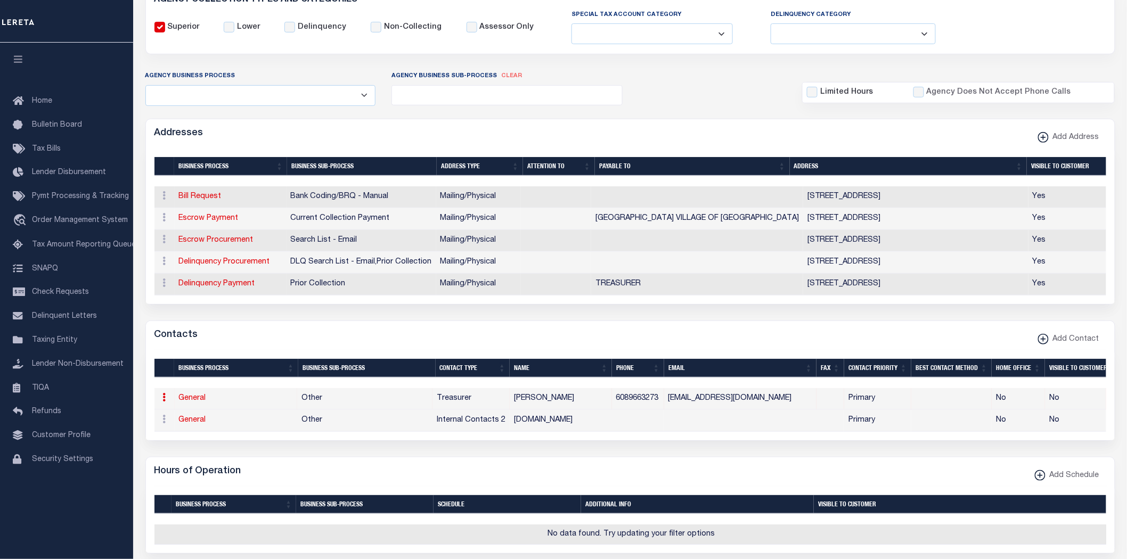
select select "3"
select select "1"
type input "[PERSON_NAME]"
type input "6089663273"
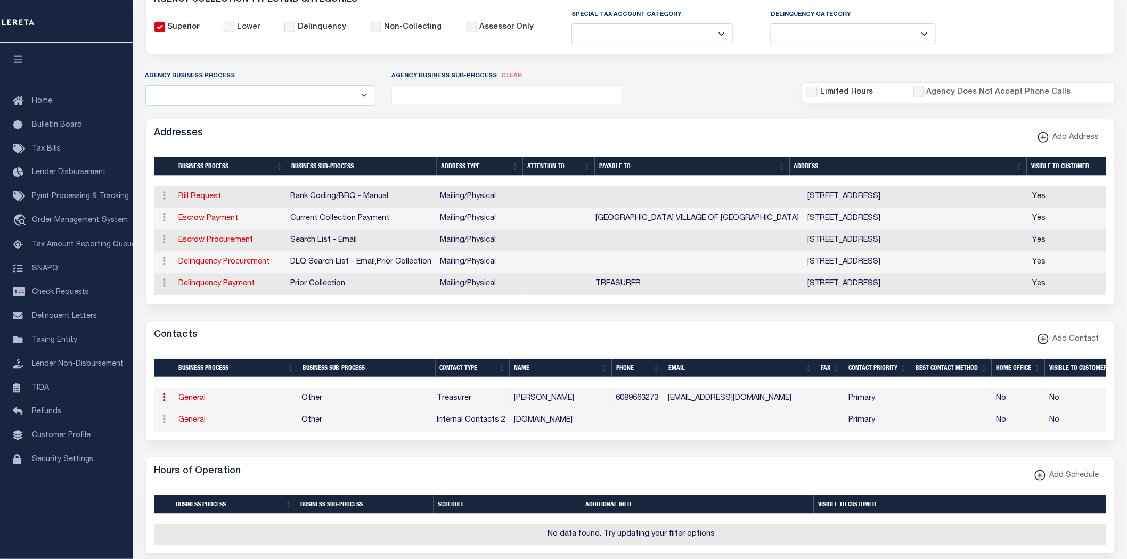
type input "[EMAIL_ADDRESS][DOMAIN_NAME]"
select select "6"
select select "39"
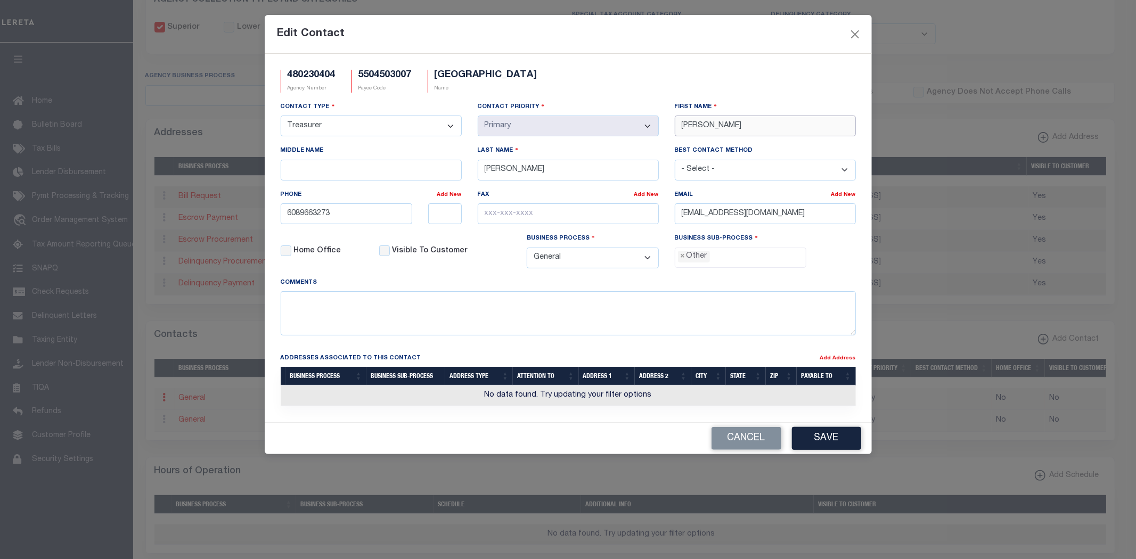
drag, startPoint x: 760, startPoint y: 124, endPoint x: 306, endPoint y: 145, distance: 454.3
click at [306, 145] on div "Contact Type - Select - Assessor Clerk Internal Contacts 1 Internal Contacts 2 …" at bounding box center [568, 189] width 591 height 176
type input "[PERSON_NAME]"
type input "[PHONE_NUMBER]"
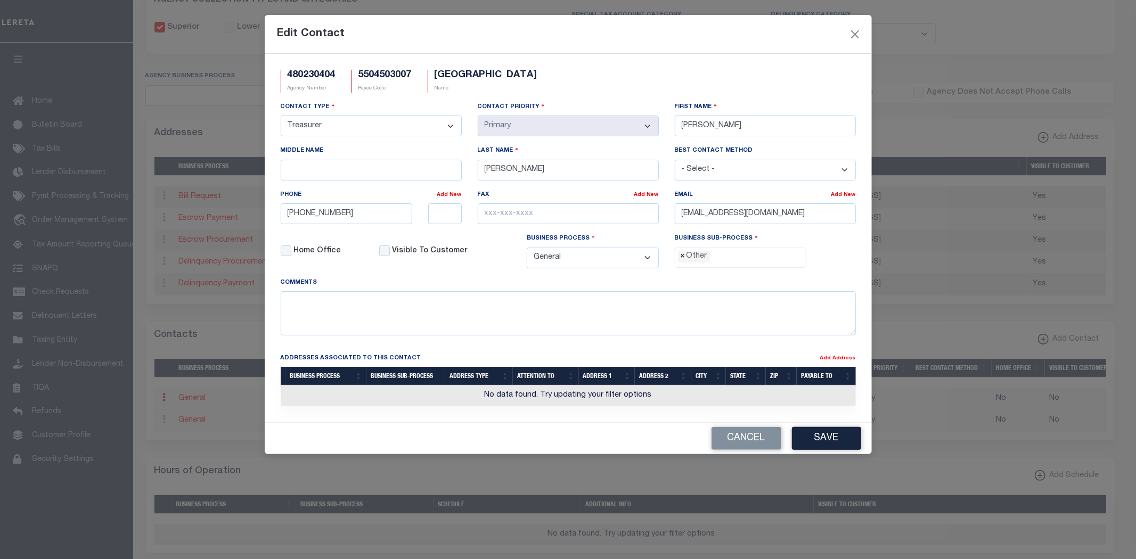
click at [683, 259] on span "×" at bounding box center [683, 257] width 5 height 12
select select "31"
click at [819, 450] on button "Save" at bounding box center [826, 438] width 69 height 23
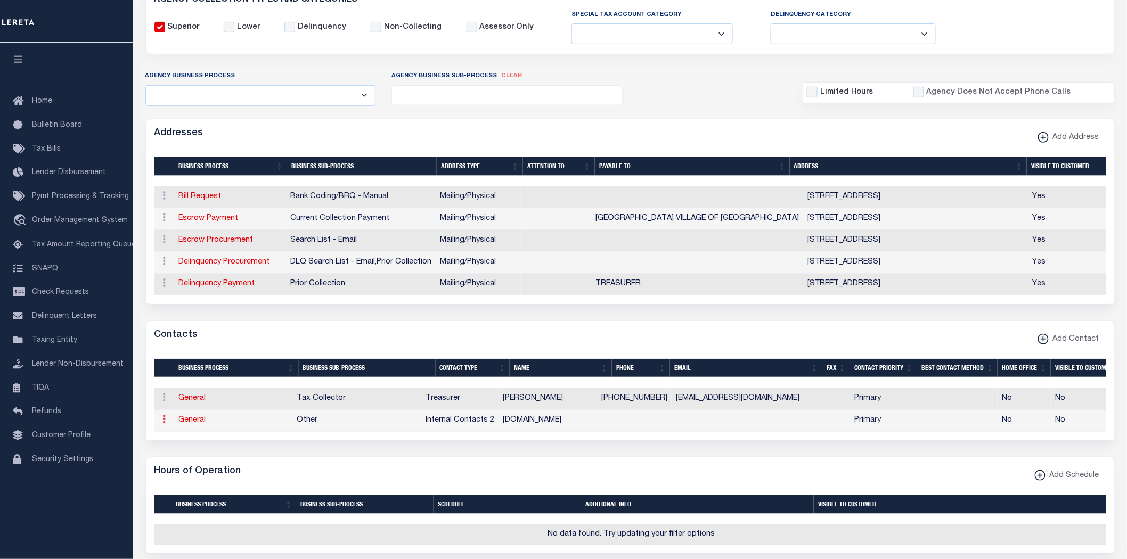
click at [160, 421] on link at bounding box center [165, 421] width 12 height 9
click at [206, 470] on link "Delete Contact" at bounding box center [199, 472] width 80 height 18
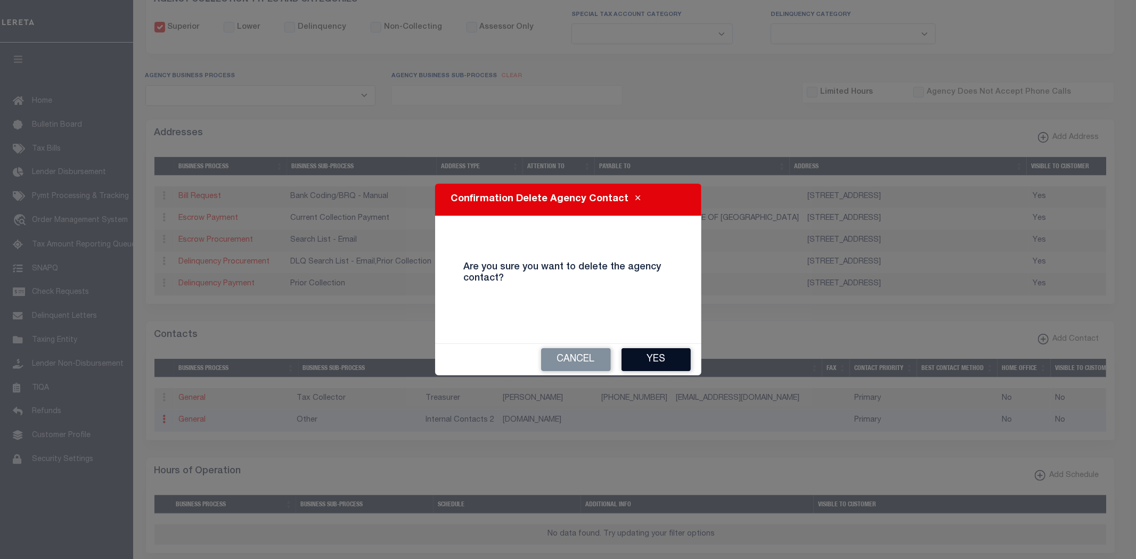
click at [645, 363] on button "Yes" at bounding box center [656, 359] width 69 height 23
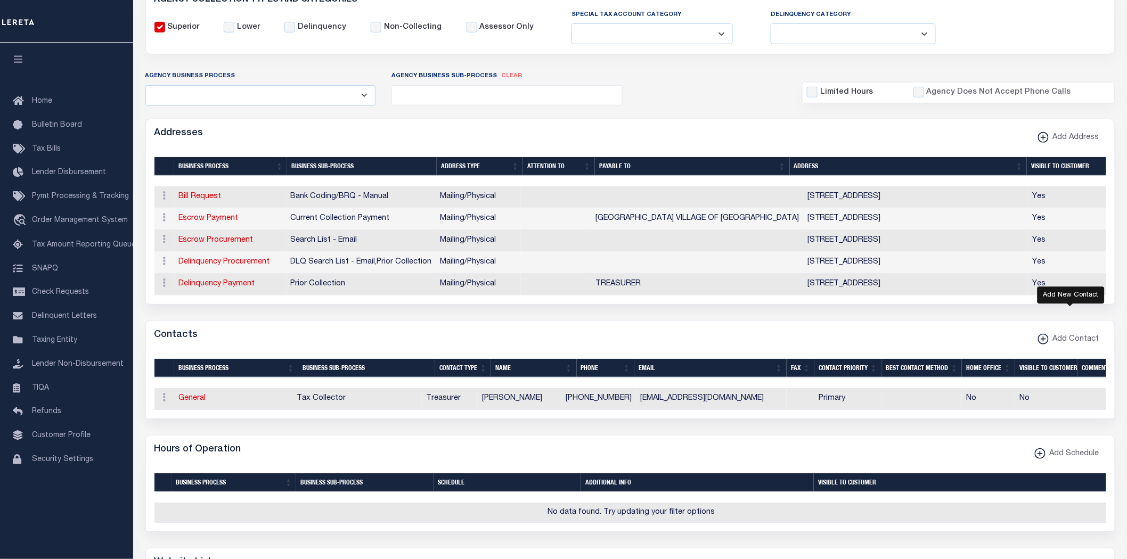
click at [1069, 344] on span "Add Contact" at bounding box center [1074, 340] width 51 height 12
select select
select select "1"
checkbox input "false"
checkbox input "true"
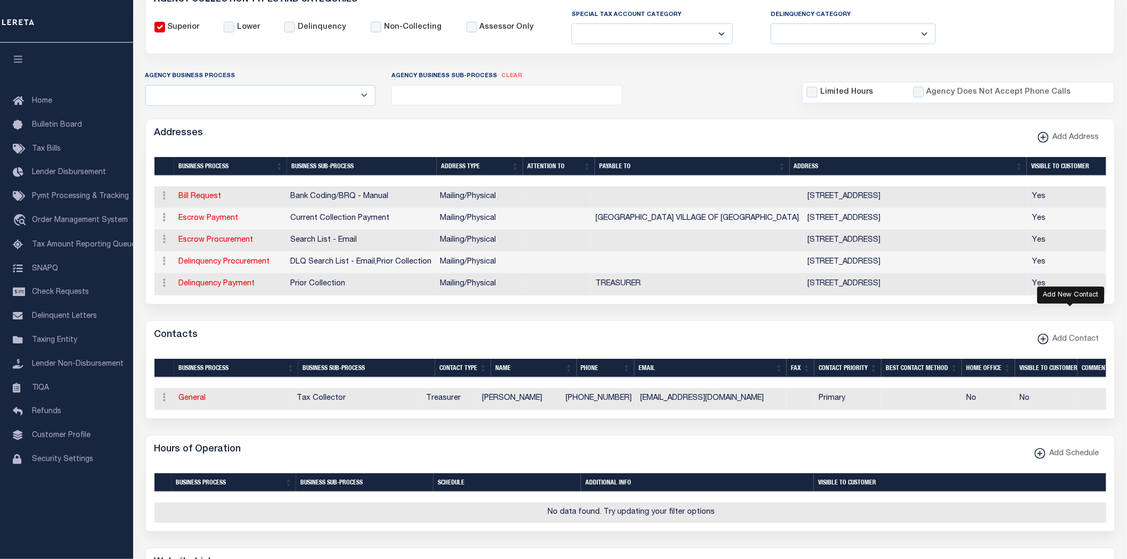
select select
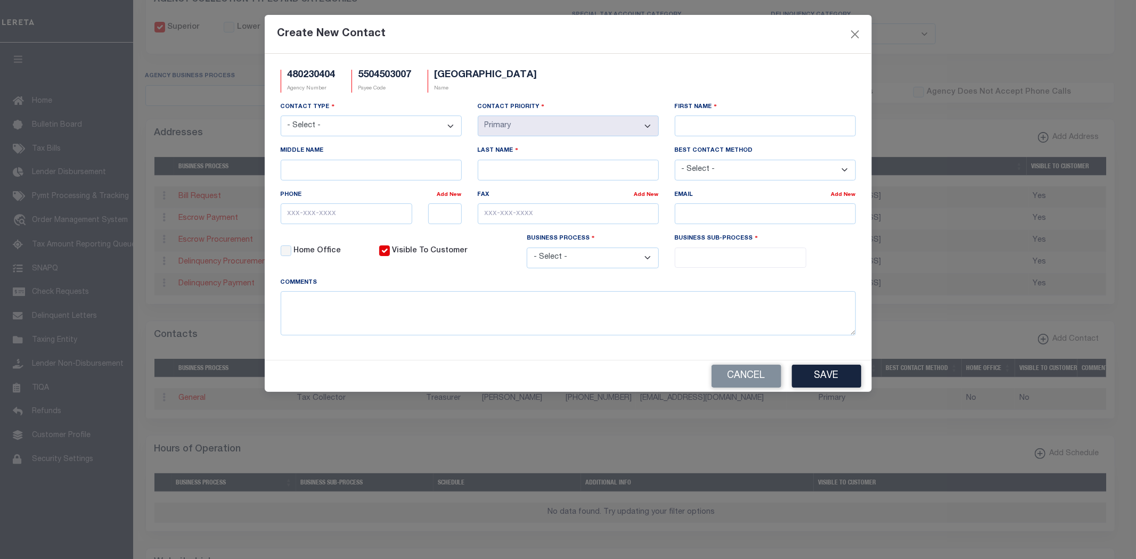
scroll to position [0, 0]
click at [384, 128] on select "- Select - Assessor Clerk Internal Contacts 1 Internal Contacts 2 Internal Cont…" at bounding box center [371, 126] width 181 height 21
select select "1"
click at [281, 116] on select "- Select - Assessor Clerk Internal Contacts 1 Internal Contacts 2 Internal Cont…" at bounding box center [371, 126] width 181 height 21
click at [786, 129] on input "First Name" at bounding box center [765, 126] width 181 height 21
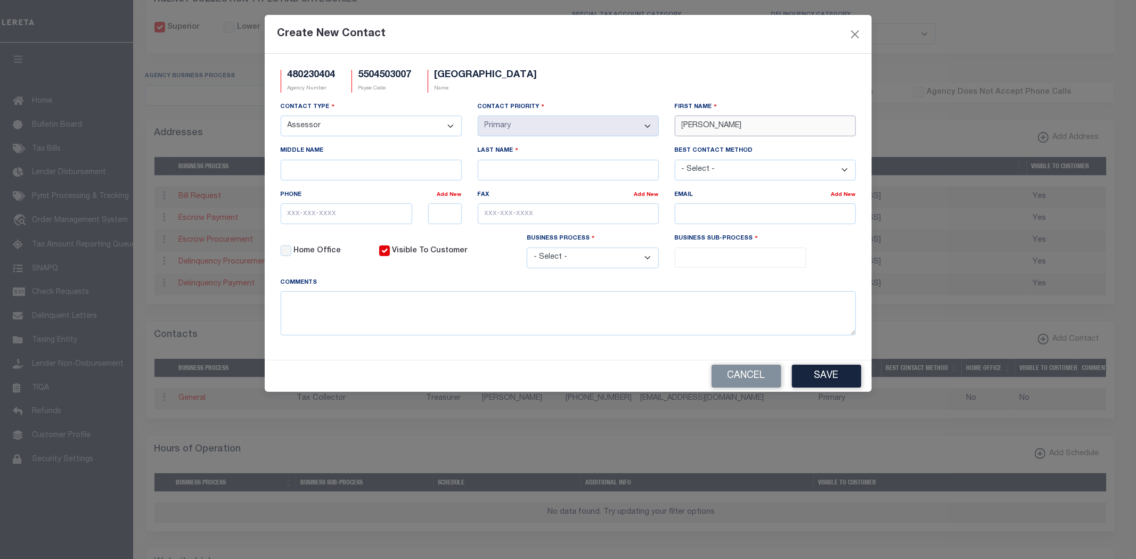
type input "[PERSON_NAME]"
type input "GALHOUSE"
type input "[PHONE_NUMBER]"
click at [654, 259] on select "- Select - All Automation Bill Request Delinquency Payment Delinquency Procurem…" at bounding box center [593, 258] width 132 height 21
select select "6"
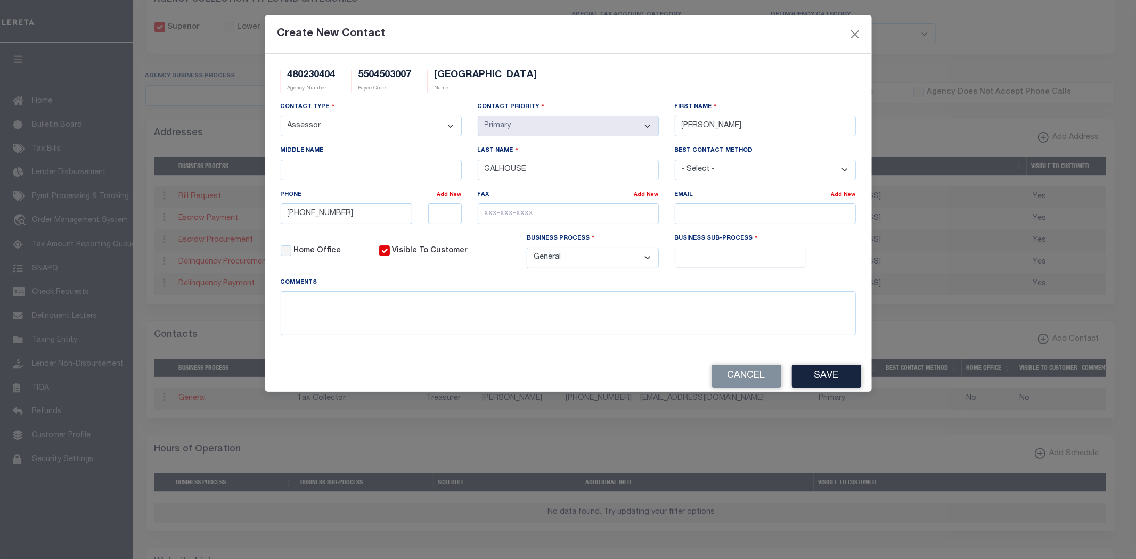
click at [527, 250] on select "- Select - All Automation Bill Request Delinquency Payment Delinquency Procurem…" at bounding box center [593, 258] width 132 height 21
click at [732, 263] on input "search" at bounding box center [740, 257] width 125 height 12
select select "33"
click at [821, 382] on button "Save" at bounding box center [826, 376] width 69 height 23
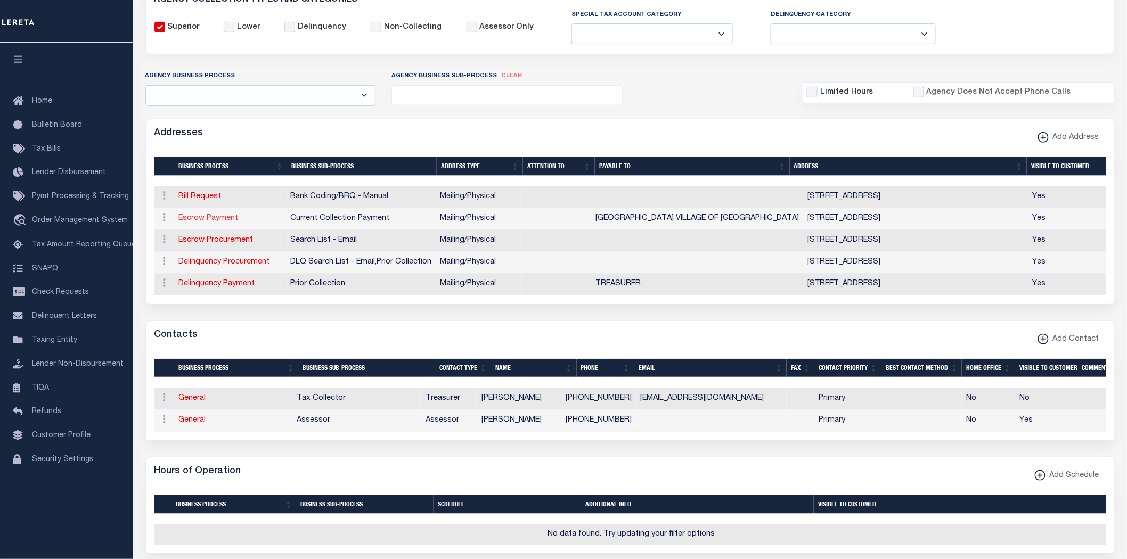
click at [211, 216] on link "Escrow Payment" at bounding box center [209, 218] width 60 height 7
select select "1"
checkbox input "false"
select select
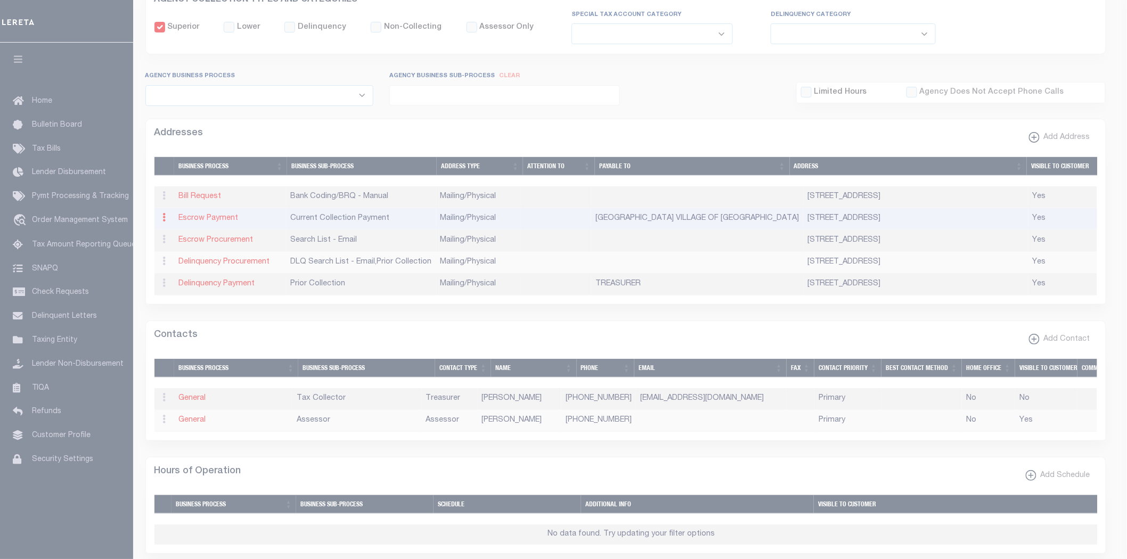
type input "[STREET_ADDRESS]"
type input "BROWNTOWN"
select select "WI"
type input "53522-0007"
select select "5"
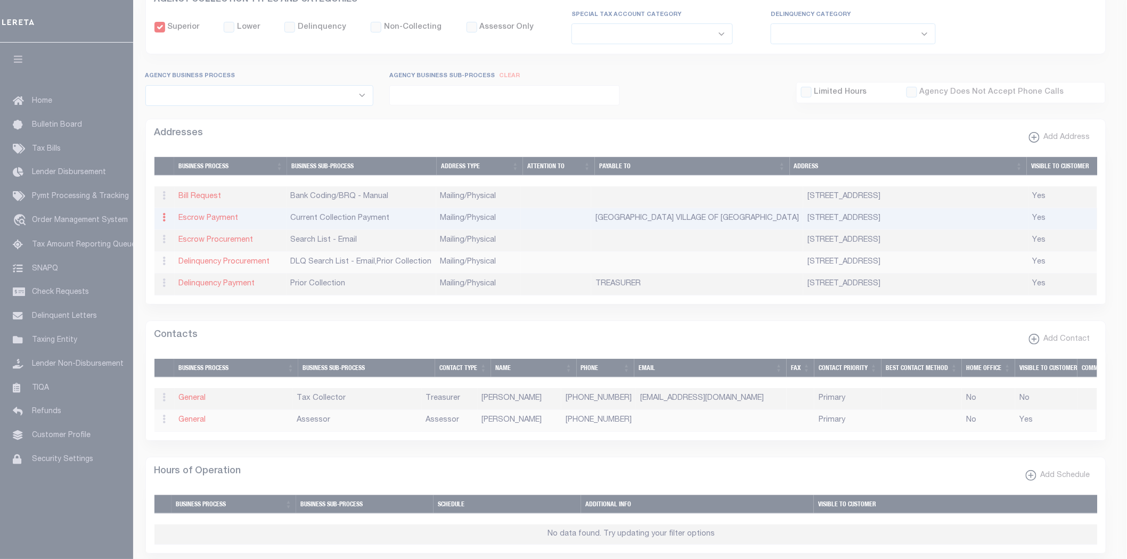
checkbox input "true"
type input "[GEOGRAPHIC_DATA] VILLAGE OF [GEOGRAPHIC_DATA]"
select select "3"
select select "11"
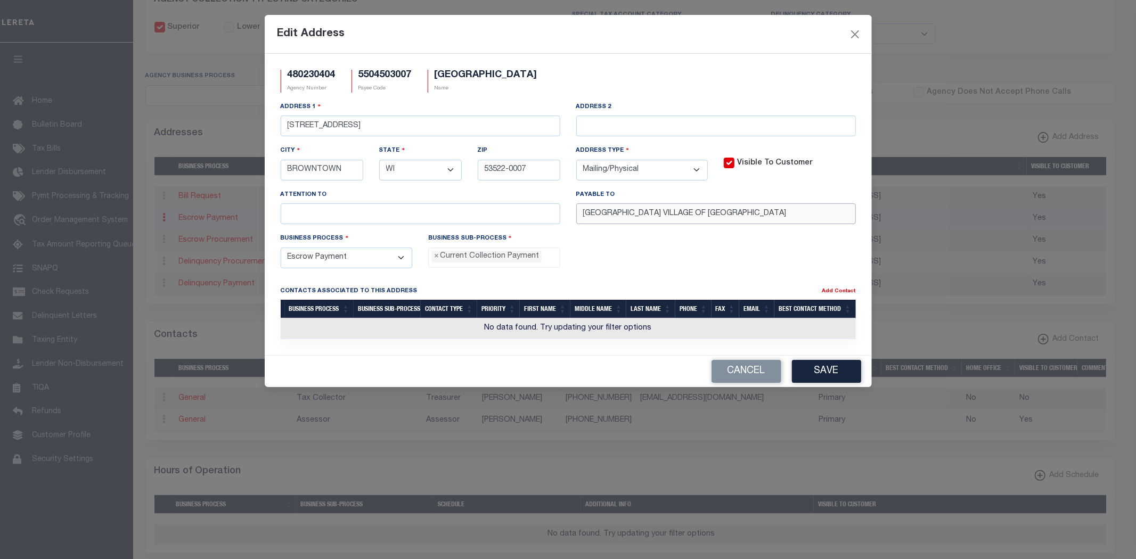
drag, startPoint x: 482, startPoint y: 212, endPoint x: 362, endPoint y: 211, distance: 119.3
click at [366, 212] on div "Address [STREET_ADDRESS] Address 2 City [GEOGRAPHIC_DATA] State - Select - AK A…" at bounding box center [568, 167] width 591 height 132
paste input "text"
type input "VILLAGE OF [GEOGRAPHIC_DATA]"
click at [816, 366] on button "Save" at bounding box center [826, 371] width 69 height 23
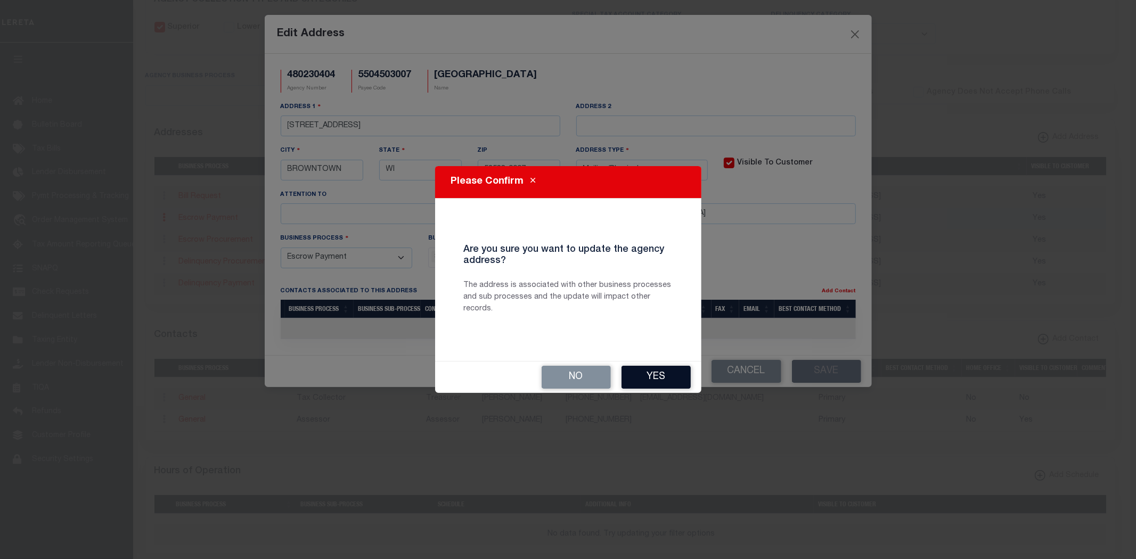
click at [663, 376] on button "Yes" at bounding box center [656, 377] width 69 height 23
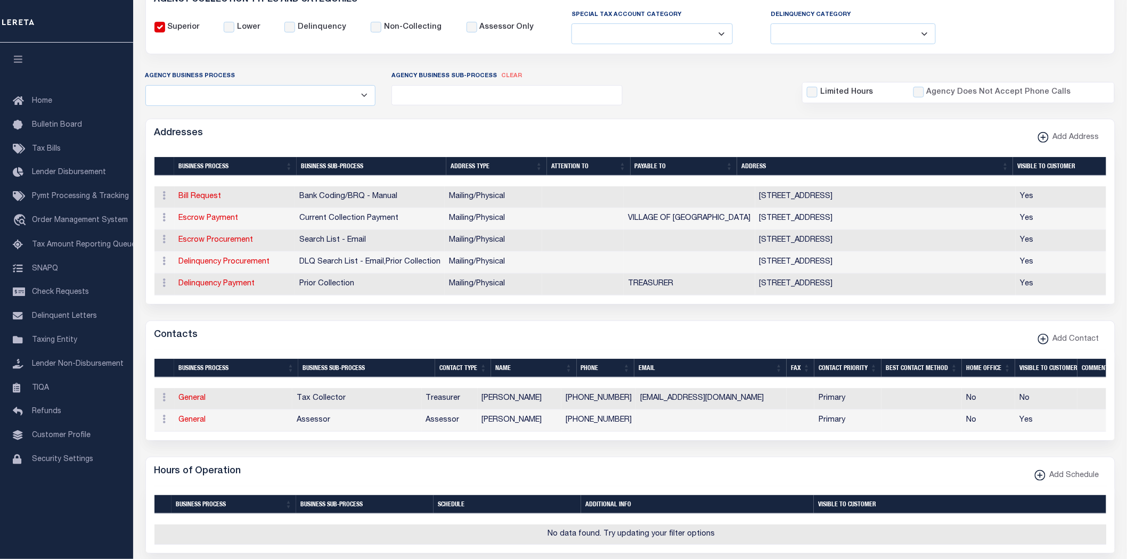
scroll to position [0, 0]
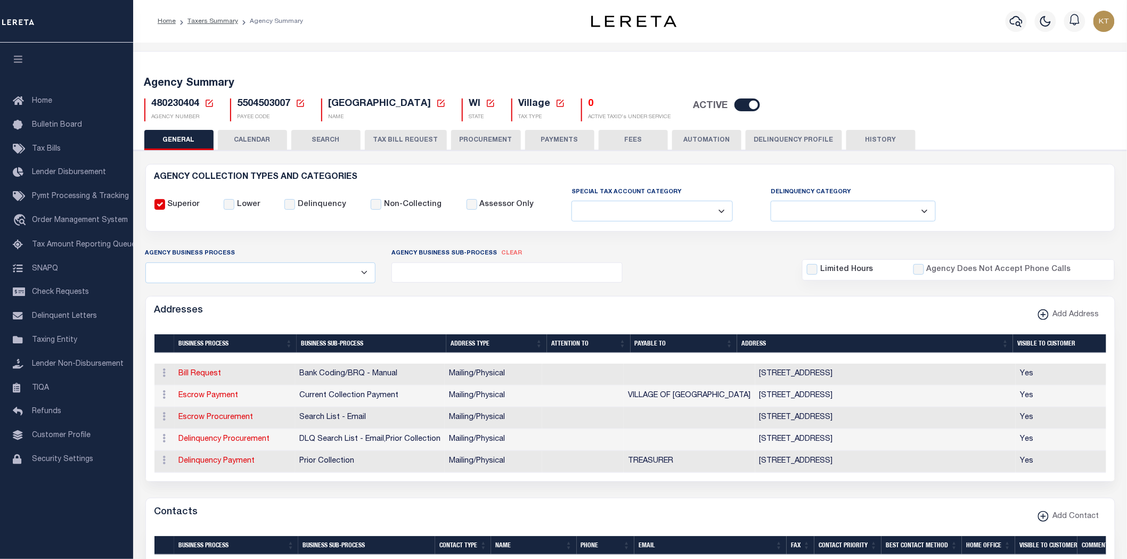
click at [566, 141] on button "PAYMENTS" at bounding box center [559, 140] width 69 height 20
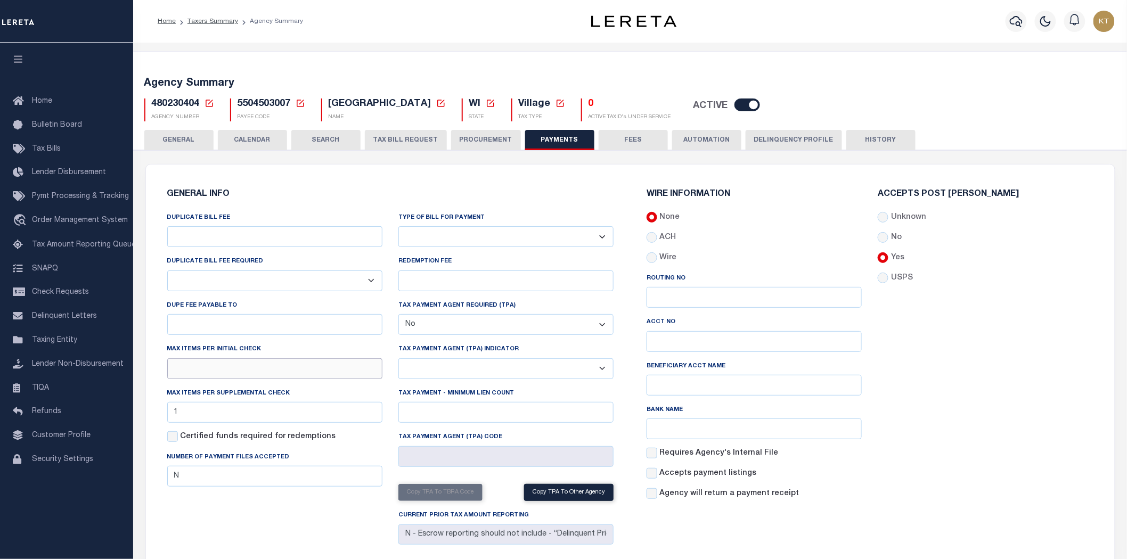
click at [234, 366] on input "text" at bounding box center [274, 368] width 215 height 21
type input "1"
click at [882, 212] on div "Unknown" at bounding box center [985, 218] width 215 height 12
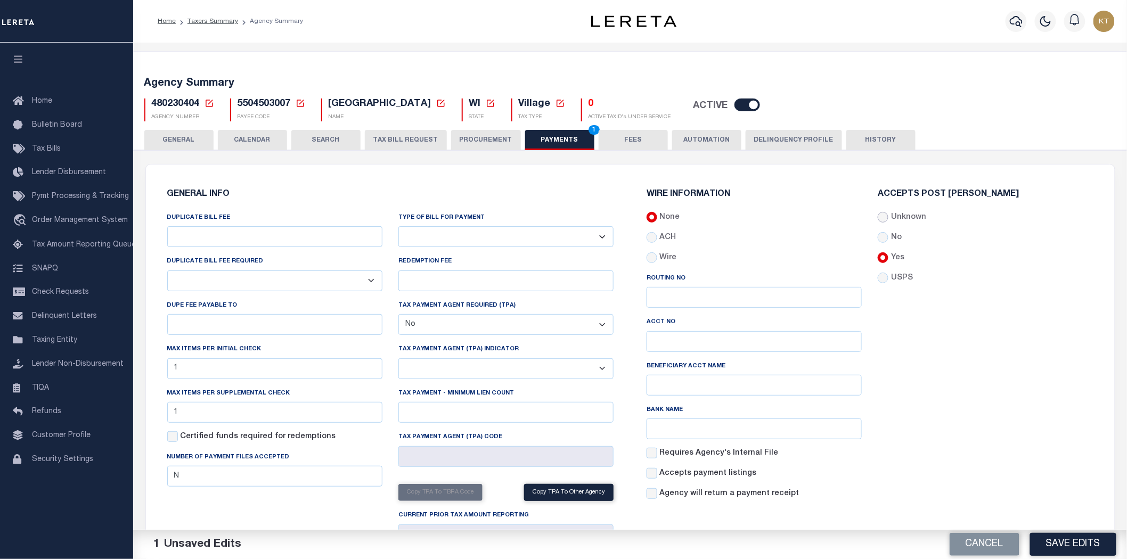
click at [887, 218] on input "Unknown" at bounding box center [883, 217] width 11 height 11
radio input "true"
click at [1066, 544] on button "Save Edits" at bounding box center [1073, 544] width 86 height 23
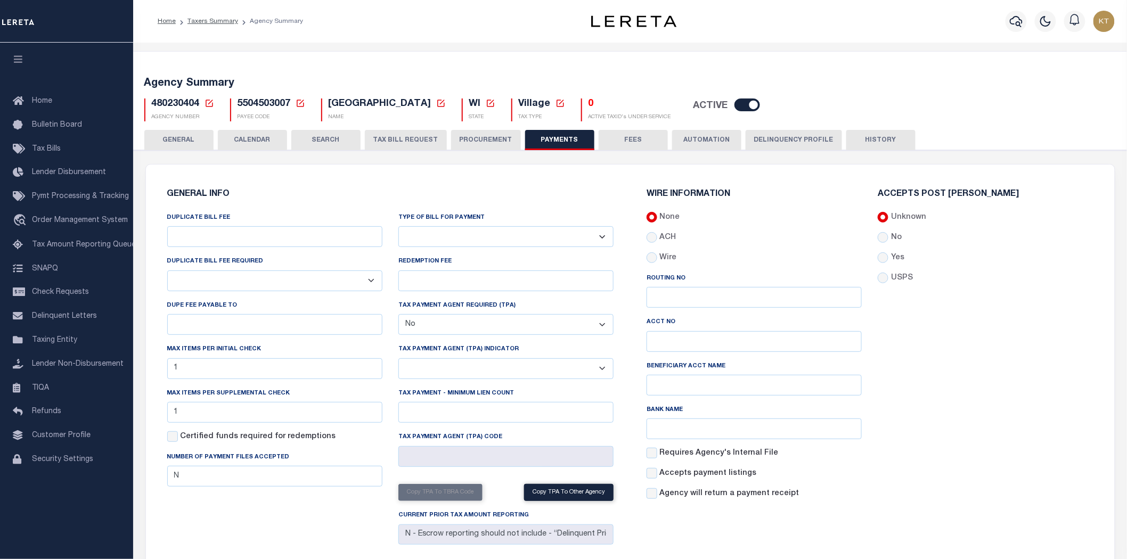
click at [182, 142] on button "GENERAL" at bounding box center [178, 140] width 69 height 20
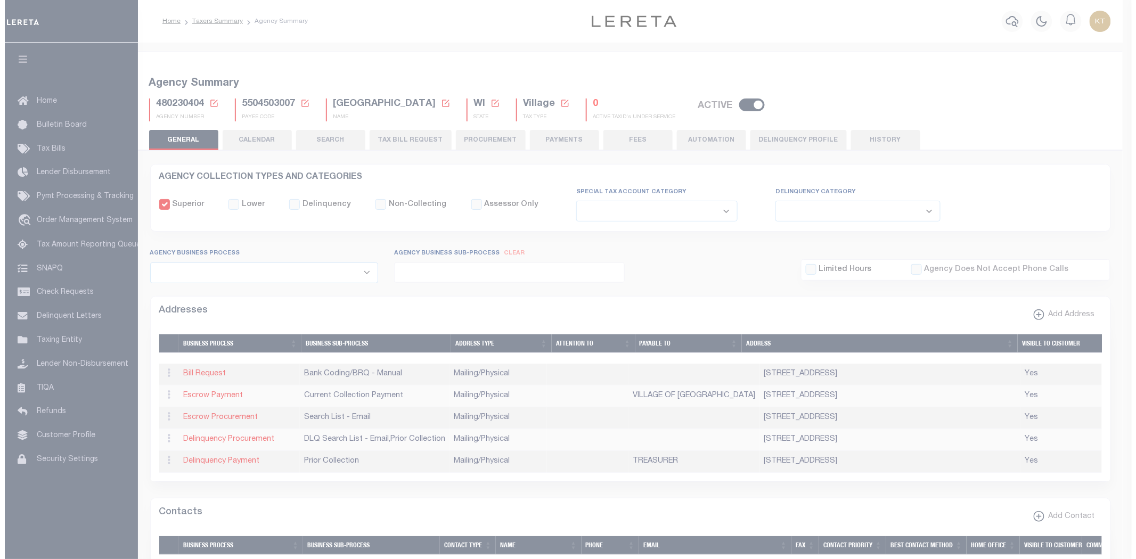
scroll to position [645, 0]
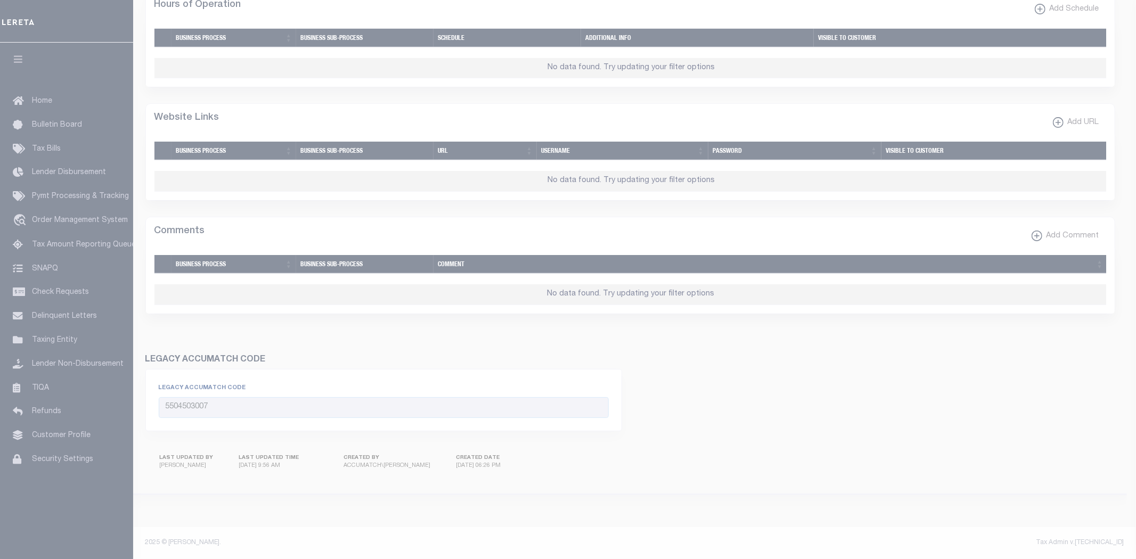
select select
checkbox input "true"
click at [1077, 136] on div at bounding box center [568, 279] width 1136 height 559
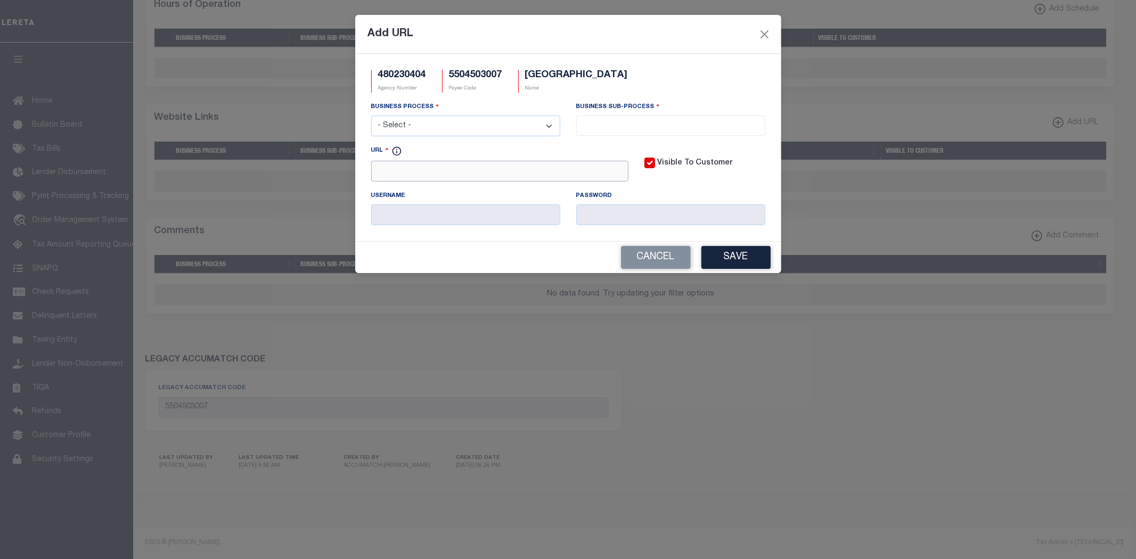
click at [538, 173] on input "URL" at bounding box center [499, 171] width 257 height 21
paste input "VILLAGE OF [GEOGRAPHIC_DATA]"
drag, startPoint x: 467, startPoint y: 172, endPoint x: 183, endPoint y: 165, distance: 284.0
click at [192, 162] on div "Add URL 480230404 Agency Number 5504503007 Payee Code [GEOGRAPHIC_DATA] Name Bu…" at bounding box center [568, 279] width 1136 height 559
paste input "[URL][DOMAIN_NAME]"
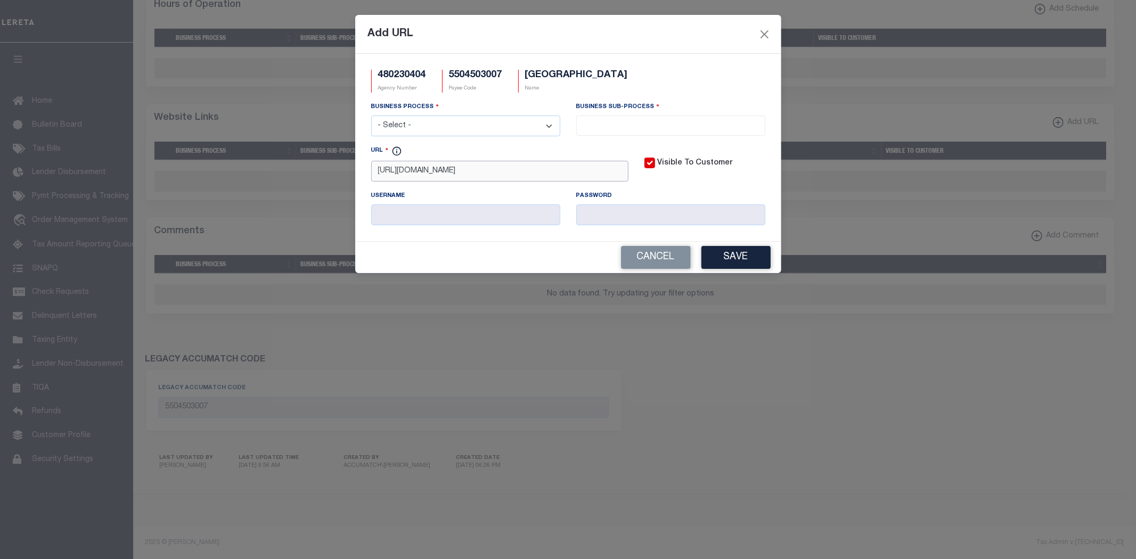
scroll to position [0, 46]
type input "[URL][DOMAIN_NAME]"
click at [463, 132] on select "- Select - All Automation Bill Request Delinquency Payment Delinquency Procurem…" at bounding box center [465, 126] width 189 height 21
select select "6"
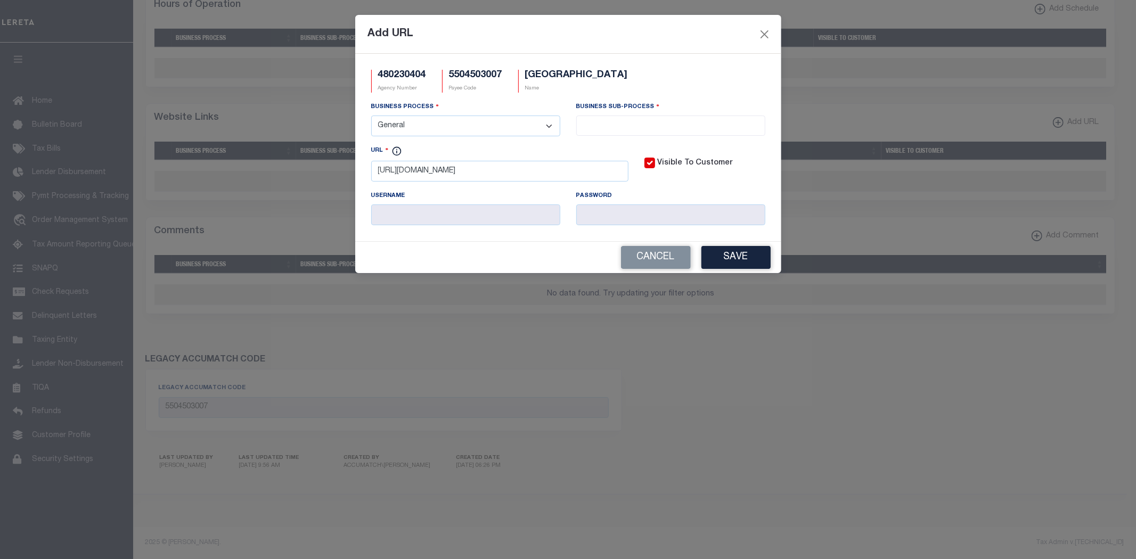
click at [371, 116] on select "- Select - All Automation Bill Request Delinquency Payment Delinquency Procurem…" at bounding box center [465, 126] width 189 height 21
click at [631, 131] on input "search" at bounding box center [671, 125] width 183 height 12
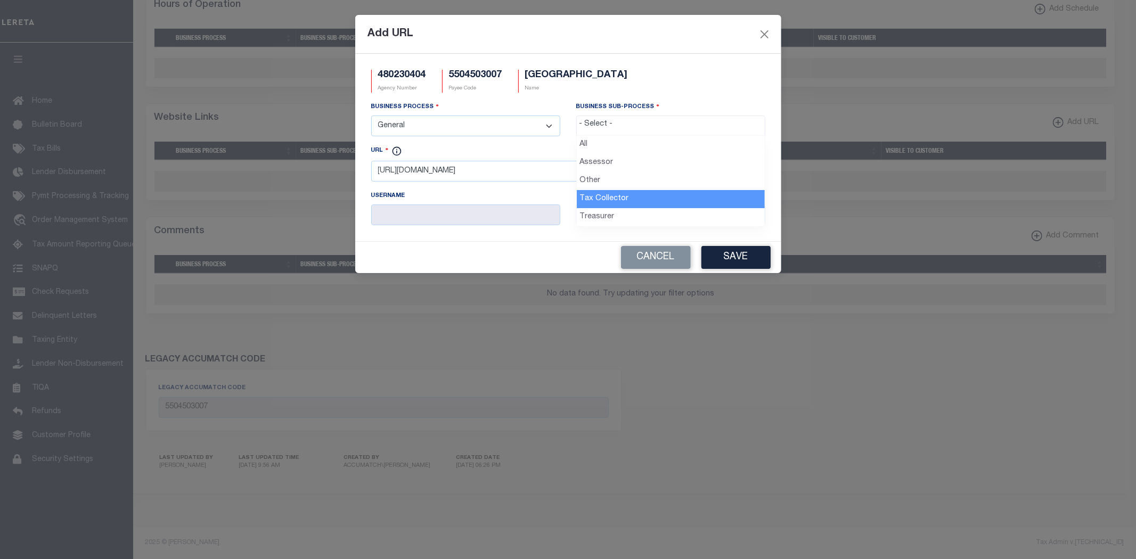
select select "31"
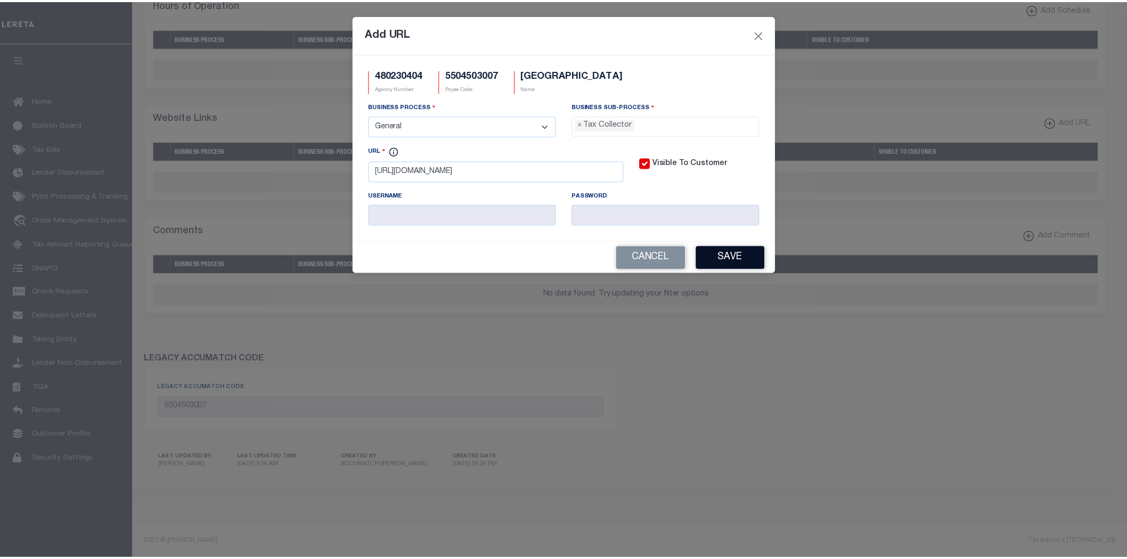
scroll to position [30, 0]
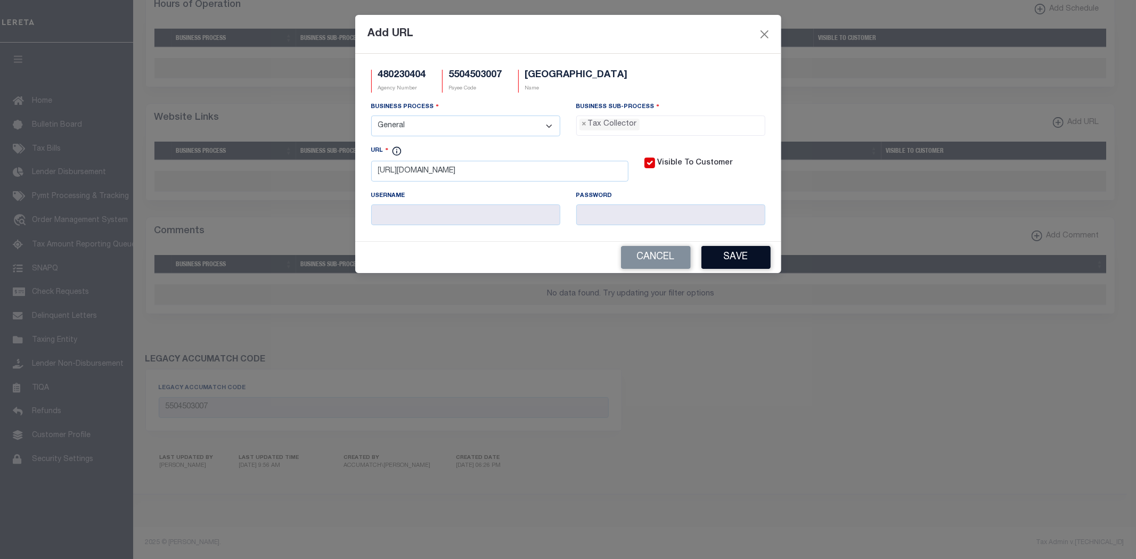
click at [757, 265] on button "Save" at bounding box center [736, 257] width 69 height 23
